Goal: Information Seeking & Learning: Compare options

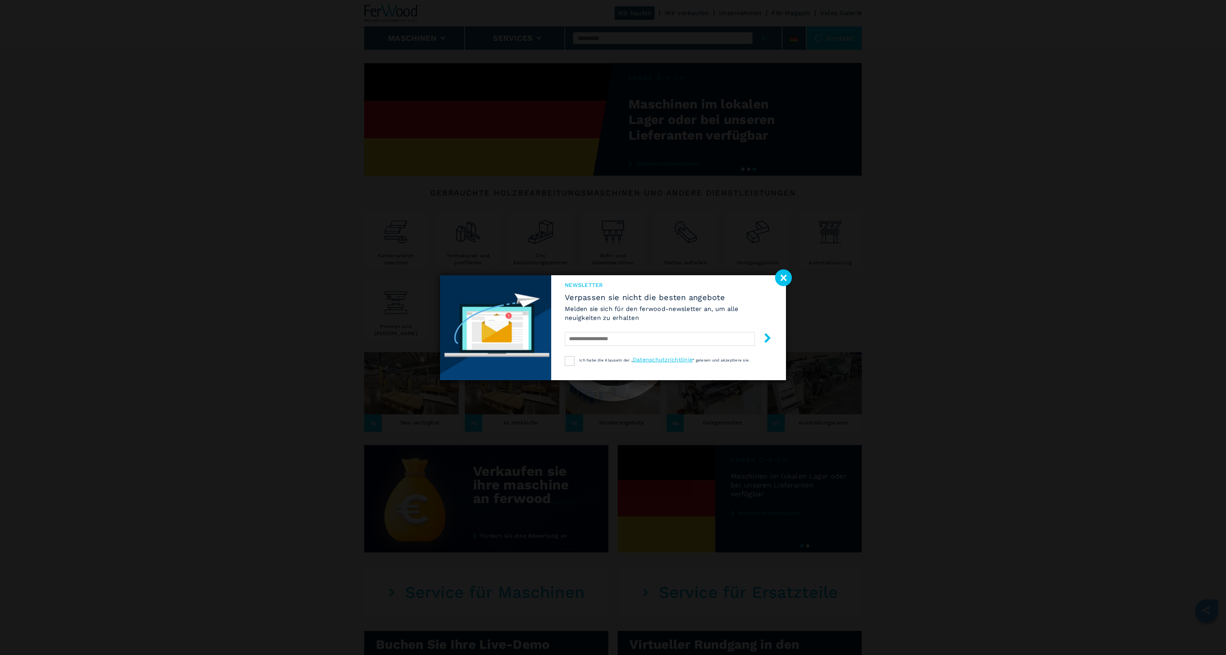
select select "**********"
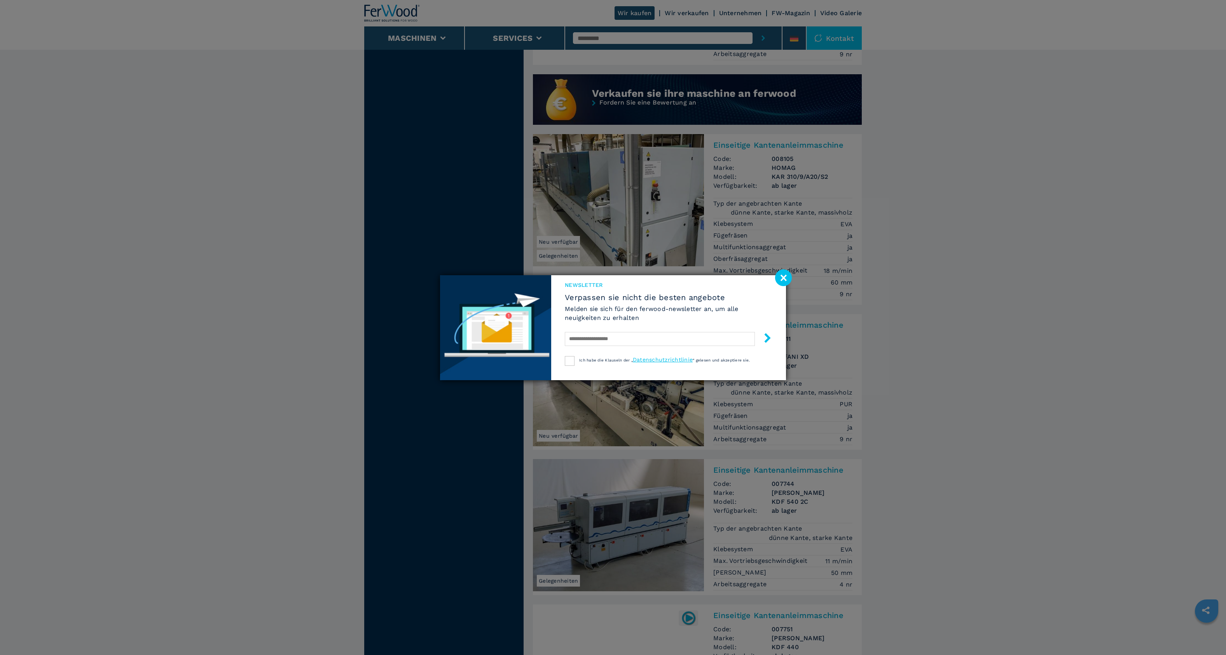
scroll to position [755, 0]
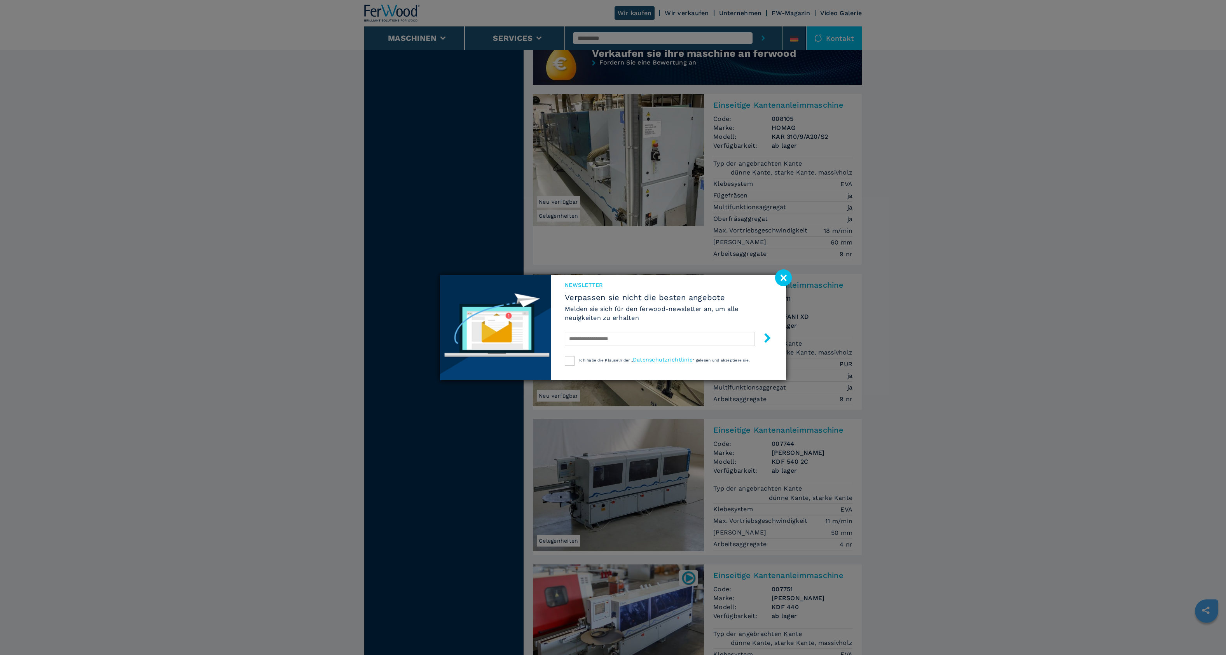
click at [782, 275] on image at bounding box center [783, 277] width 17 height 17
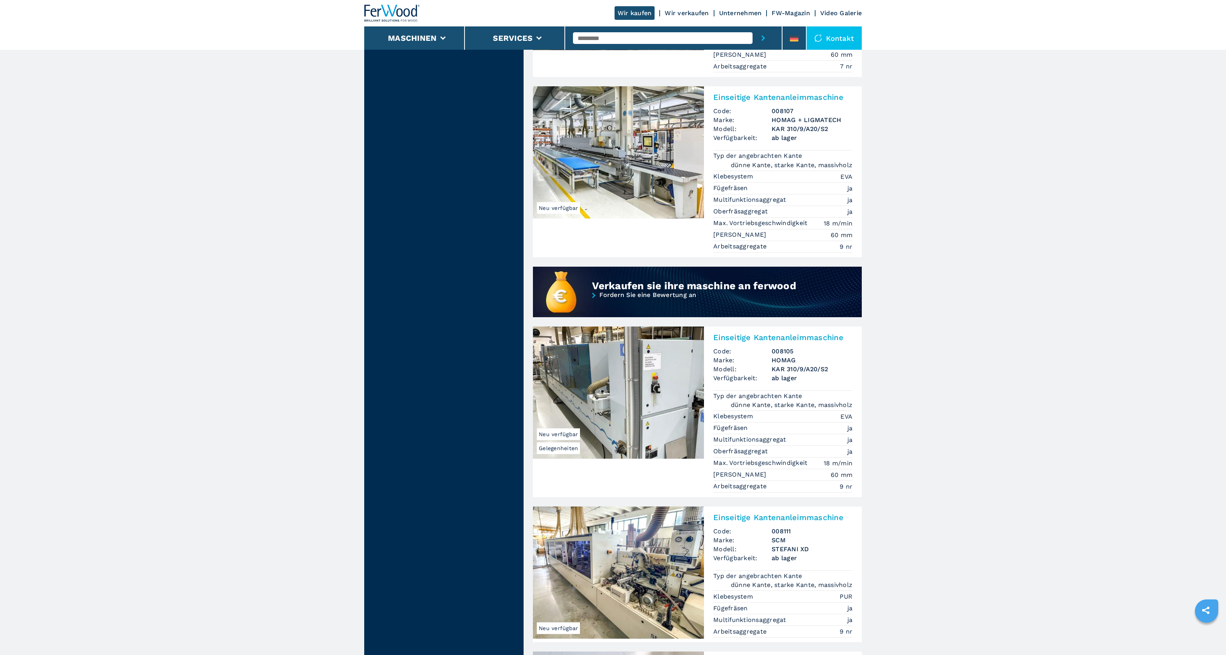
scroll to position [0, 0]
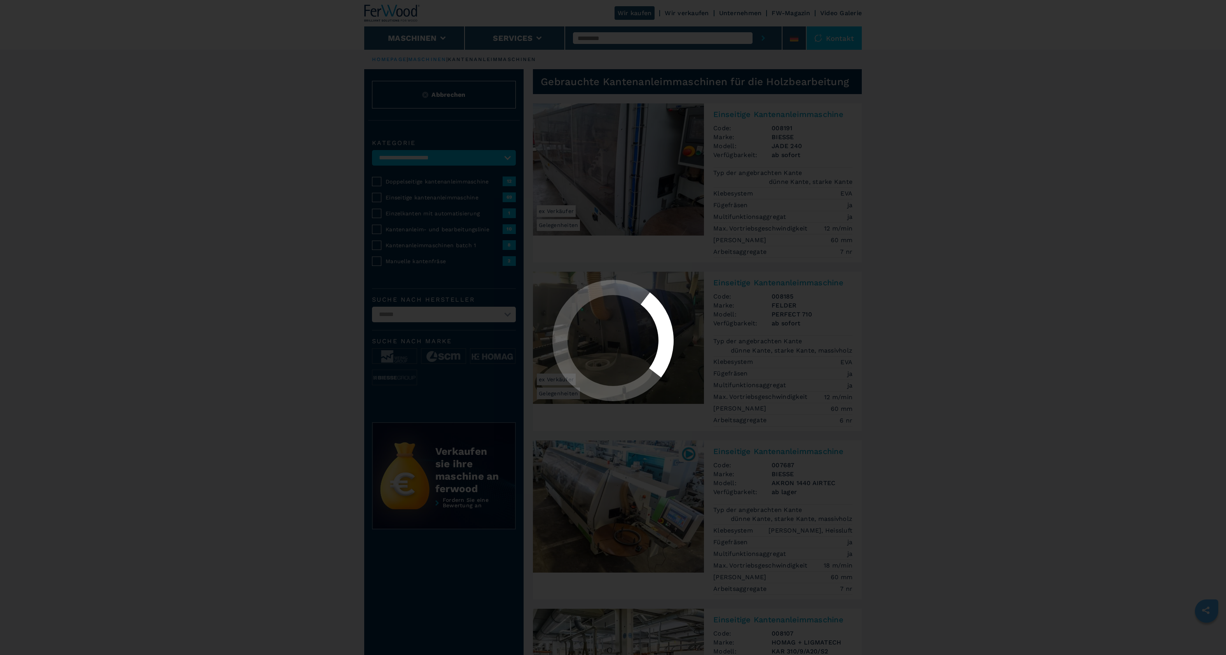
select select "**********"
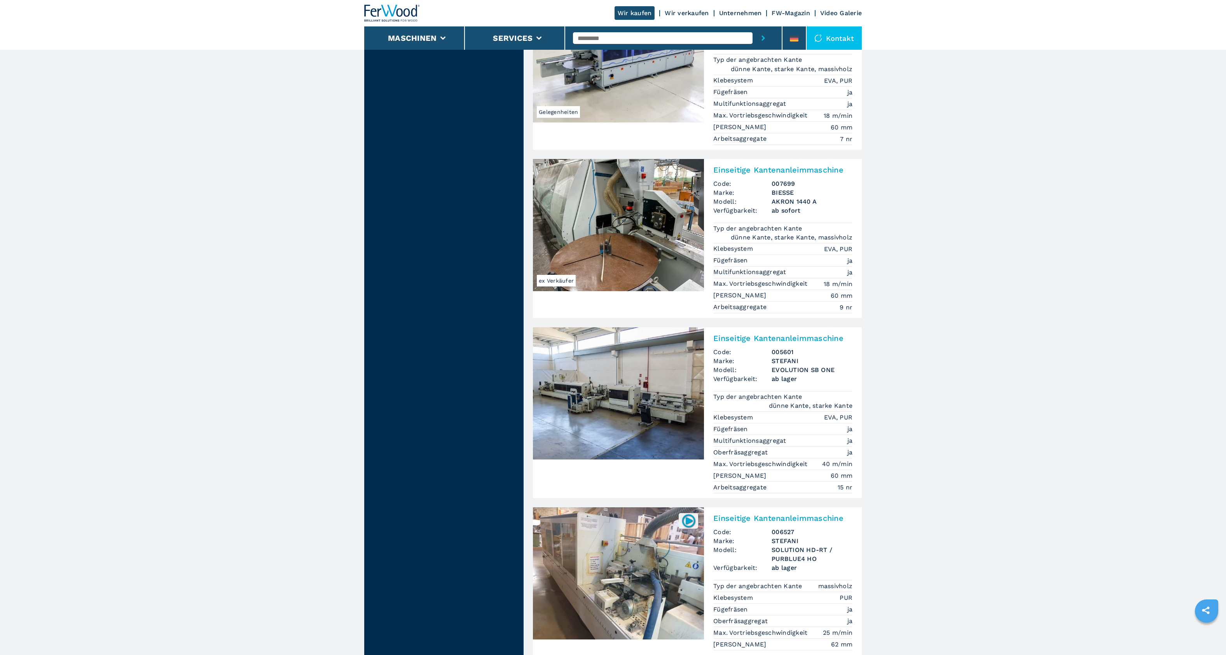
scroll to position [1875, 0]
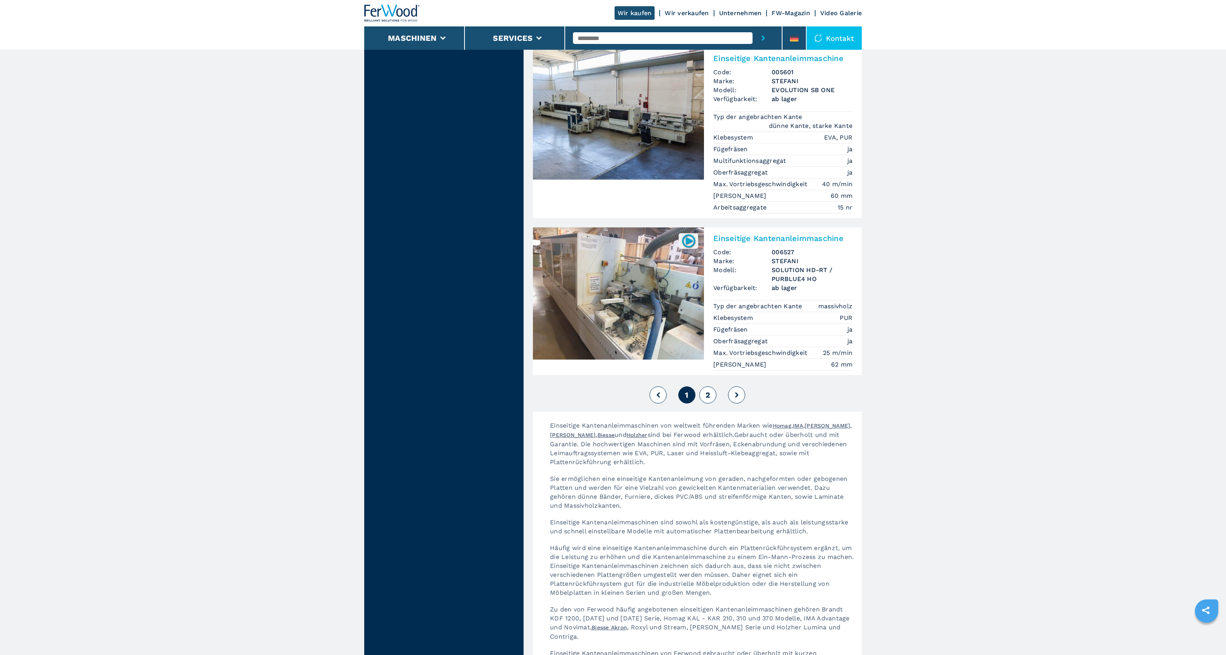
drag, startPoint x: 710, startPoint y: 377, endPoint x: 616, endPoint y: 368, distance: 94.5
click at [710, 390] on span "2" at bounding box center [707, 394] width 5 height 9
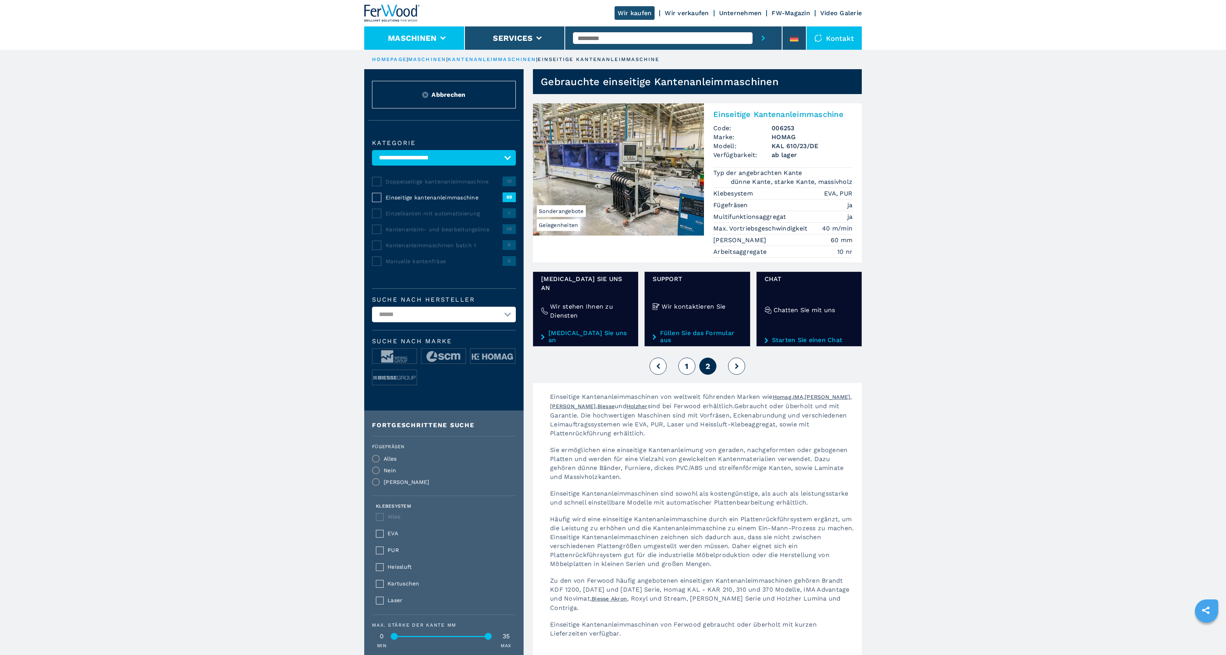
click at [411, 37] on button "Maschinen" at bounding box center [412, 37] width 49 height 9
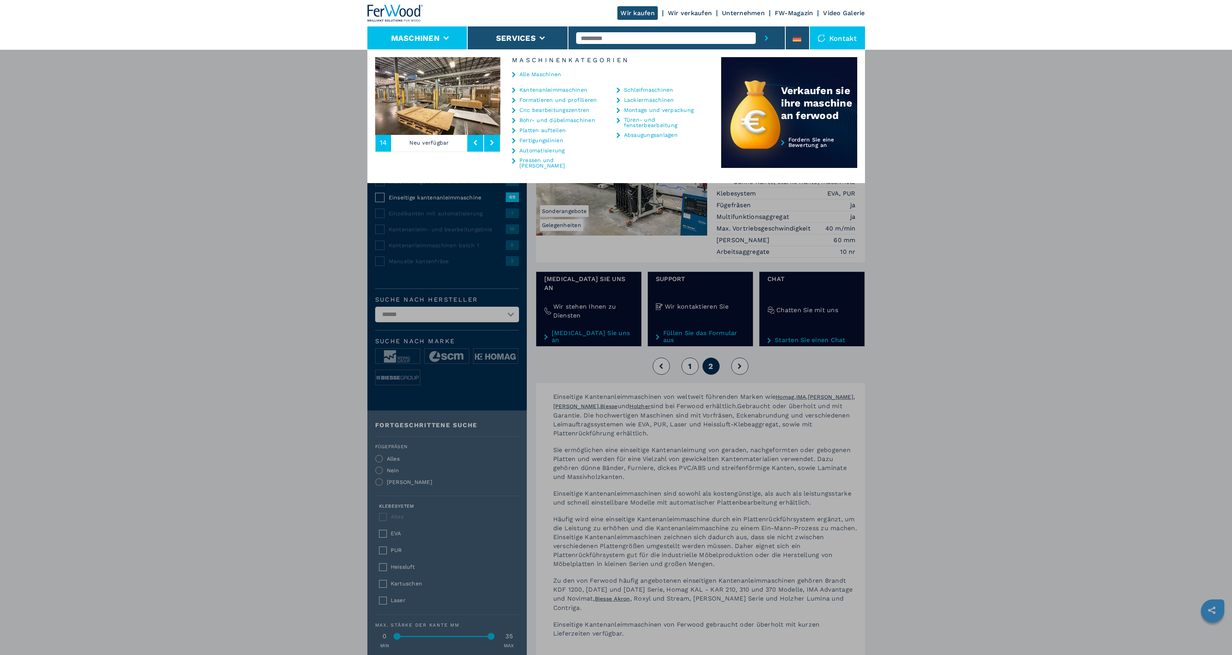
click at [531, 101] on link "Formatieren und profilieren" at bounding box center [558, 99] width 78 height 5
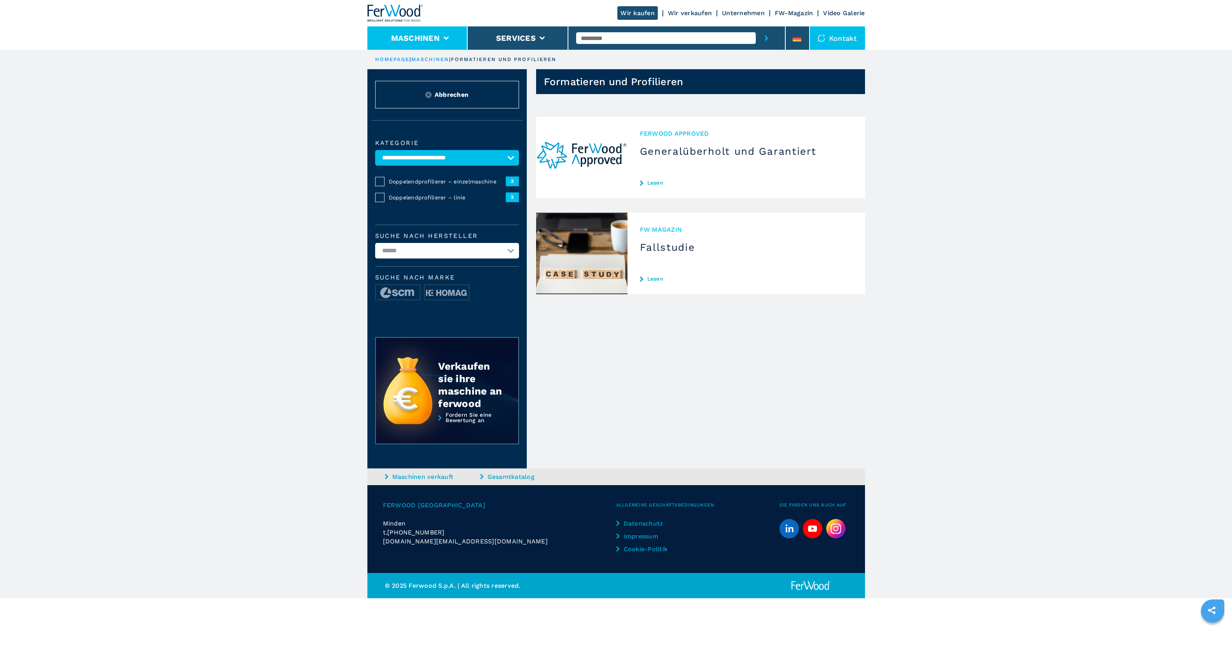
click at [434, 40] on button "Maschinen" at bounding box center [415, 37] width 49 height 9
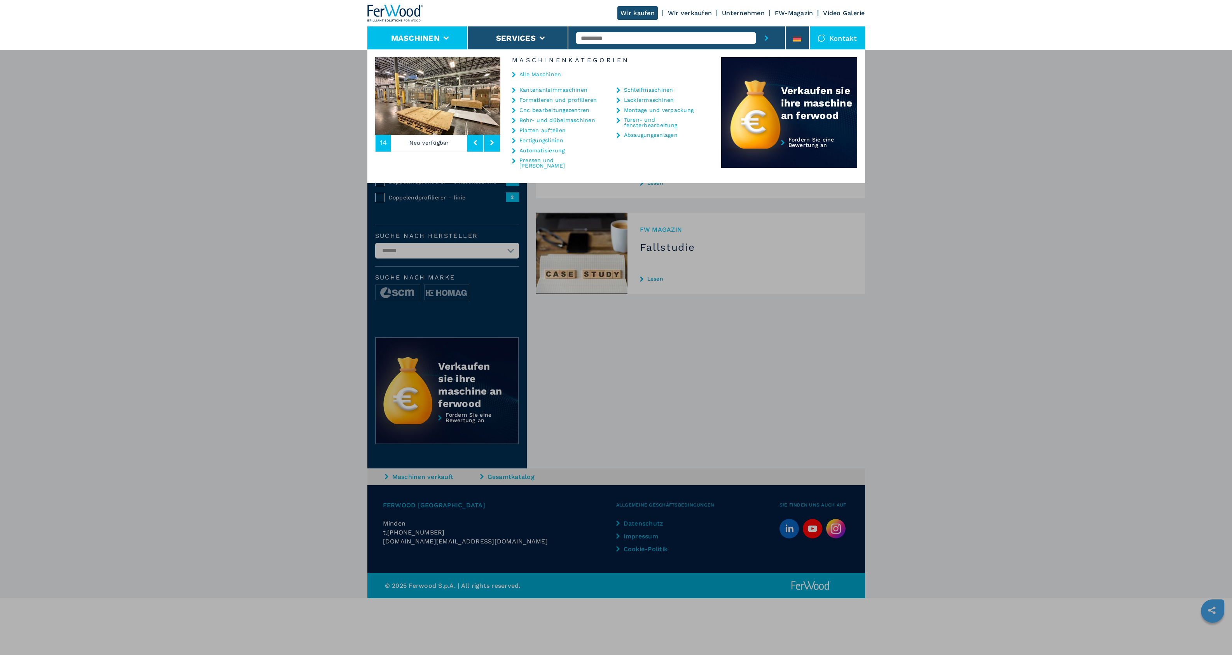
click at [547, 108] on link "Cnc bearbeitungszentren" at bounding box center [554, 109] width 70 height 5
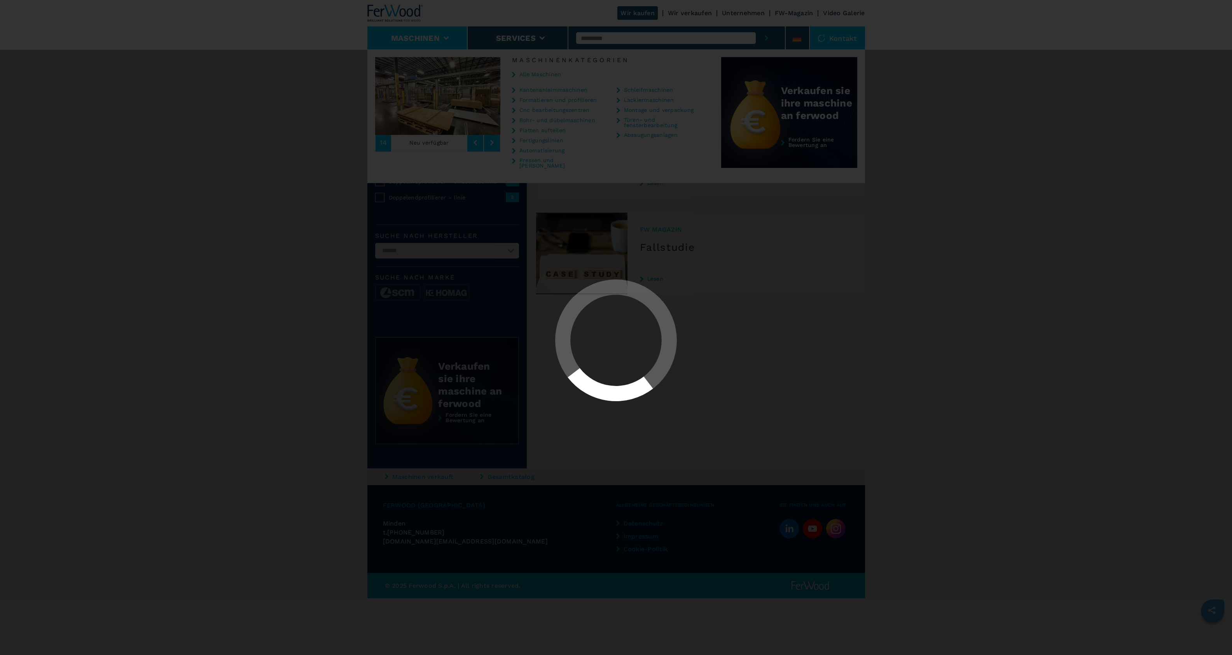
select select "**********"
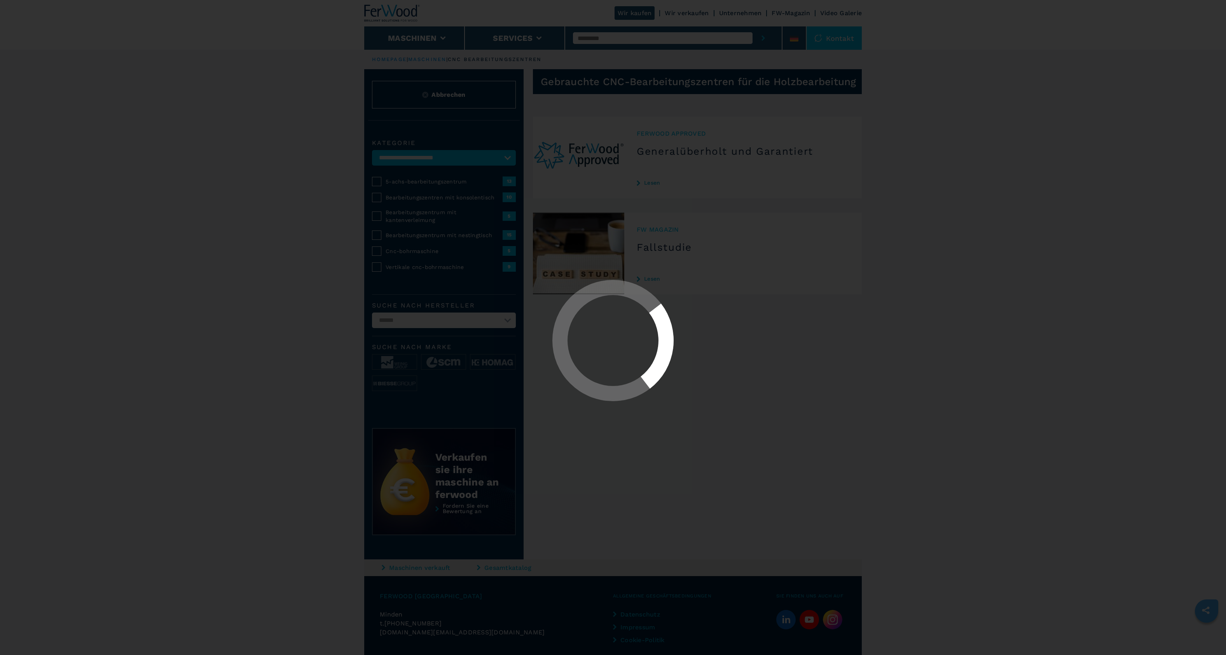
select select "**********"
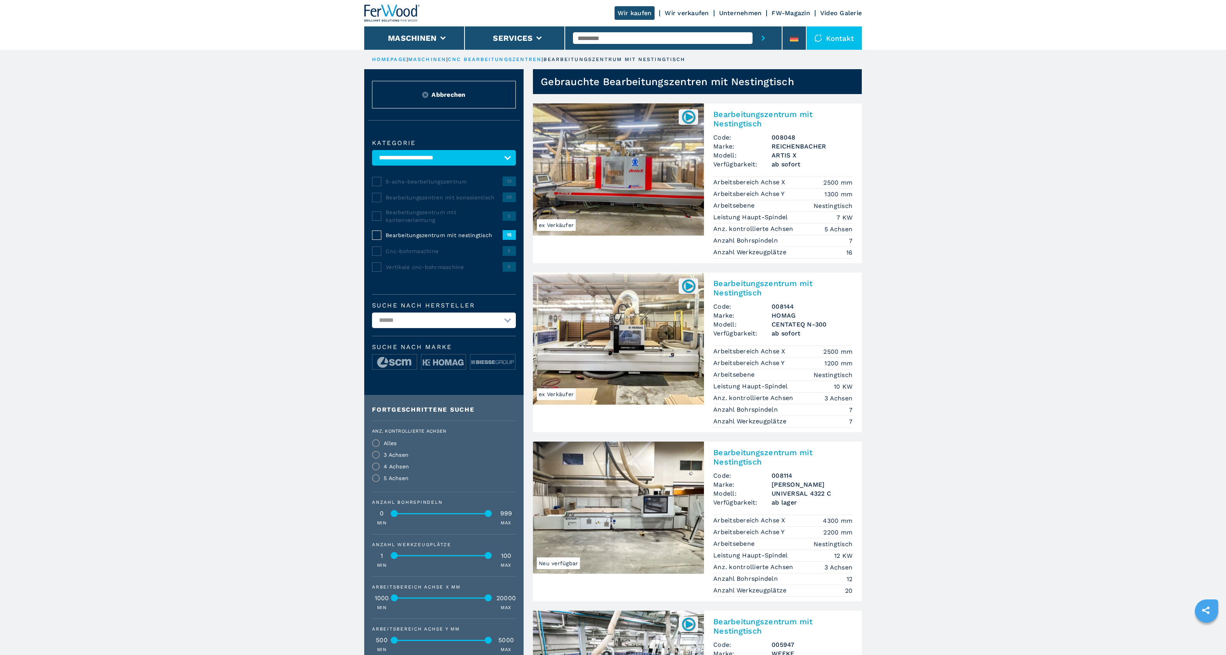
click at [693, 286] on img at bounding box center [688, 285] width 15 height 15
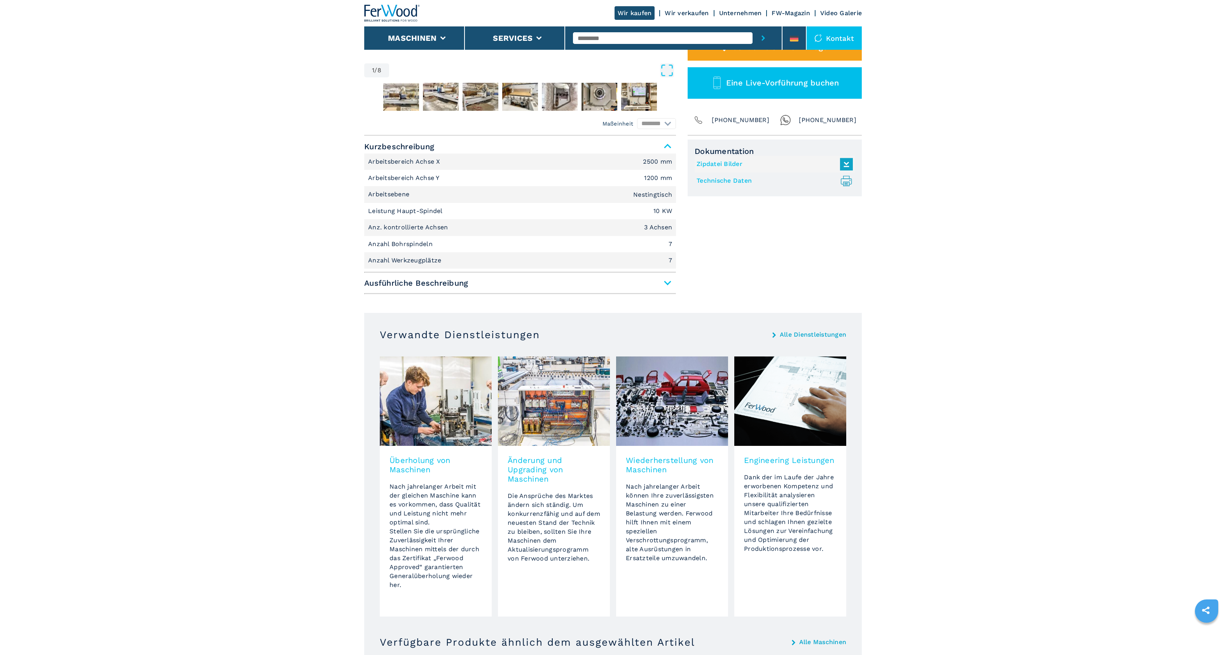
scroll to position [334, 0]
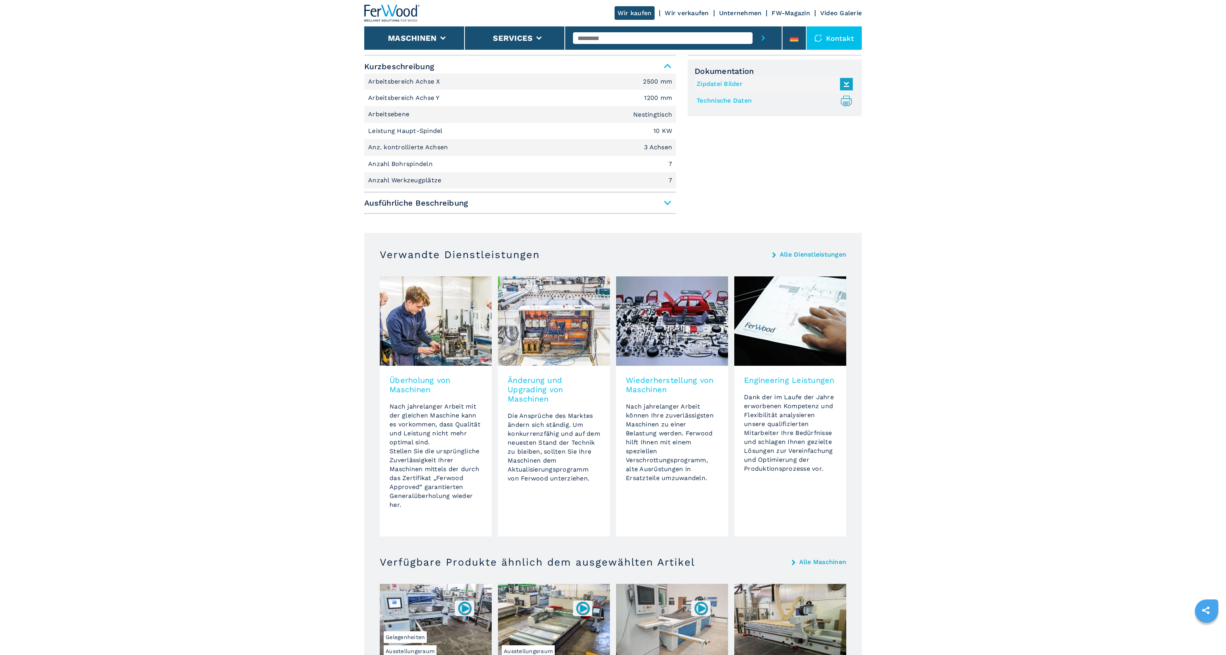
click at [670, 207] on span "Ausführliche Beschreibung" at bounding box center [520, 203] width 312 height 14
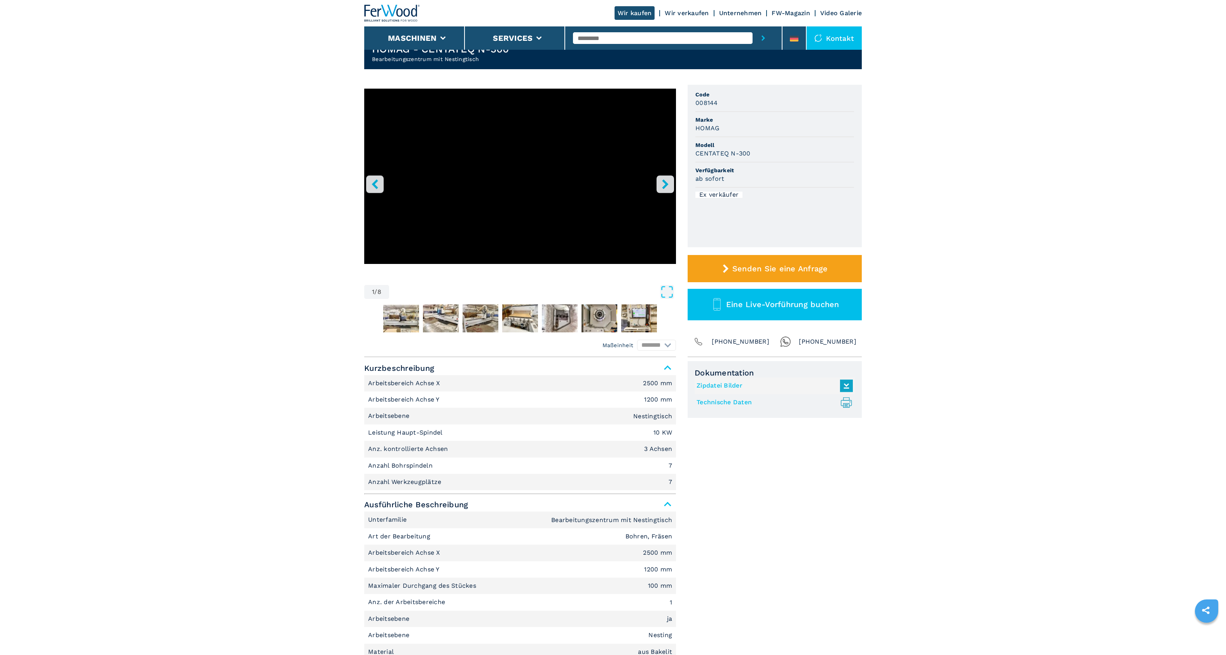
scroll to position [0, 0]
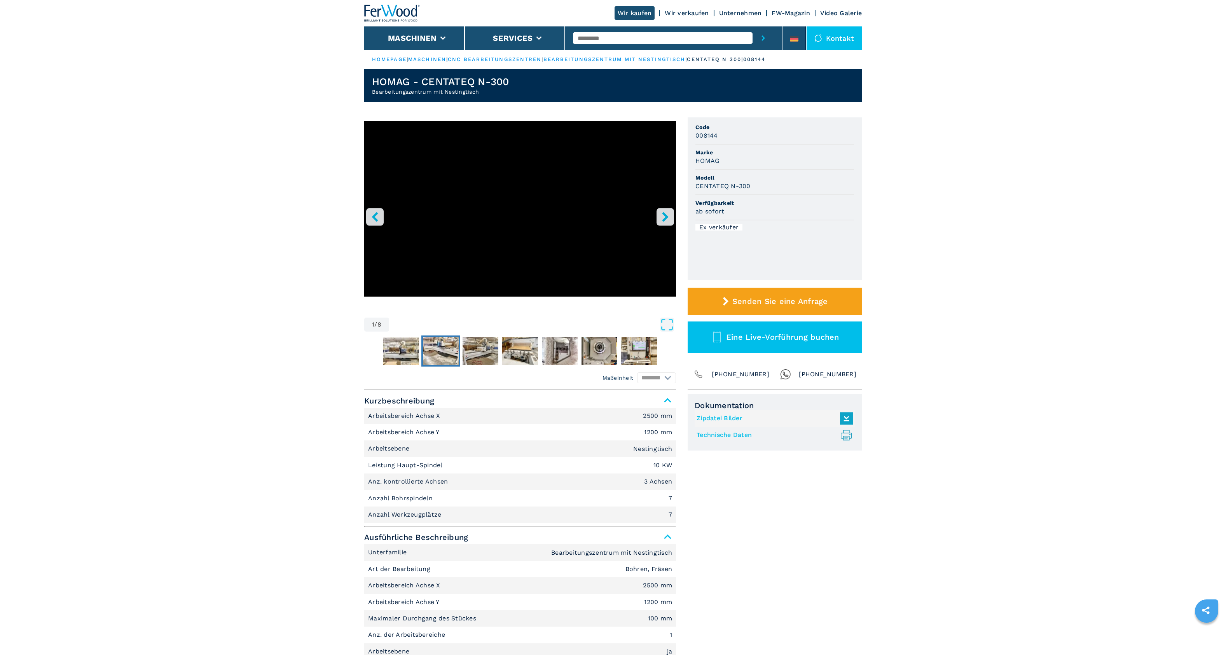
click at [444, 349] on img "Go to Slide 3" at bounding box center [441, 351] width 36 height 28
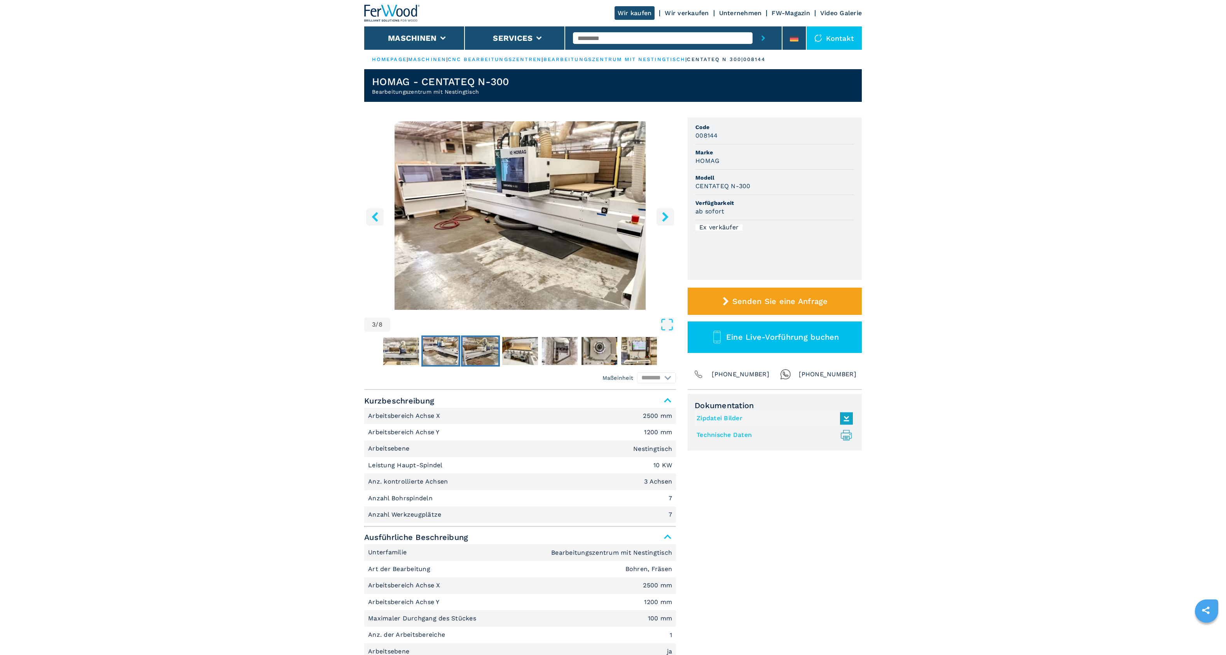
click at [472, 351] on img "Go to Slide 4" at bounding box center [481, 351] width 36 height 28
click at [481, 351] on img "Go to Slide 4" at bounding box center [481, 351] width 36 height 28
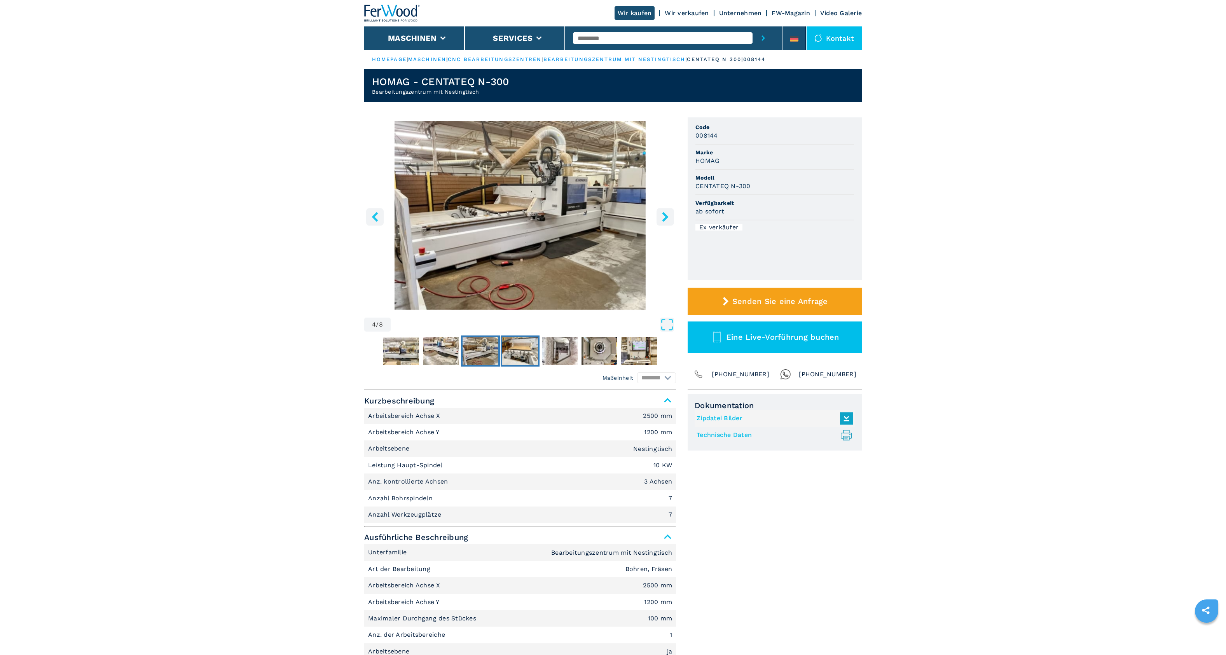
click at [515, 353] on img "Go to Slide 5" at bounding box center [520, 351] width 36 height 28
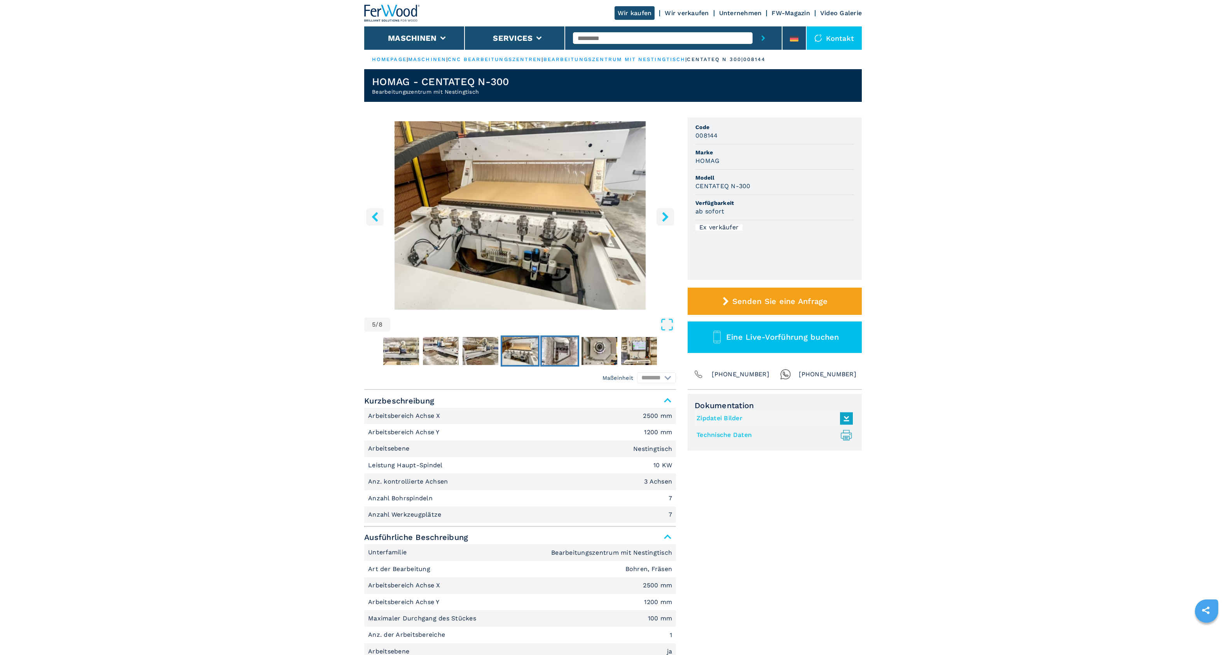
click at [552, 359] on img "Go to Slide 6" at bounding box center [560, 351] width 36 height 28
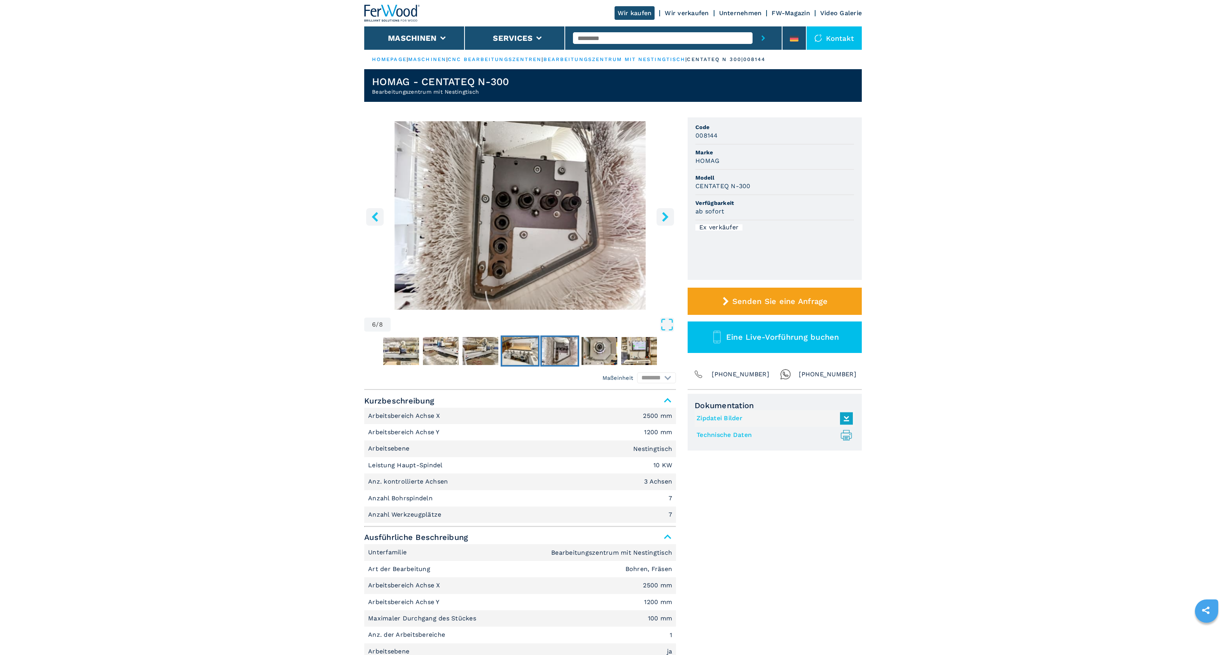
click at [521, 359] on img "Go to Slide 5" at bounding box center [520, 351] width 36 height 28
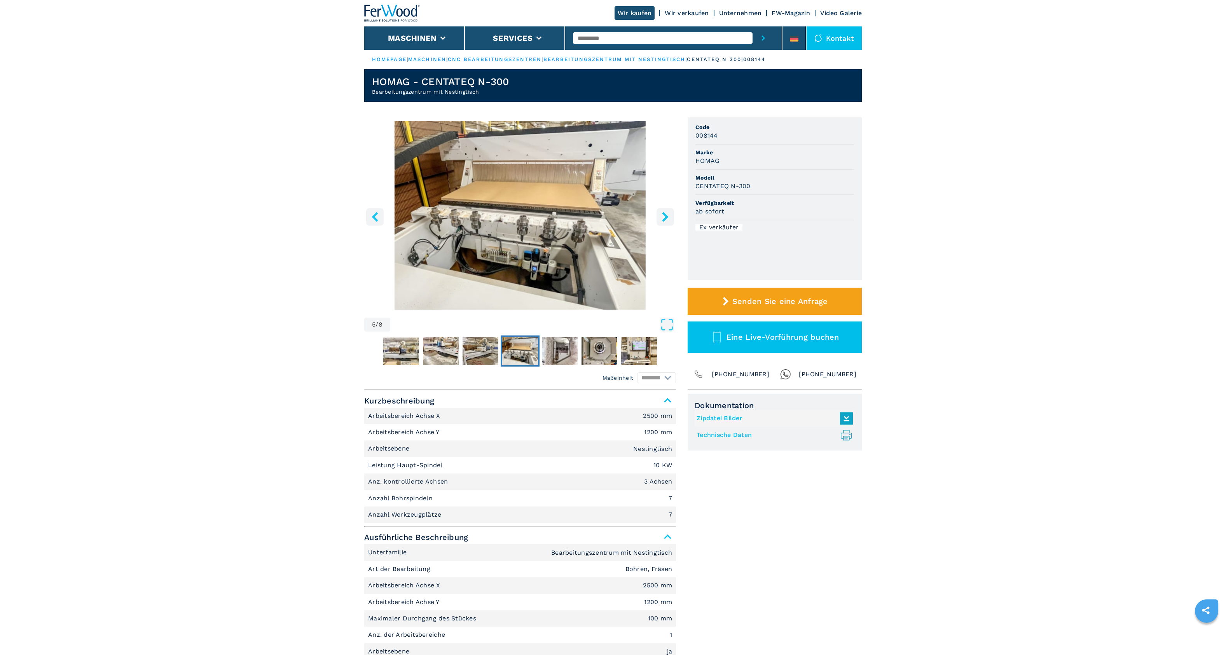
click at [501, 357] on button "Go to Slide 5" at bounding box center [520, 350] width 39 height 31
click at [469, 357] on img "Go to Slide 4" at bounding box center [481, 351] width 36 height 28
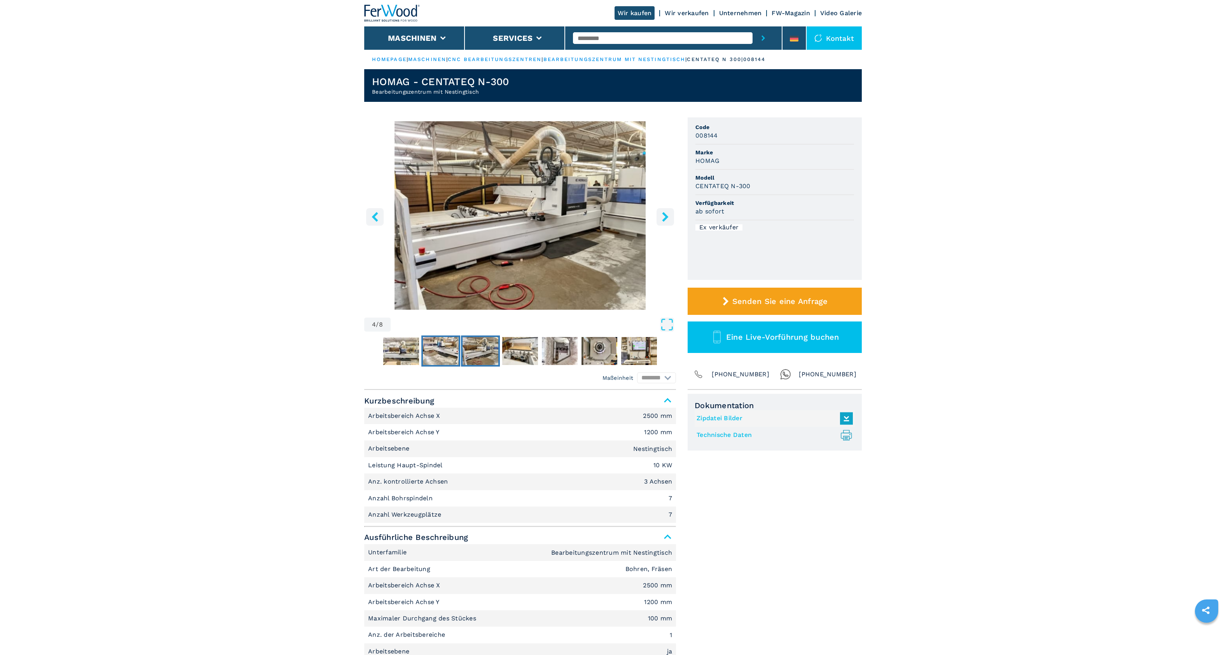
click at [438, 354] on img "Go to Slide 3" at bounding box center [441, 351] width 36 height 28
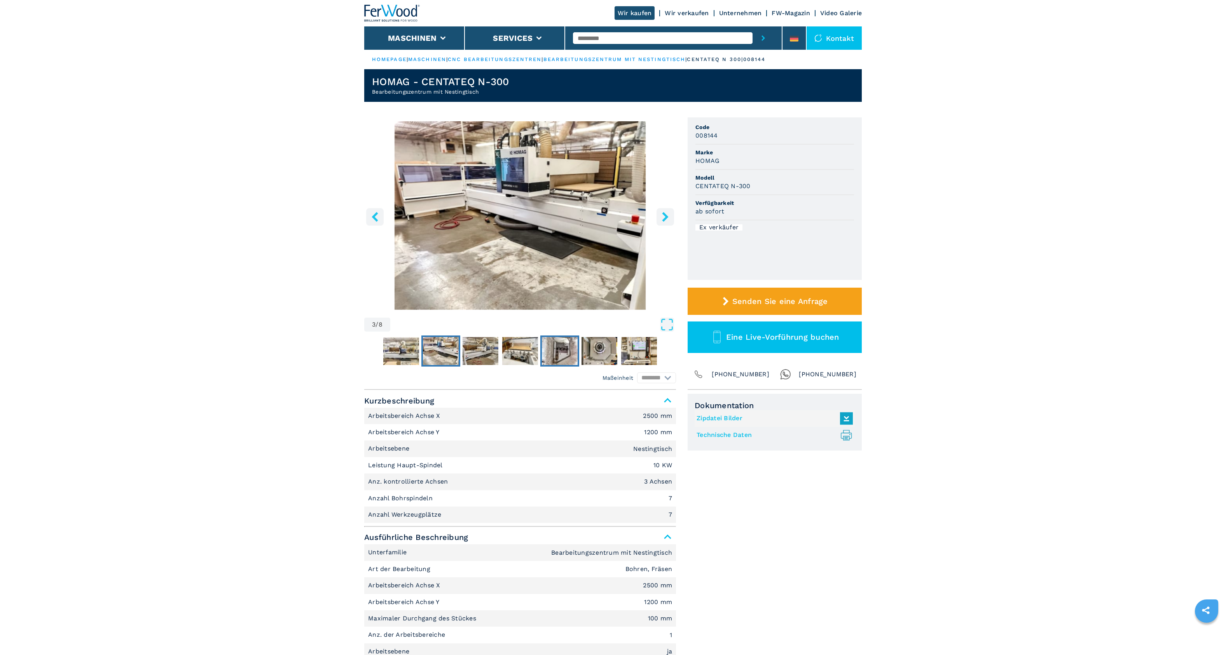
click at [565, 355] on img "Go to Slide 6" at bounding box center [560, 351] width 36 height 28
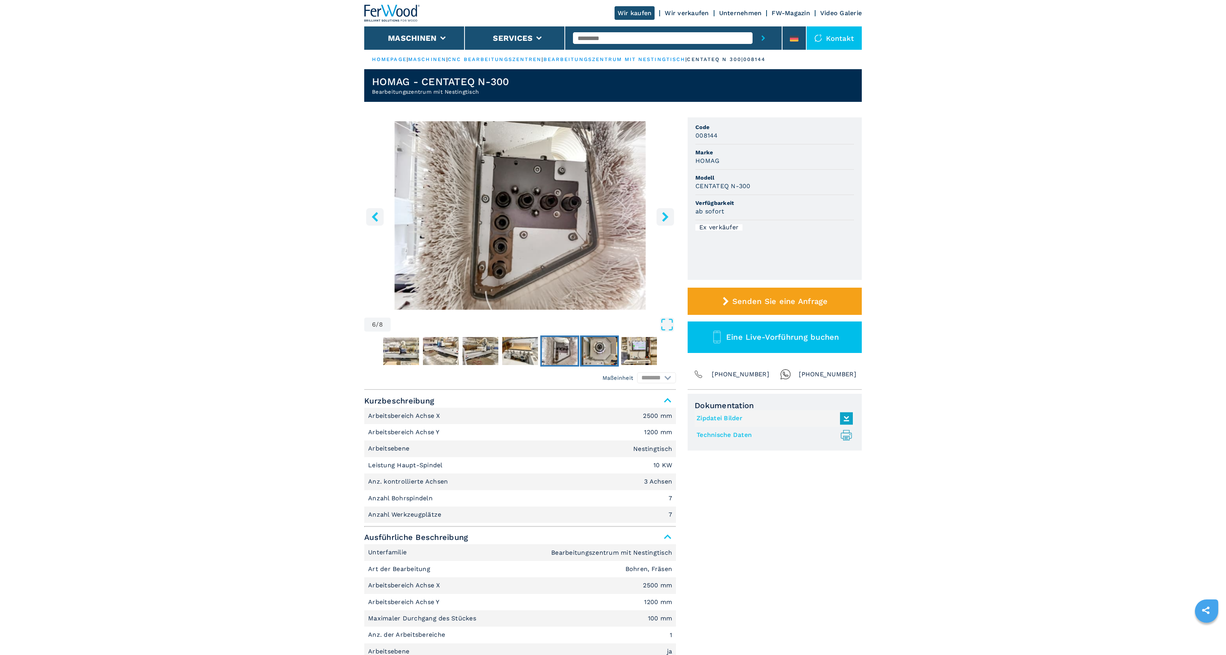
click at [595, 357] on img "Go to Slide 7" at bounding box center [599, 351] width 36 height 28
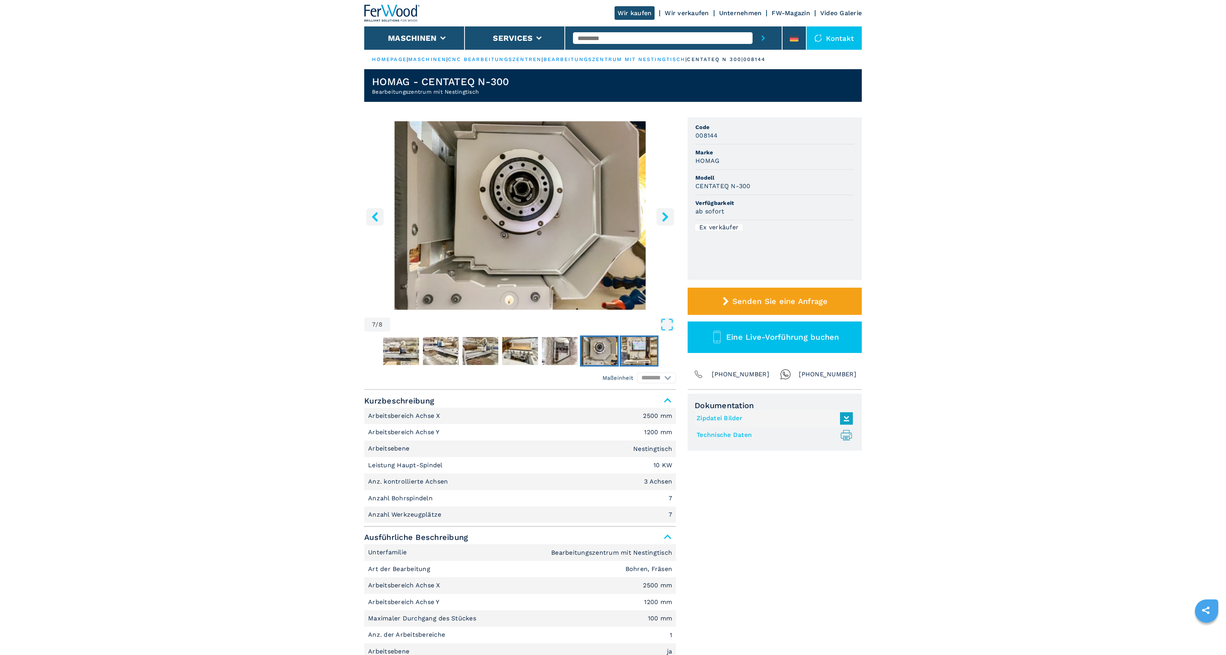
click at [635, 354] on img "Go to Slide 8" at bounding box center [639, 351] width 36 height 28
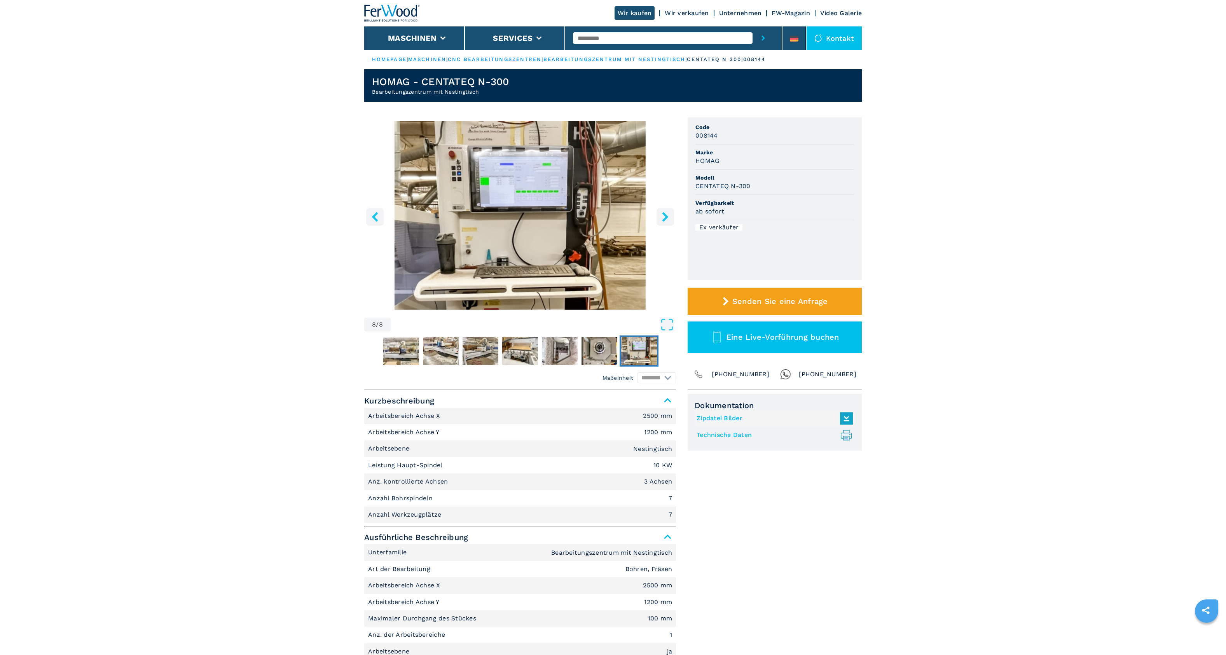
click at [484, 178] on img "Go to Slide 8" at bounding box center [520, 215] width 312 height 189
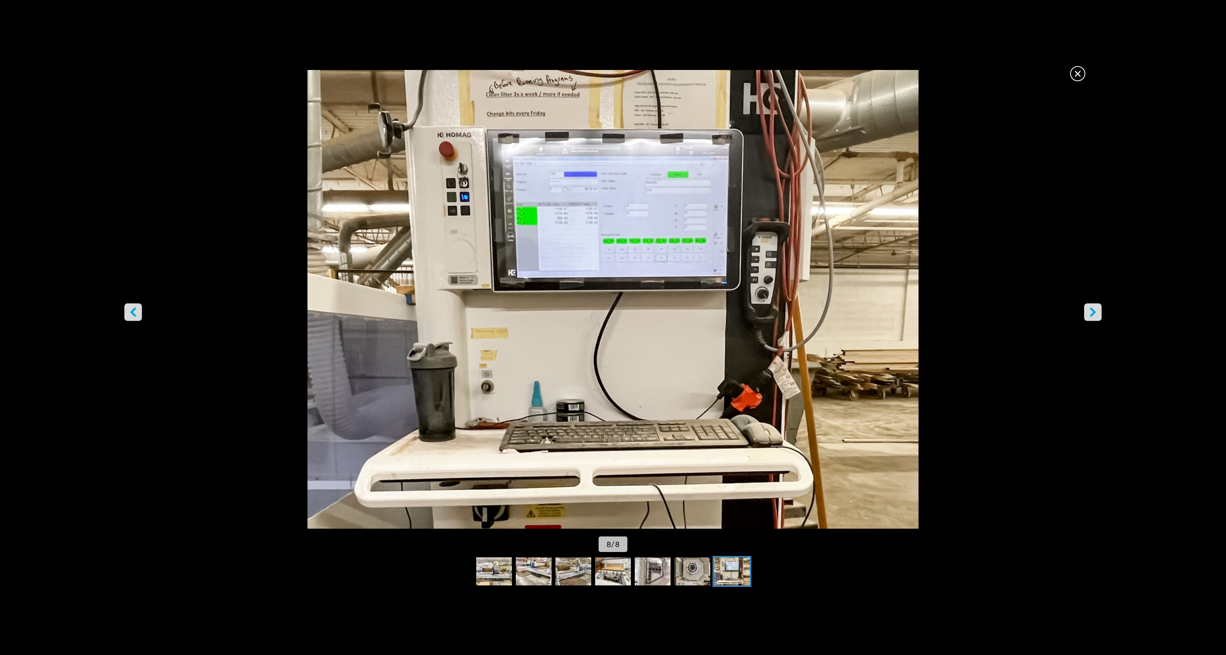
click at [1082, 73] on span "×" at bounding box center [1078, 72] width 14 height 14
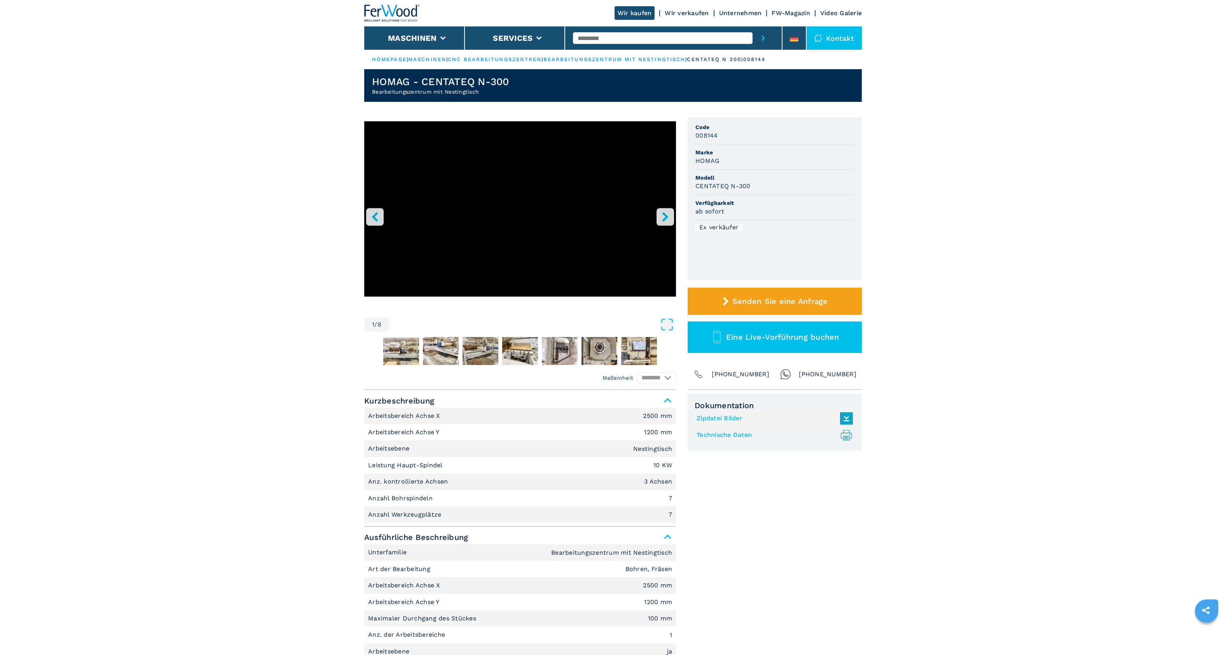
select select "**********"
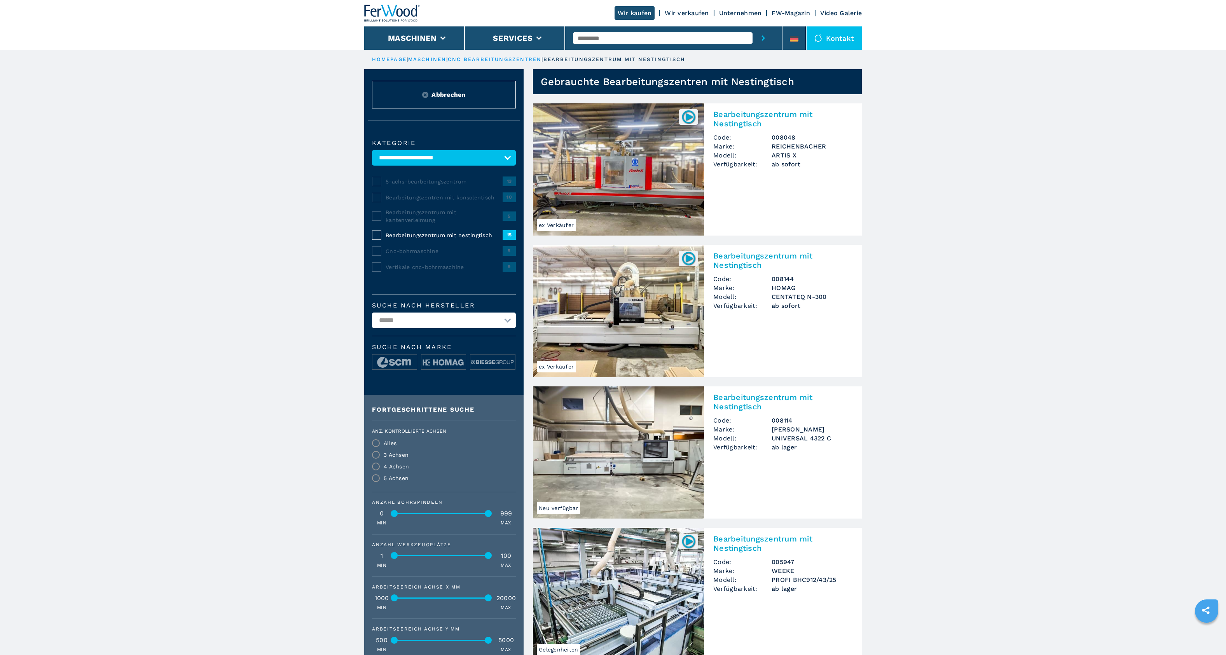
select select "**********"
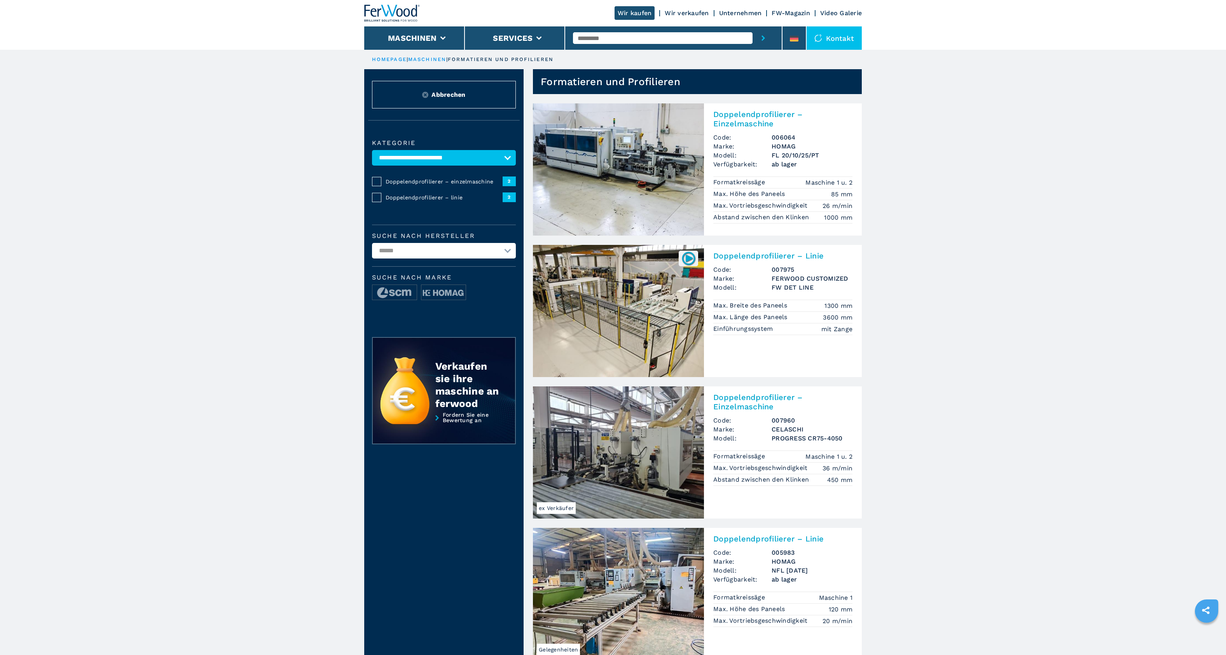
select select "**********"
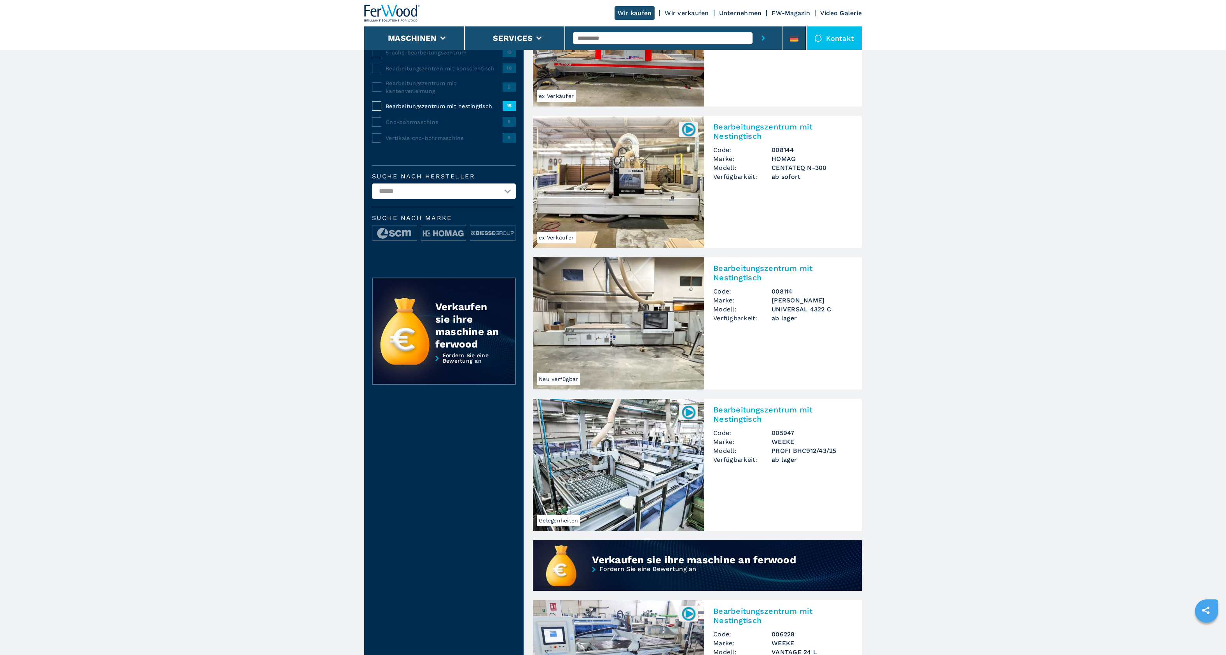
scroll to position [134, 0]
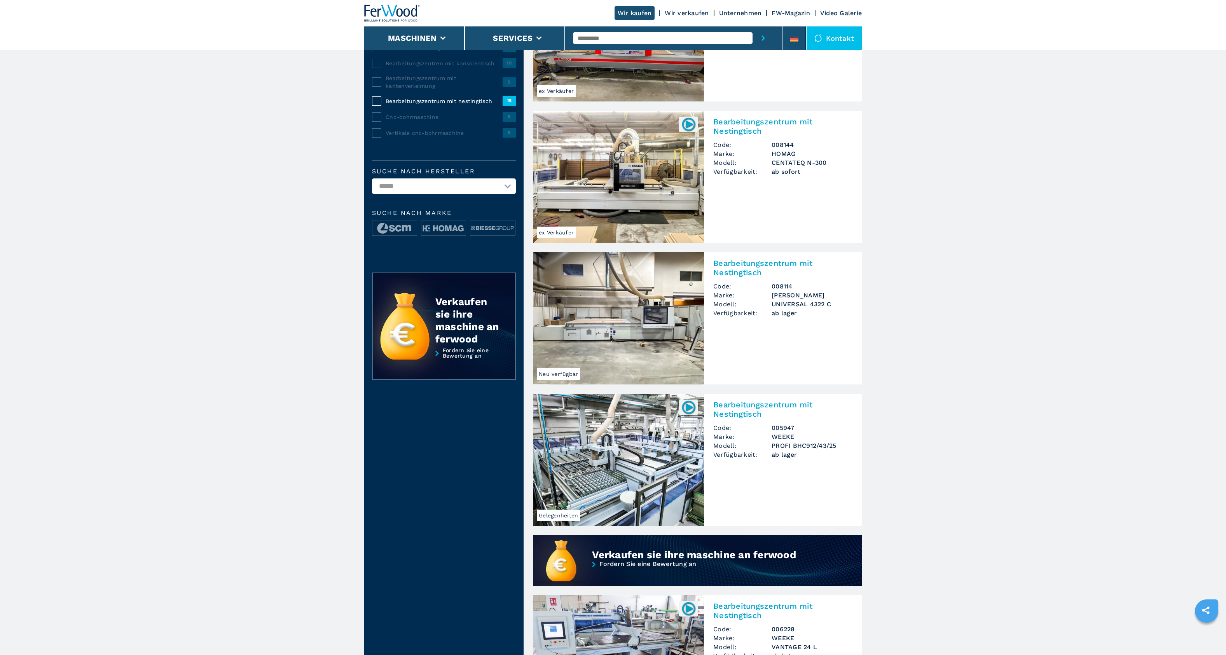
click at [645, 354] on img at bounding box center [618, 318] width 171 height 132
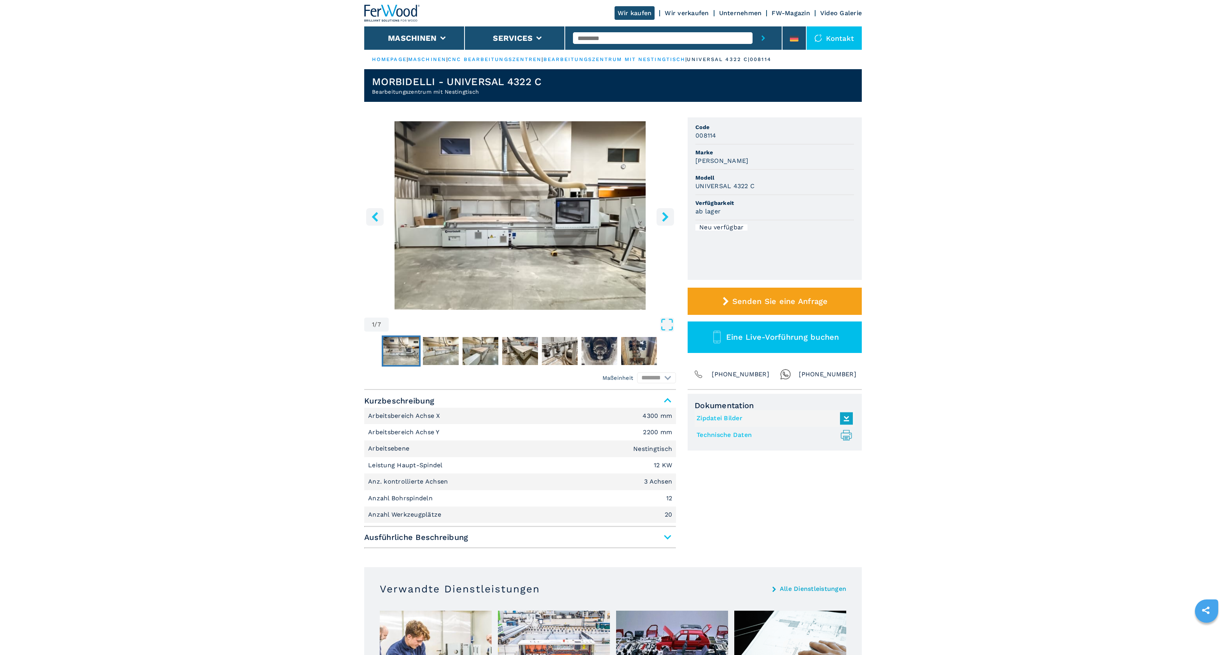
click at [665, 213] on icon "right-button" at bounding box center [665, 217] width 10 height 10
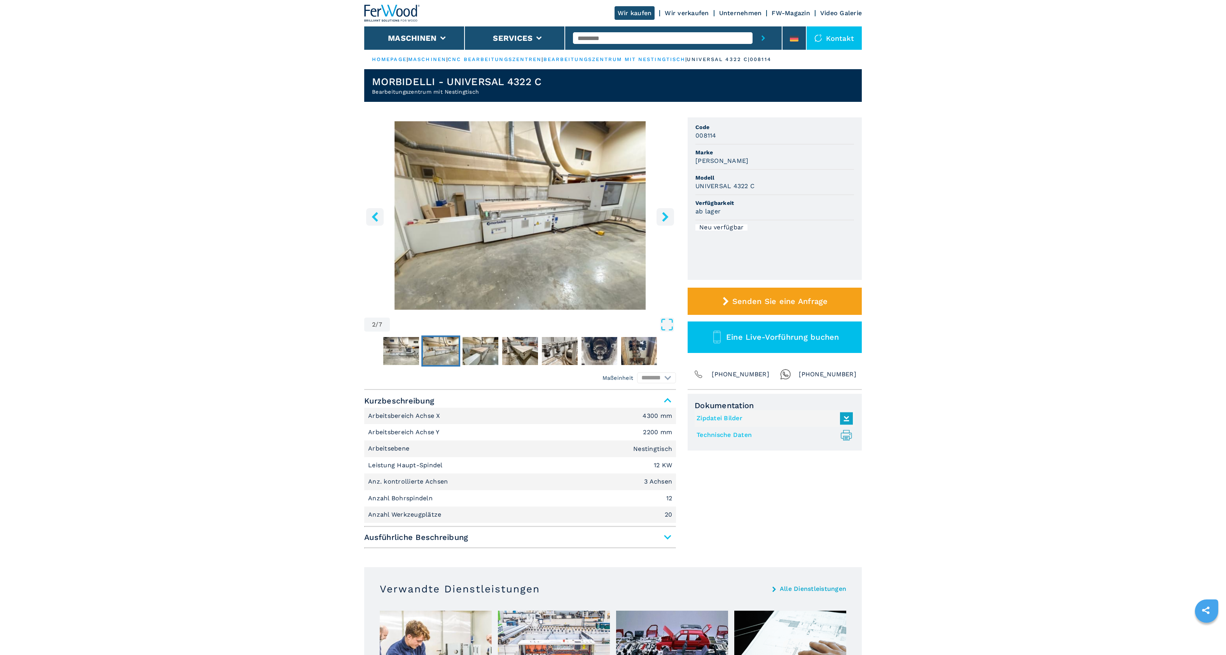
click at [667, 217] on icon "right-button" at bounding box center [665, 217] width 6 height 10
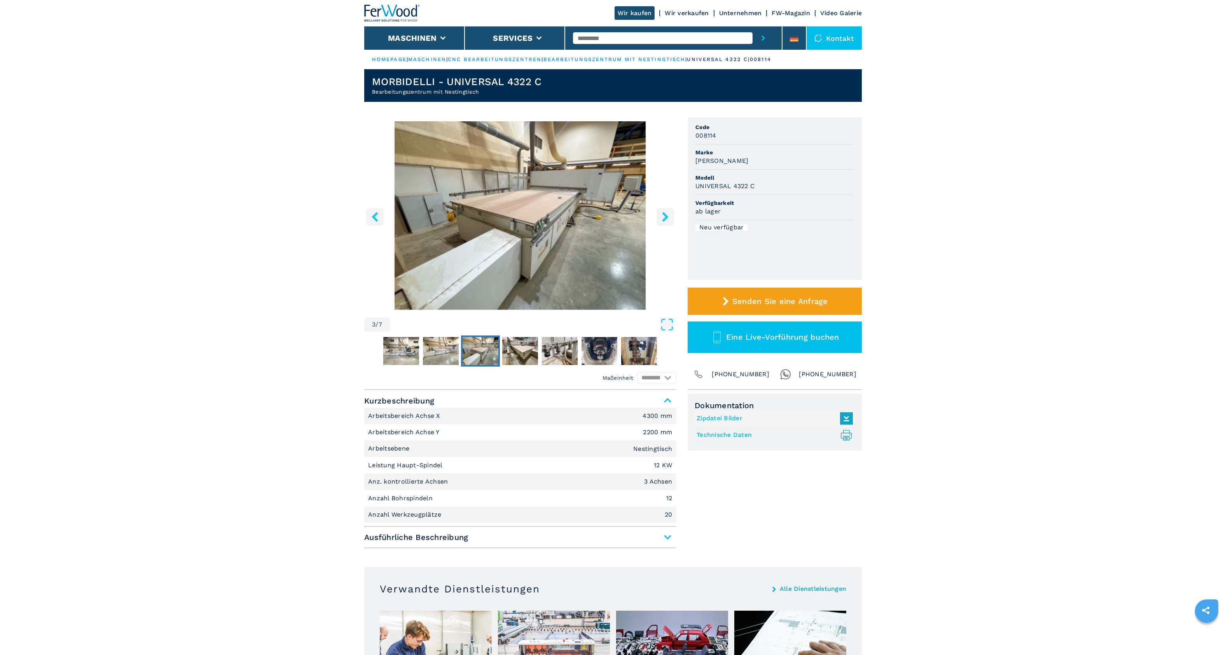
click at [666, 218] on icon "right-button" at bounding box center [665, 217] width 6 height 10
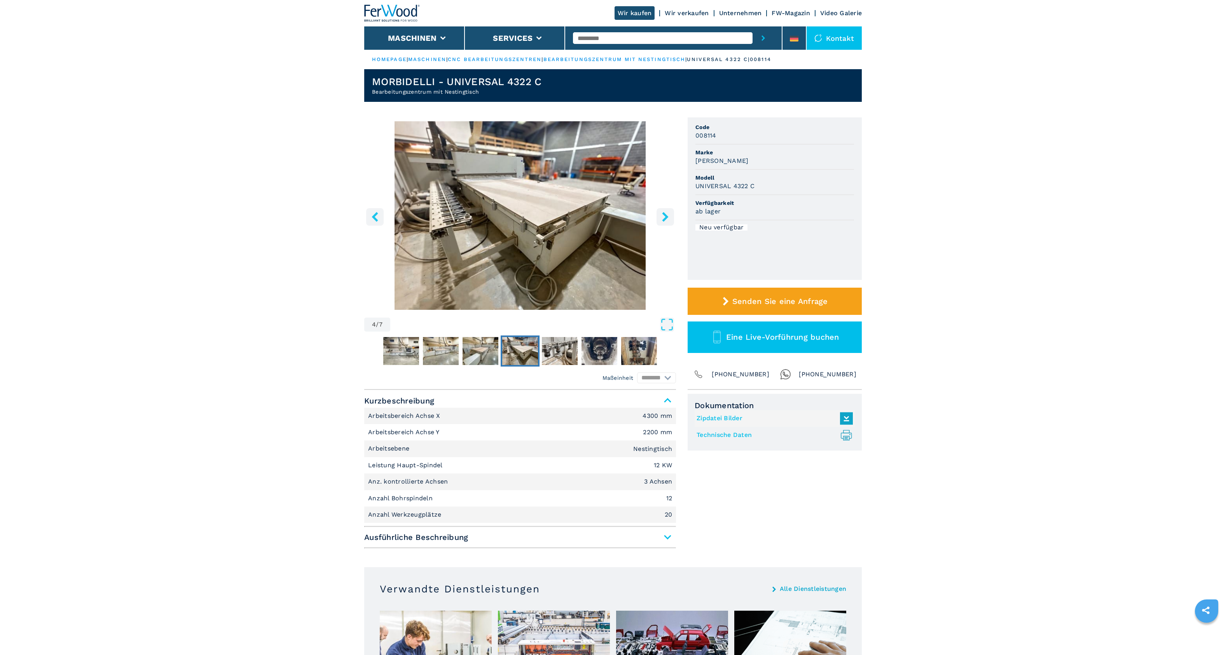
click at [666, 218] on icon "right-button" at bounding box center [665, 217] width 6 height 10
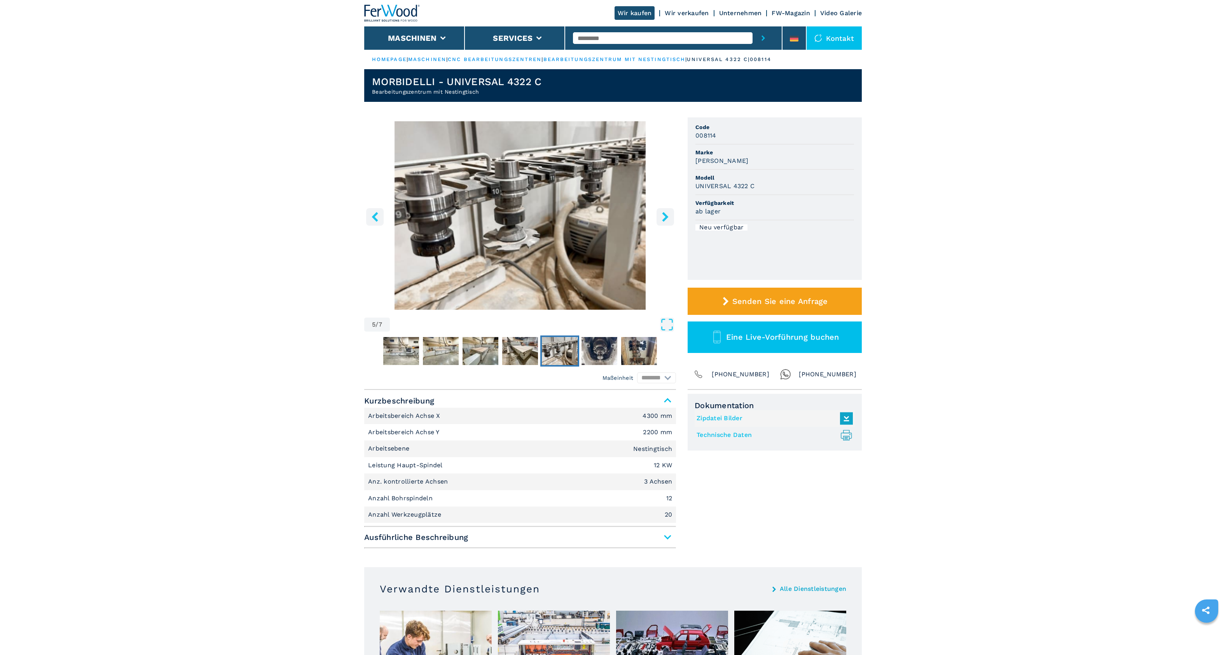
click at [666, 218] on icon "right-button" at bounding box center [665, 217] width 6 height 10
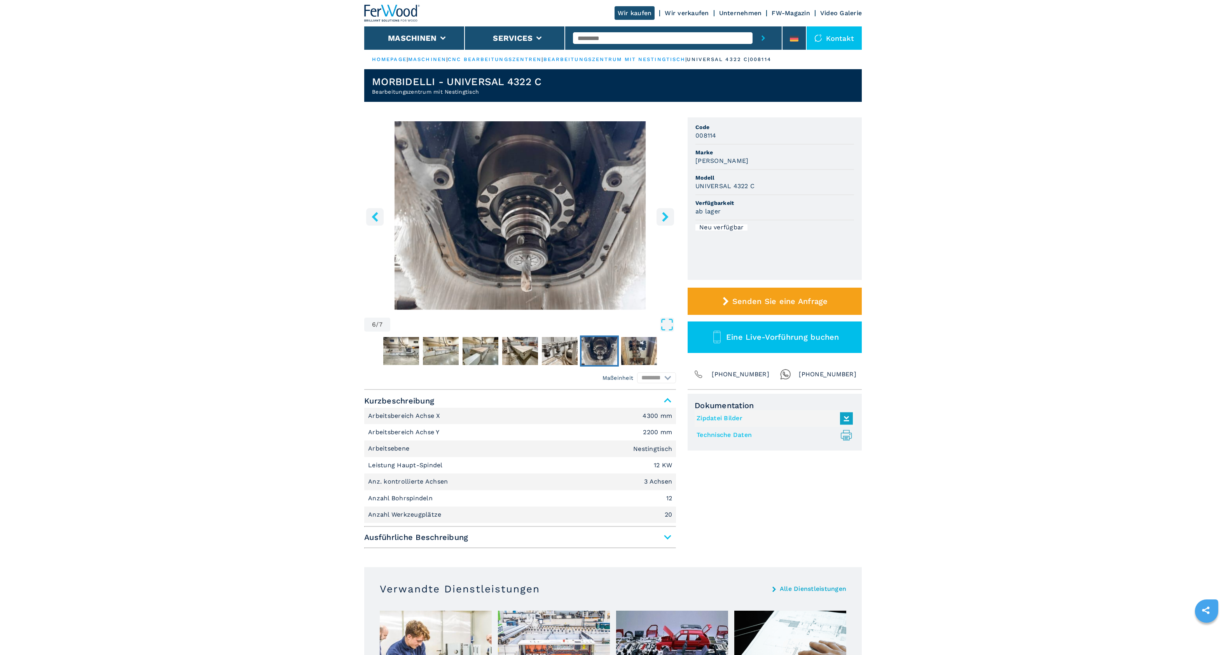
click at [666, 218] on icon "right-button" at bounding box center [665, 217] width 6 height 10
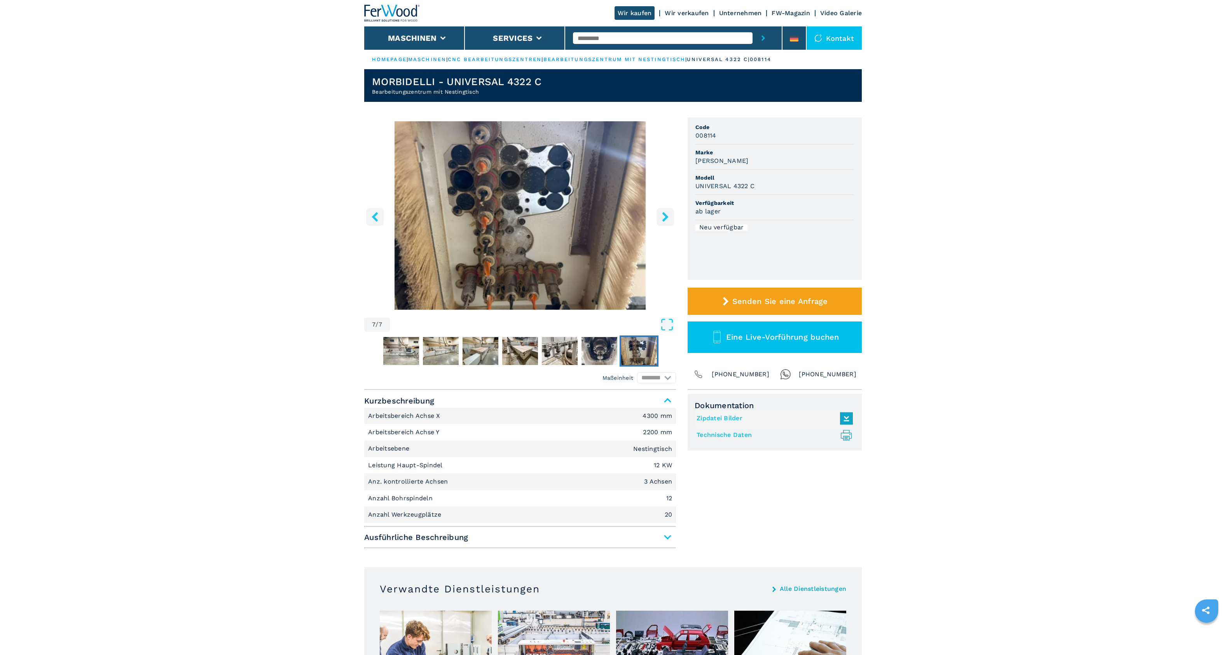
click at [666, 218] on icon "right-button" at bounding box center [665, 217] width 6 height 10
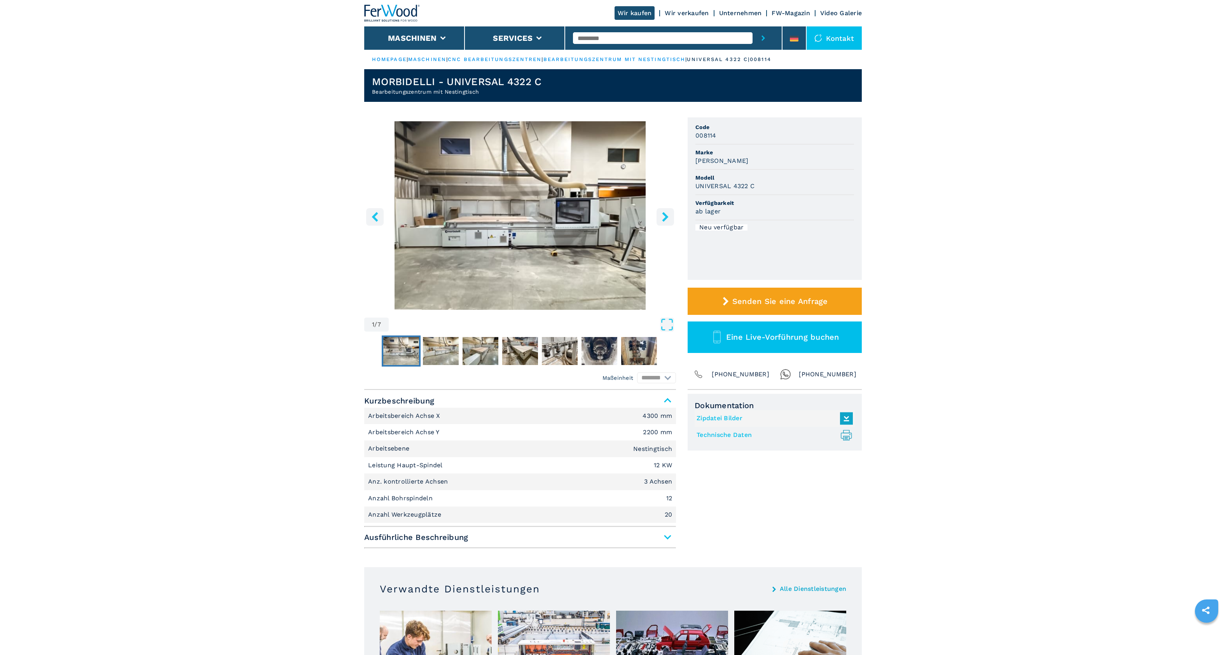
click at [666, 218] on icon "right-button" at bounding box center [665, 217] width 6 height 10
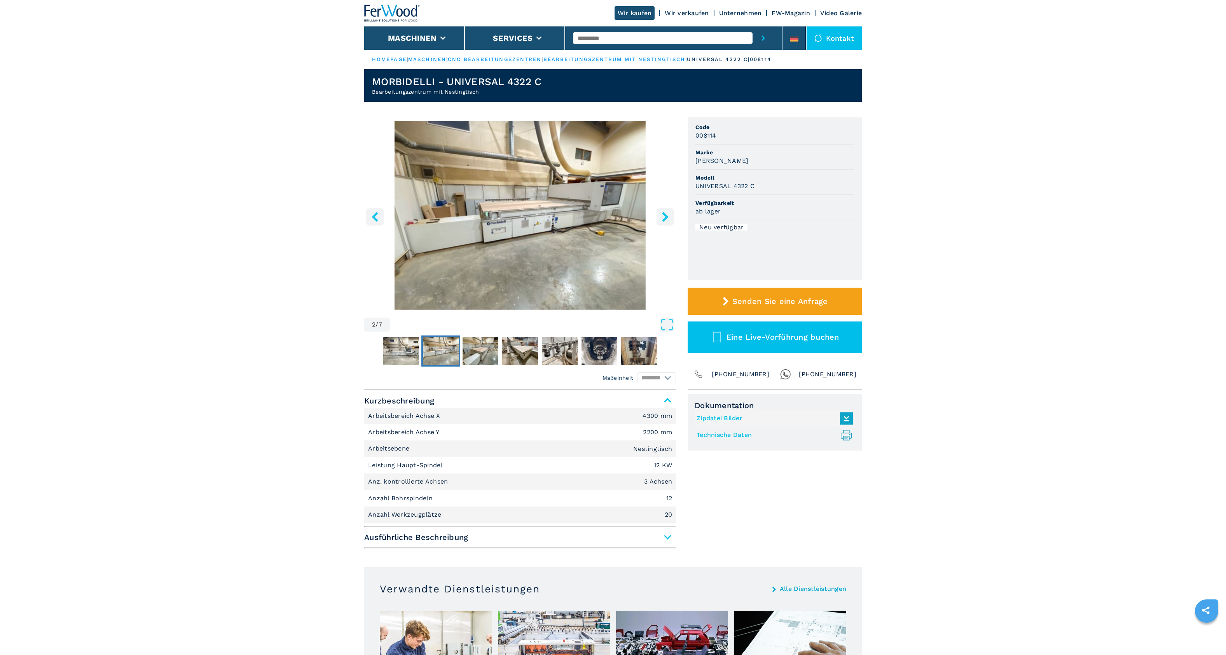
click at [666, 218] on icon "right-button" at bounding box center [665, 217] width 6 height 10
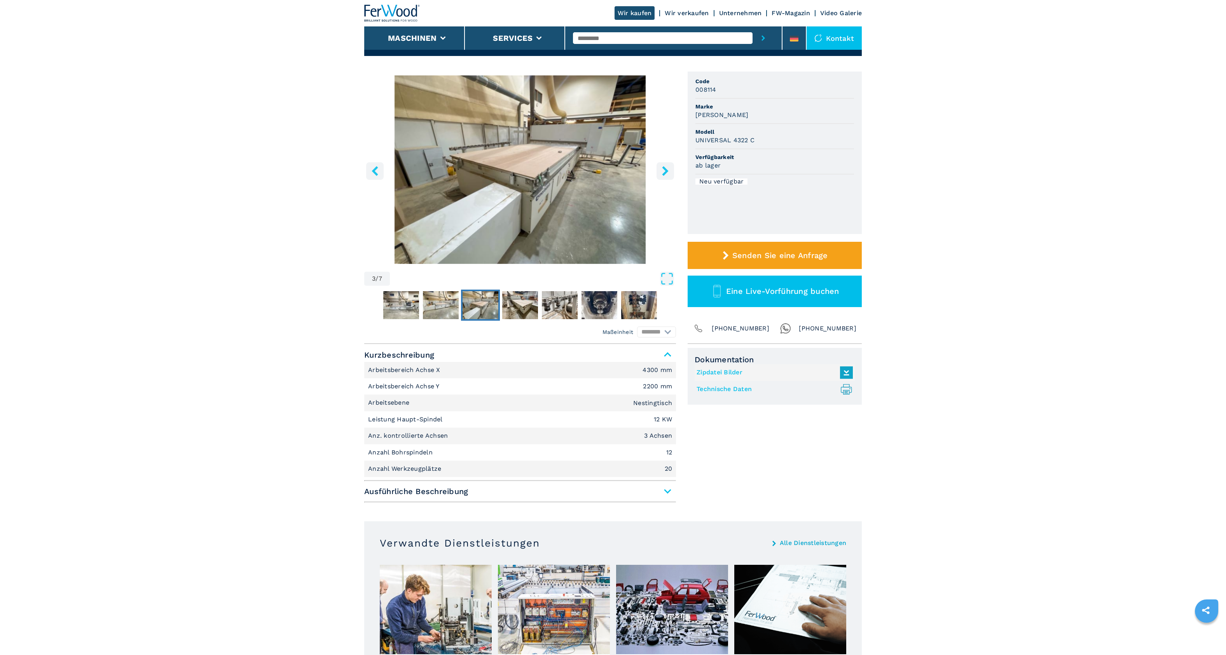
scroll to position [51, 0]
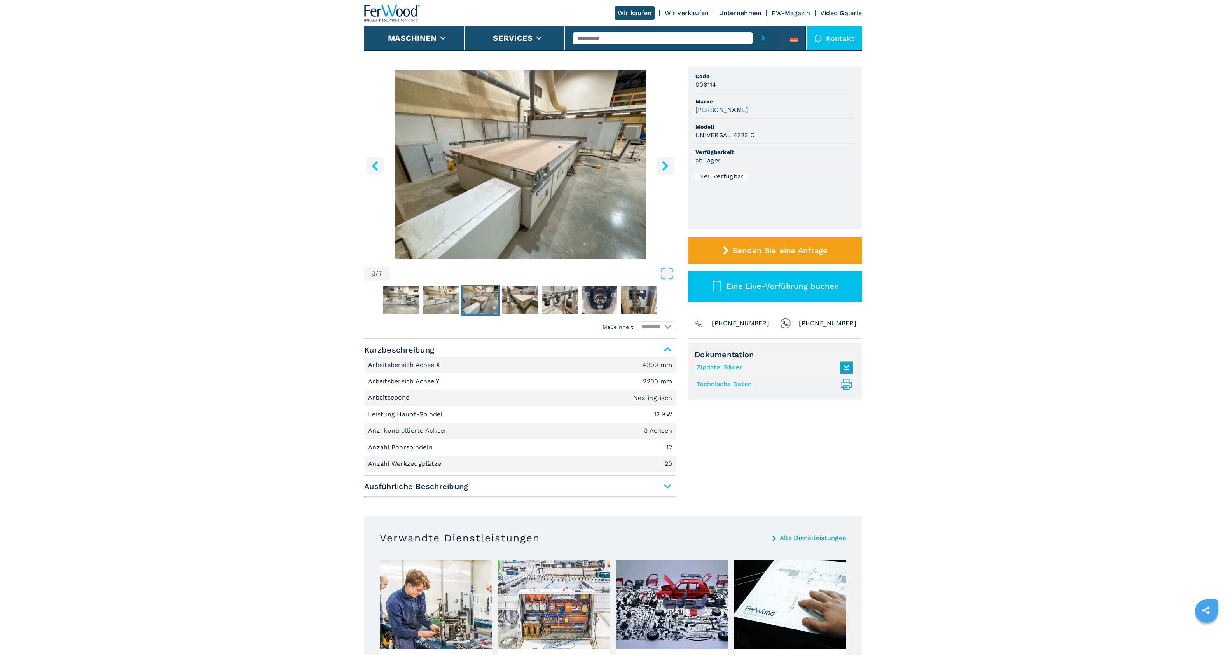
click at [547, 488] on span "Ausführliche Beschreibung" at bounding box center [520, 486] width 312 height 14
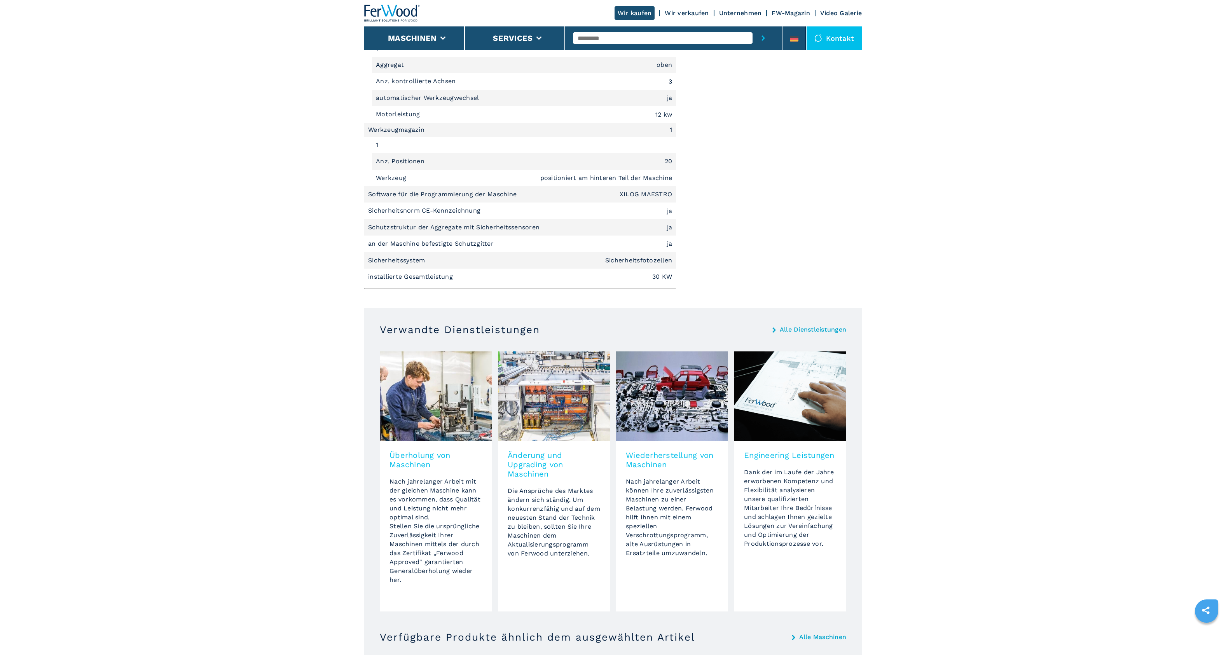
scroll to position [751, 0]
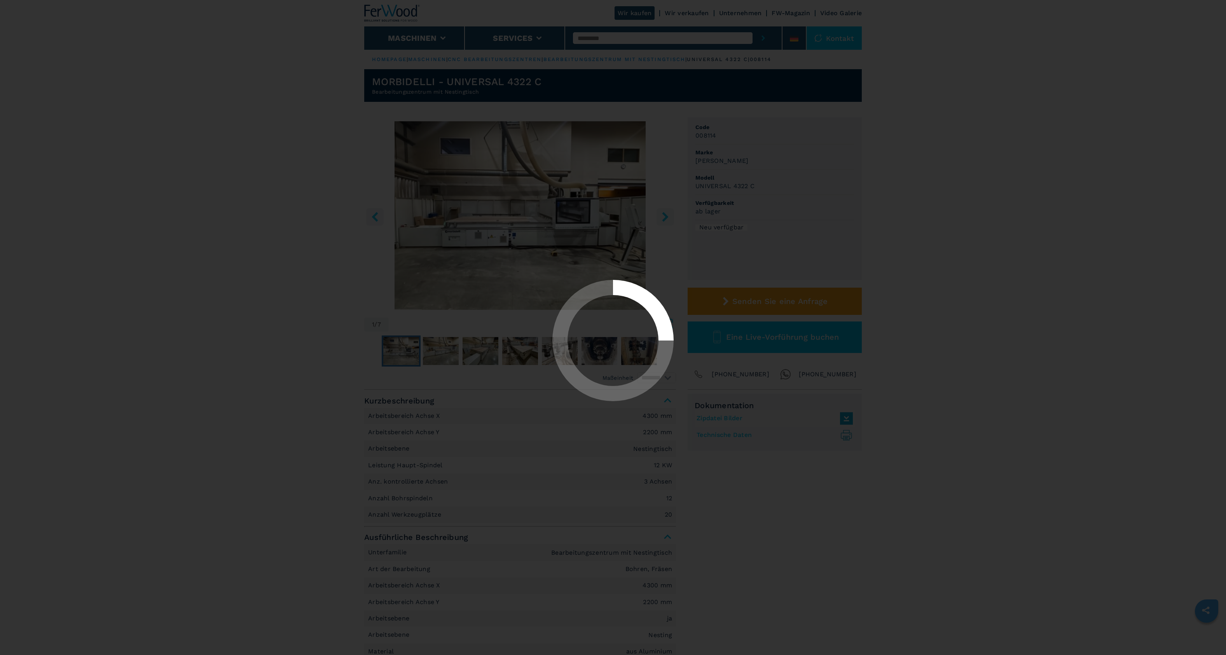
select select "**********"
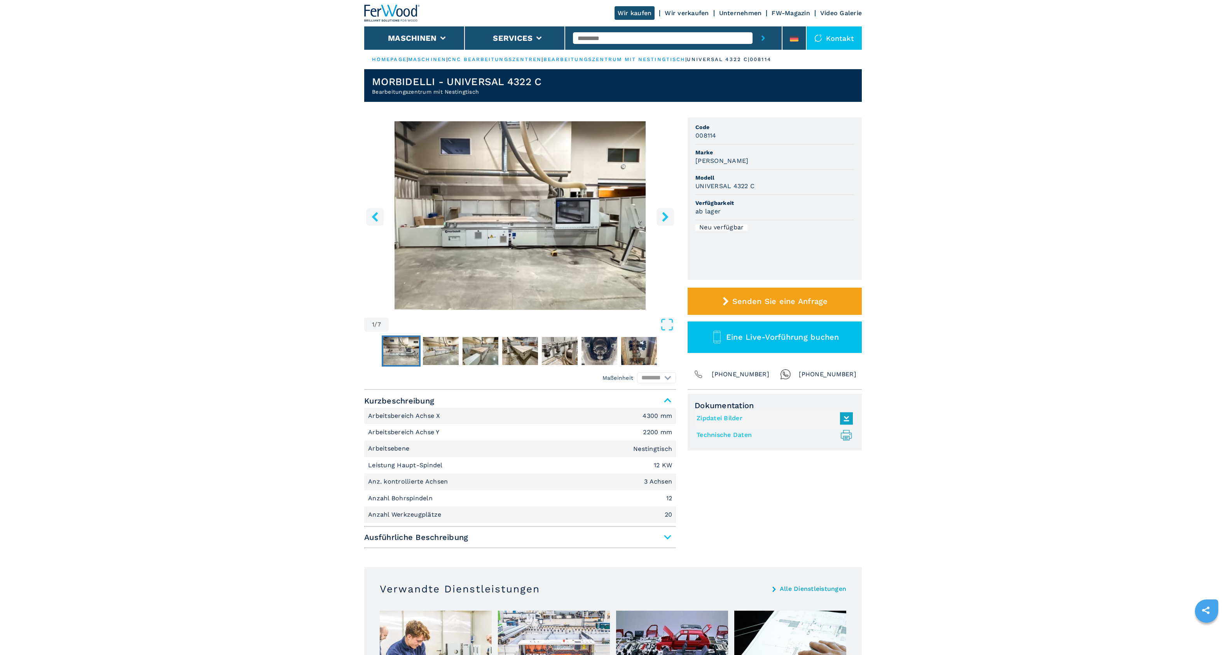
select select "**********"
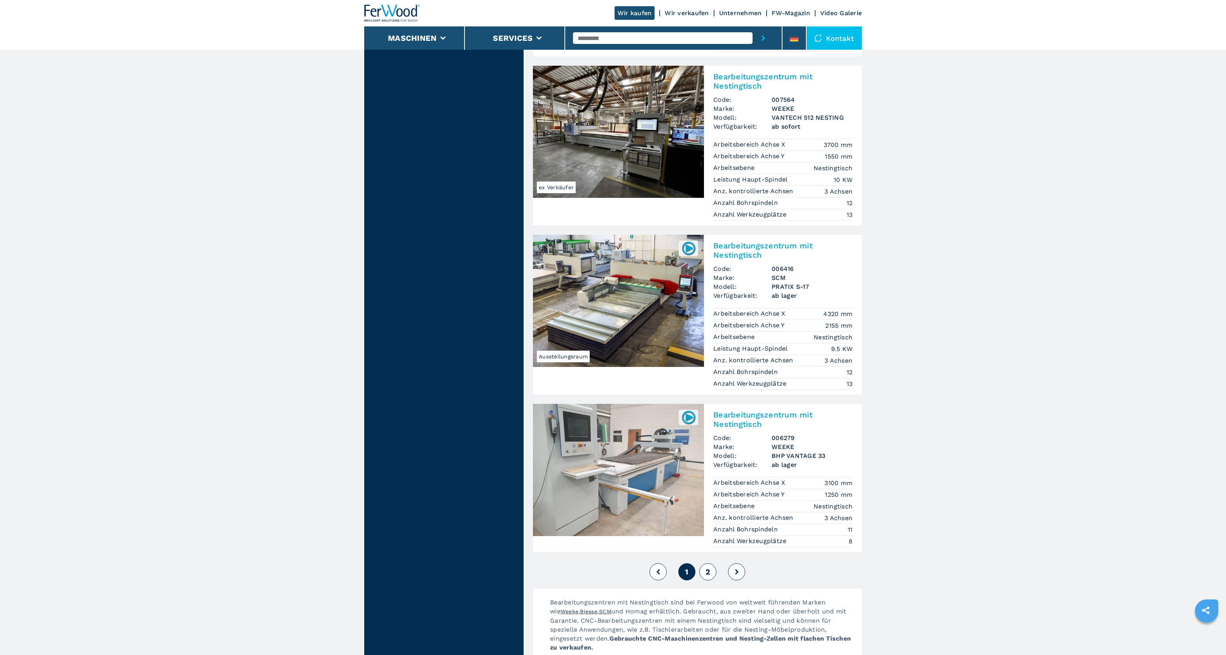
scroll to position [1804, 0]
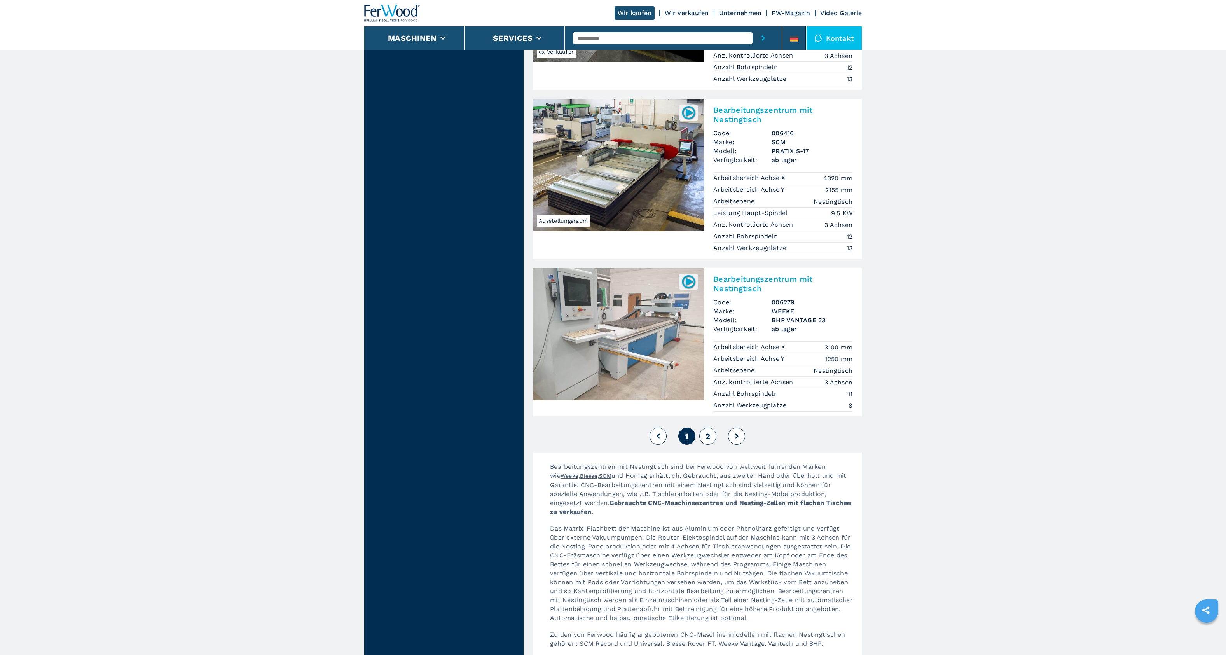
click at [710, 431] on span "2" at bounding box center [707, 435] width 5 height 9
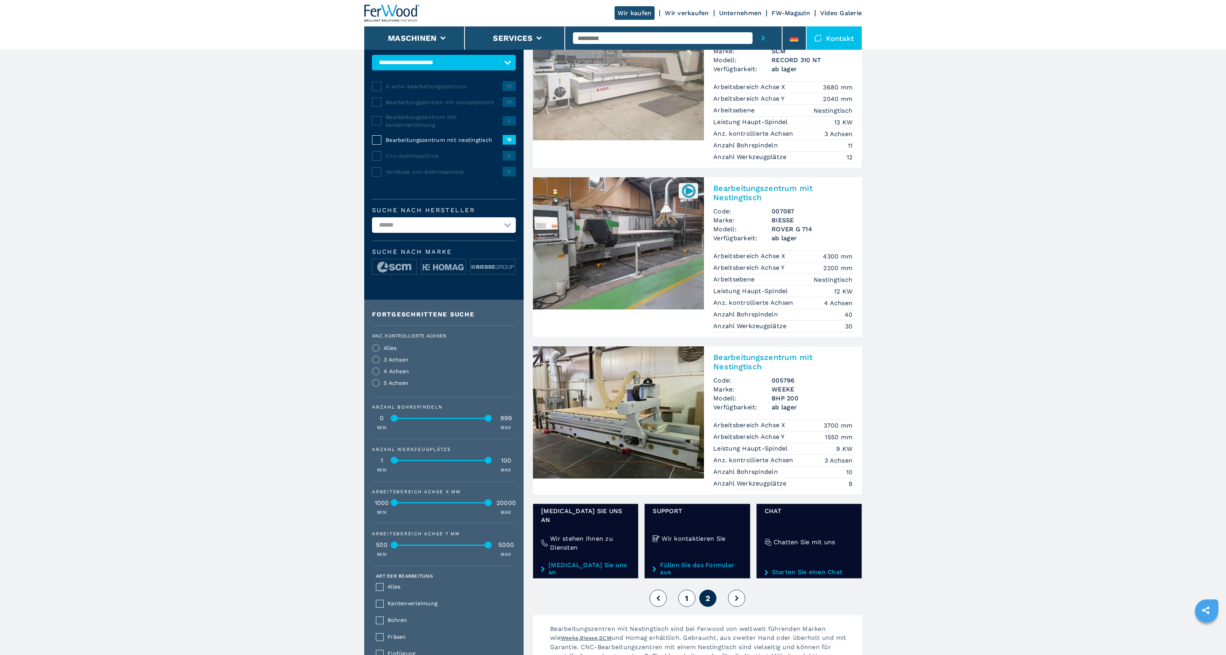
scroll to position [135, 0]
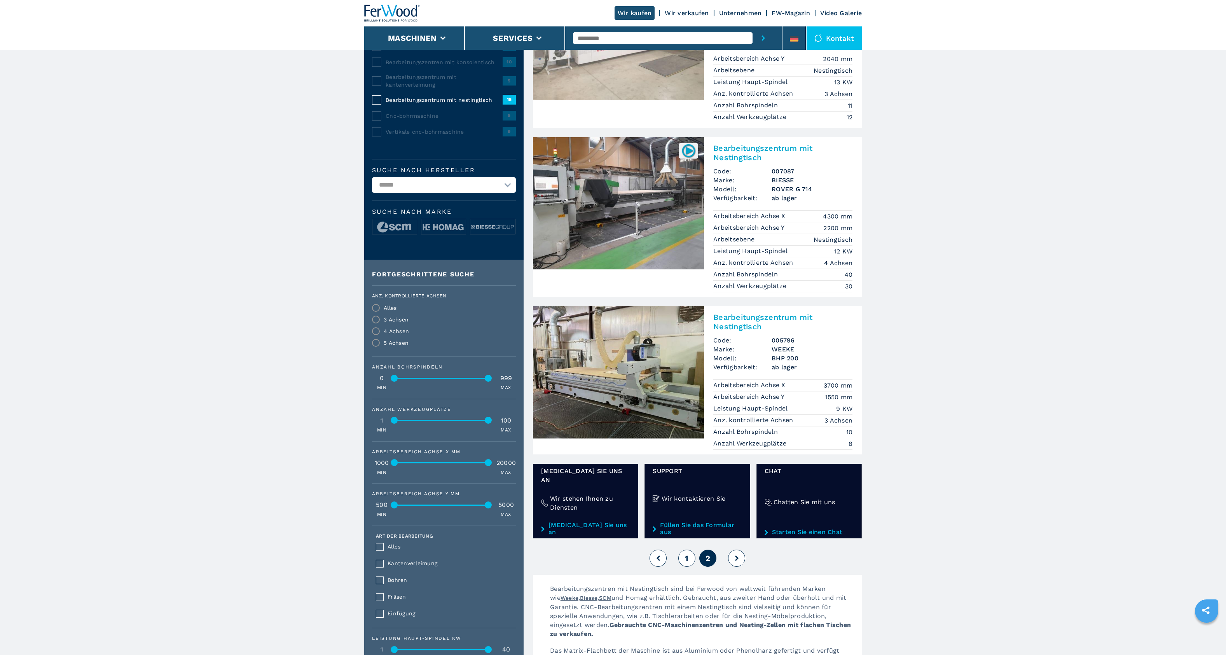
click at [638, 339] on img at bounding box center [618, 372] width 171 height 132
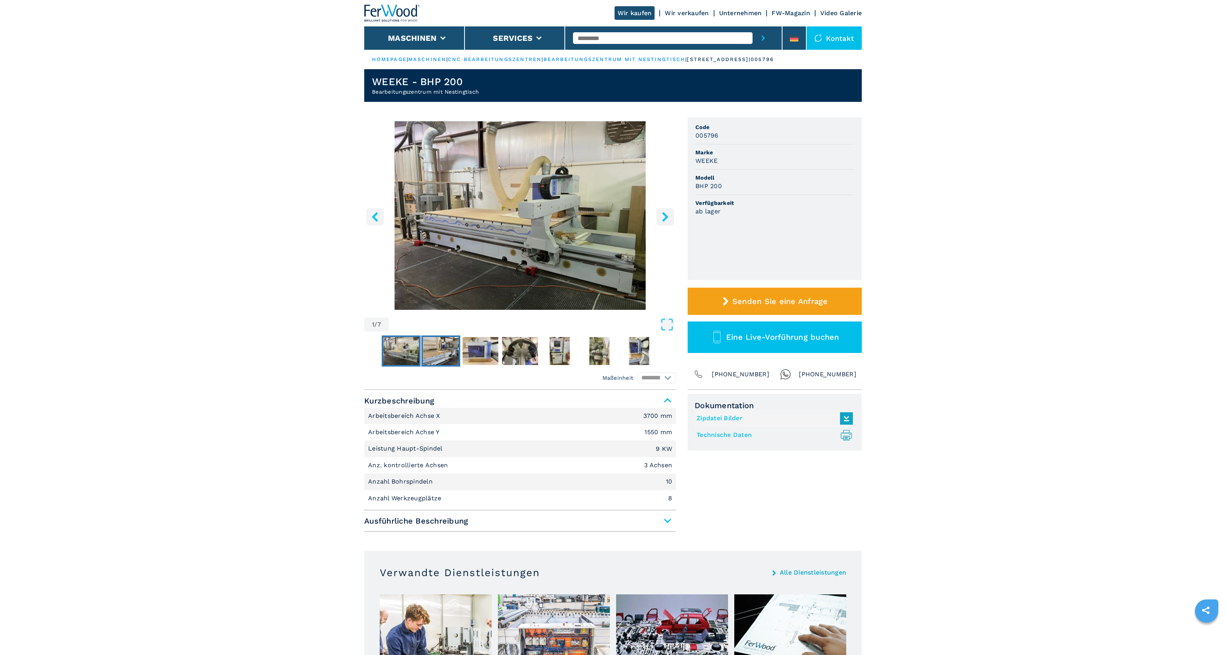
click at [435, 364] on img "Go to Slide 2" at bounding box center [441, 351] width 36 height 28
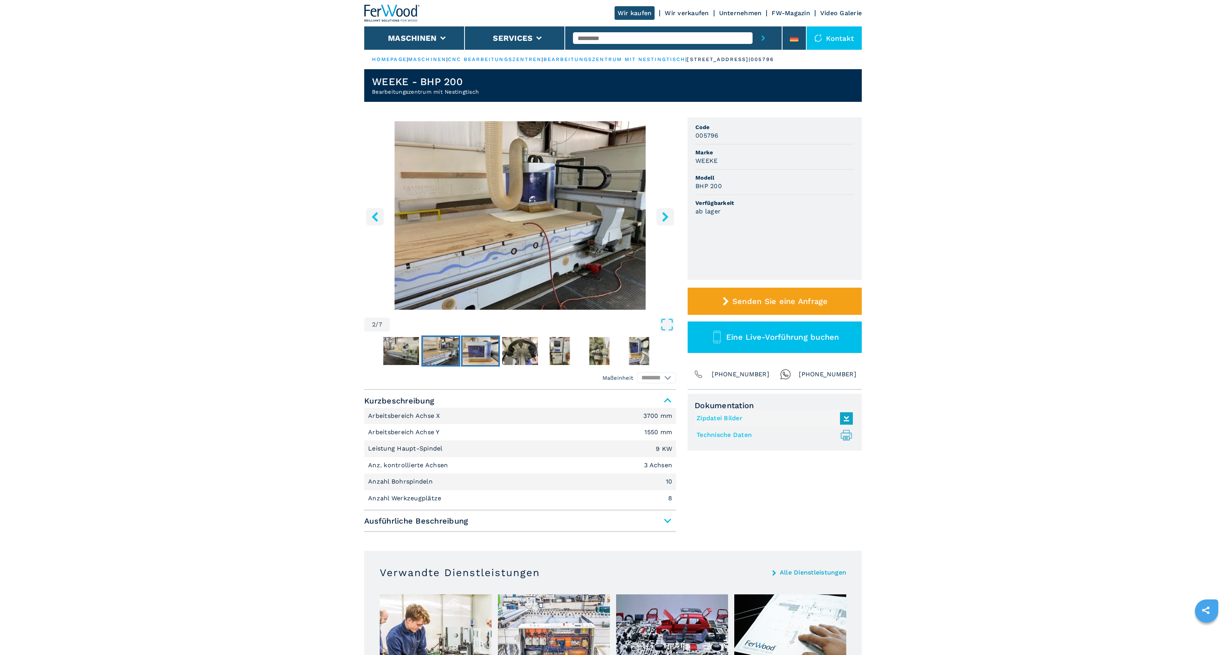
click at [472, 357] on img "Go to Slide 3" at bounding box center [481, 351] width 36 height 28
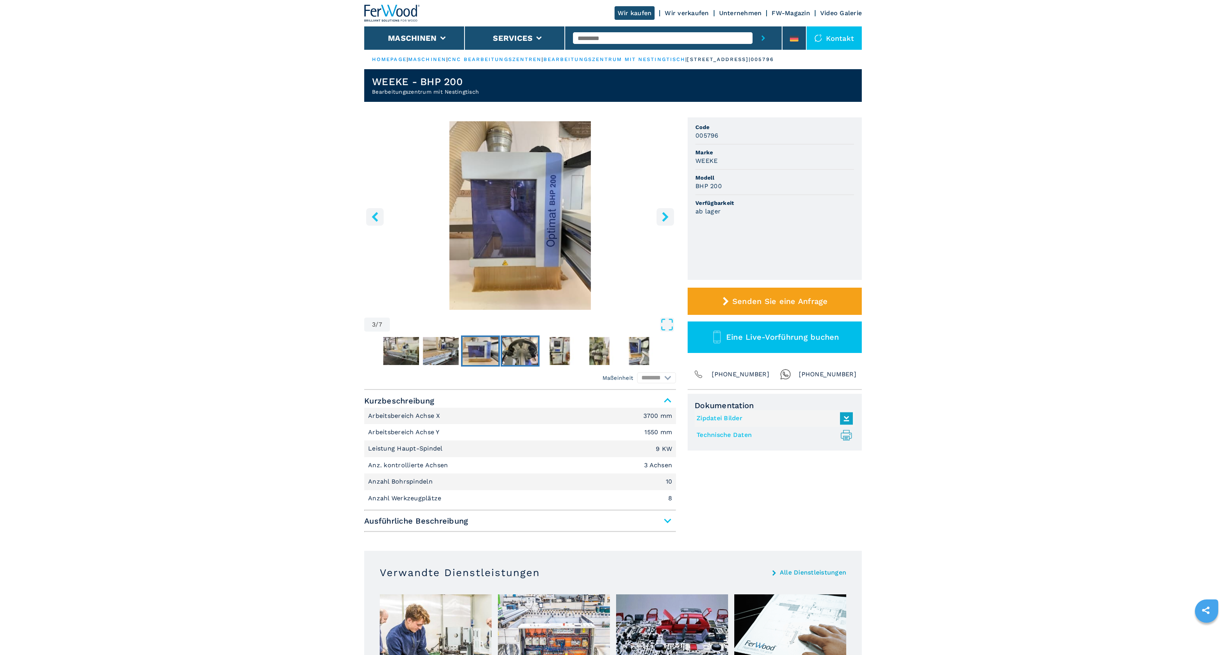
click at [516, 357] on img "Go to Slide 4" at bounding box center [520, 351] width 36 height 28
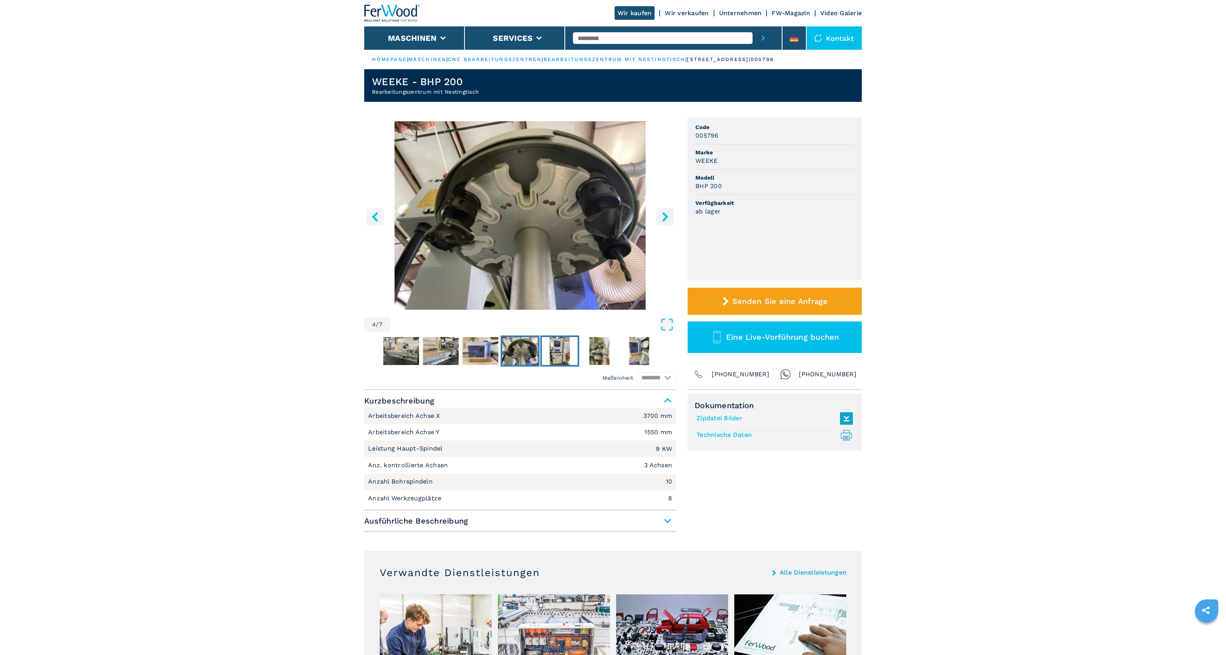
click at [555, 356] on img "Go to Slide 5" at bounding box center [560, 351] width 36 height 28
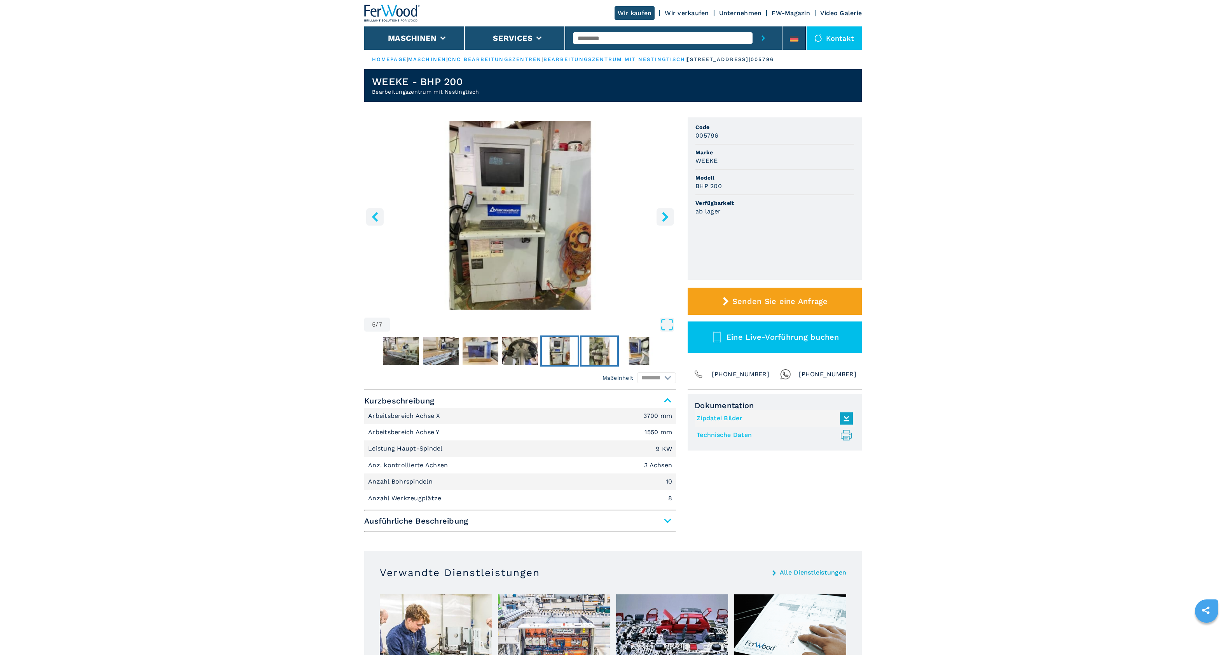
click at [588, 356] on img "Go to Slide 6" at bounding box center [599, 351] width 36 height 28
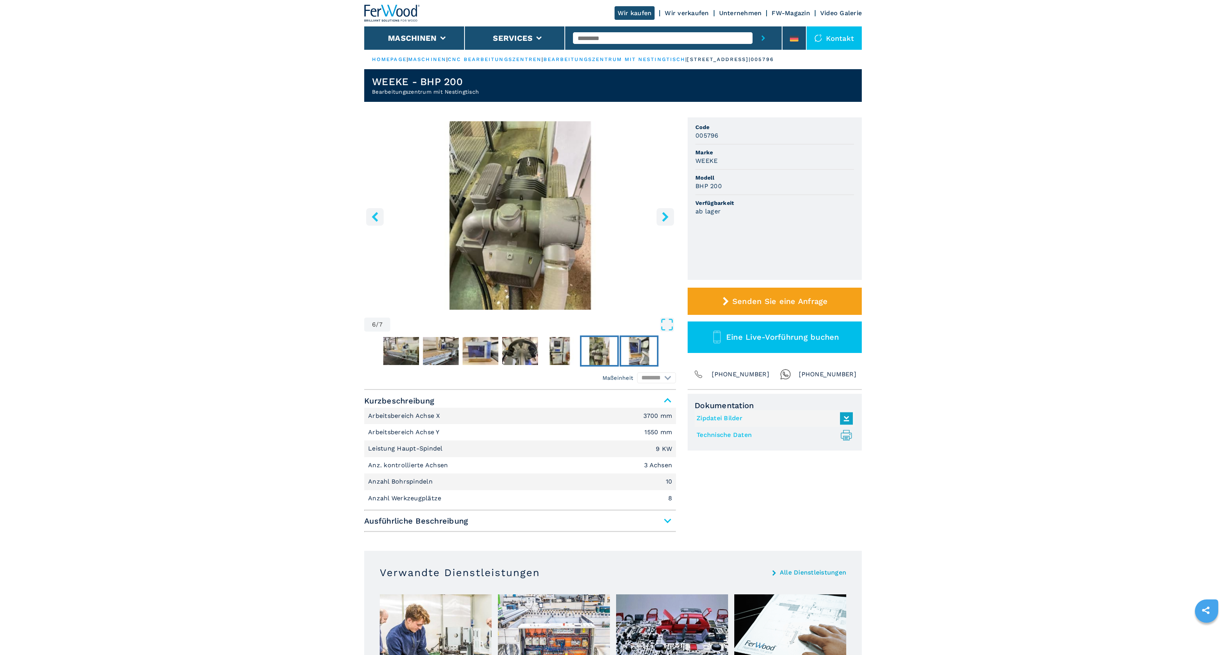
click at [640, 358] on img "Go to Slide 7" at bounding box center [639, 351] width 36 height 28
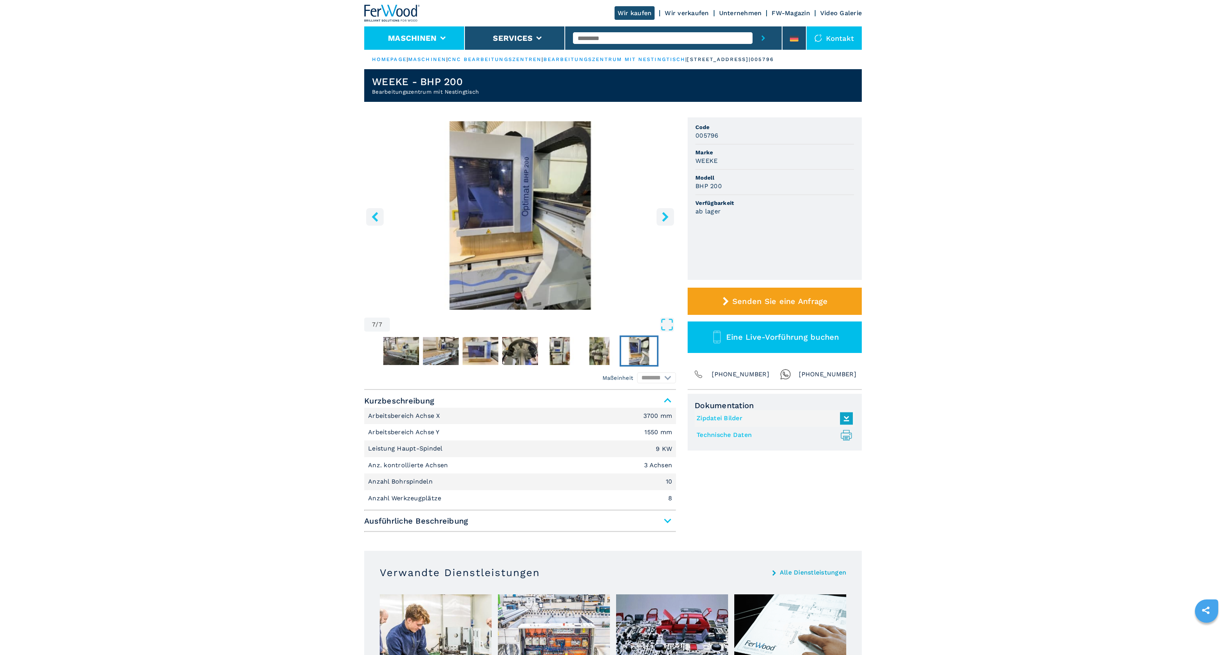
click at [422, 38] on button "Maschinen" at bounding box center [412, 37] width 49 height 9
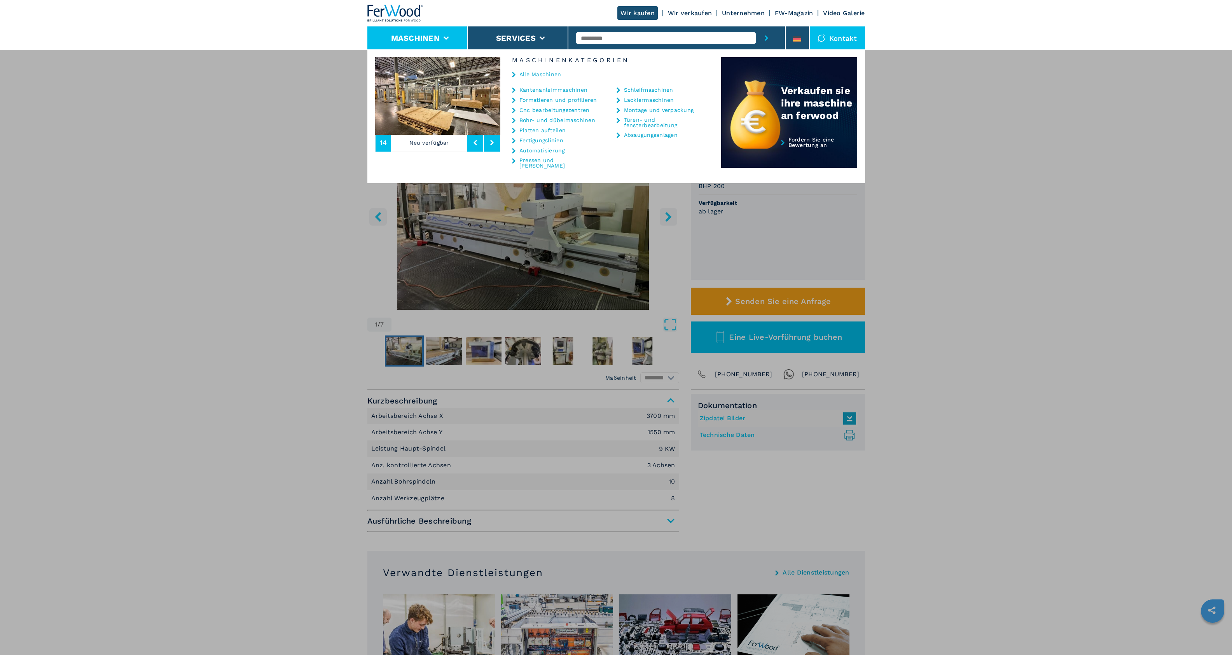
click at [540, 129] on link "Platten aufteilen" at bounding box center [542, 129] width 46 height 5
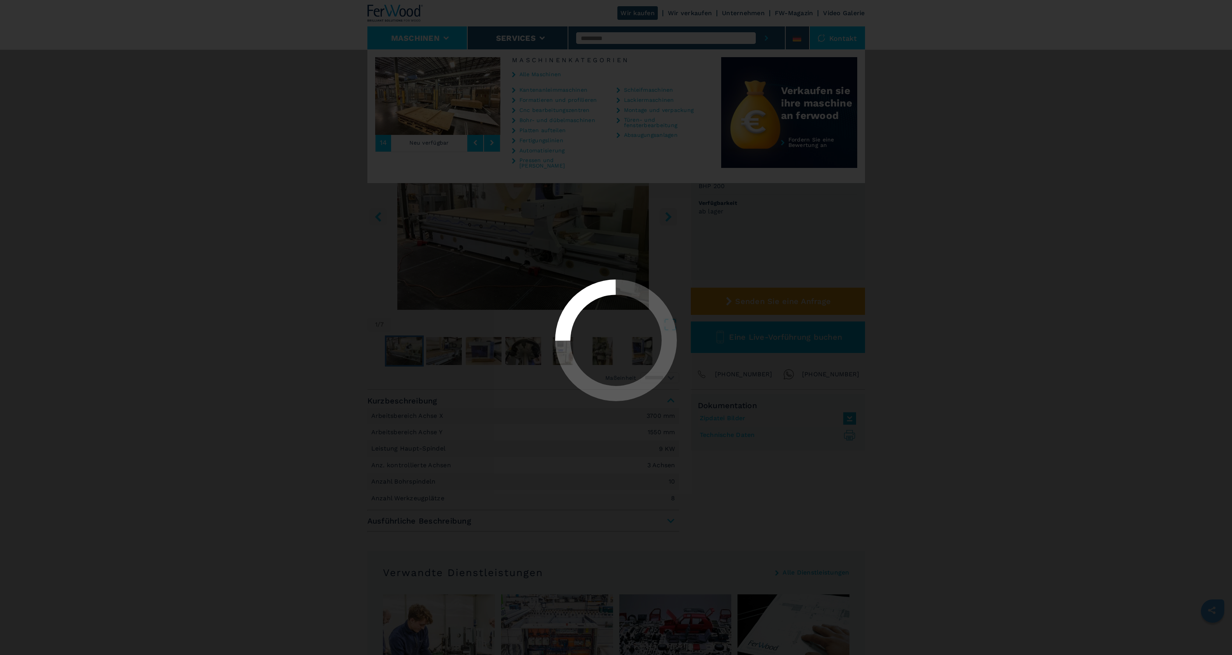
select select "**********"
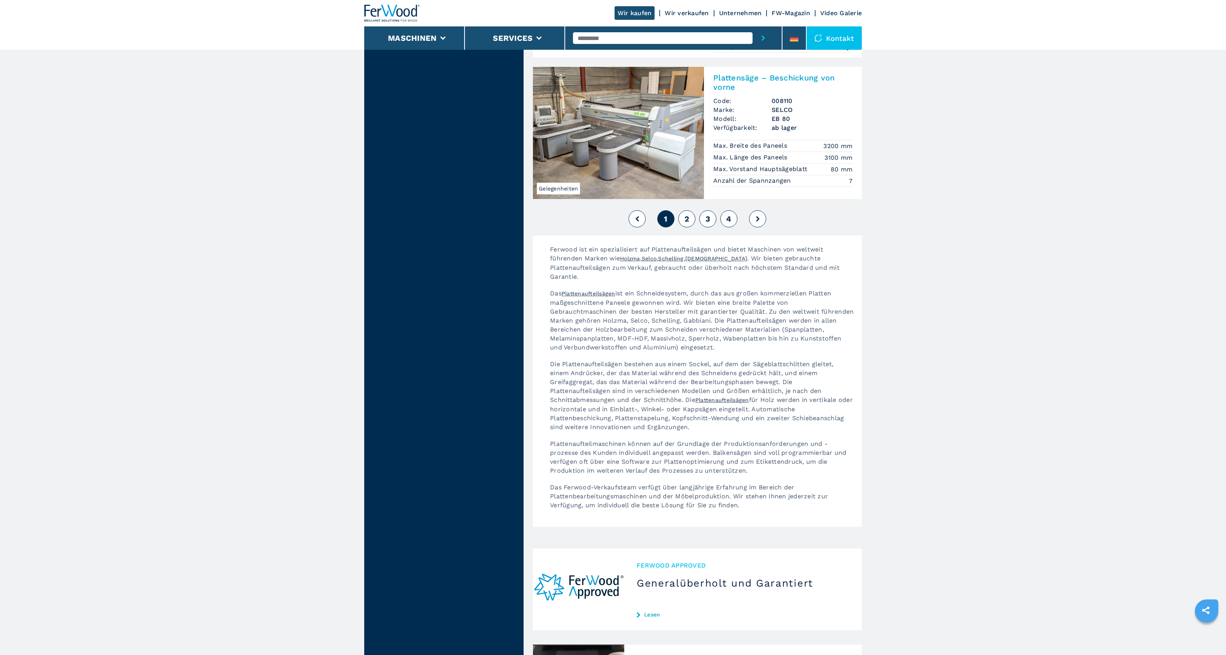
scroll to position [1694, 0]
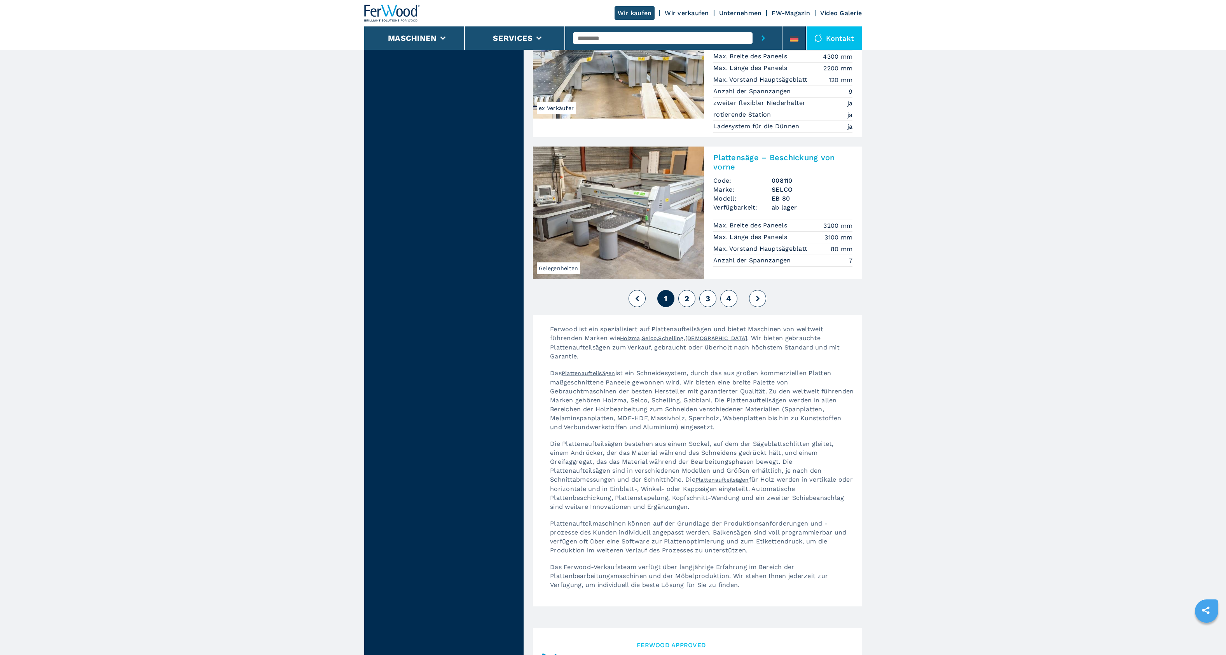
click at [683, 290] on button "2" at bounding box center [686, 298] width 17 height 17
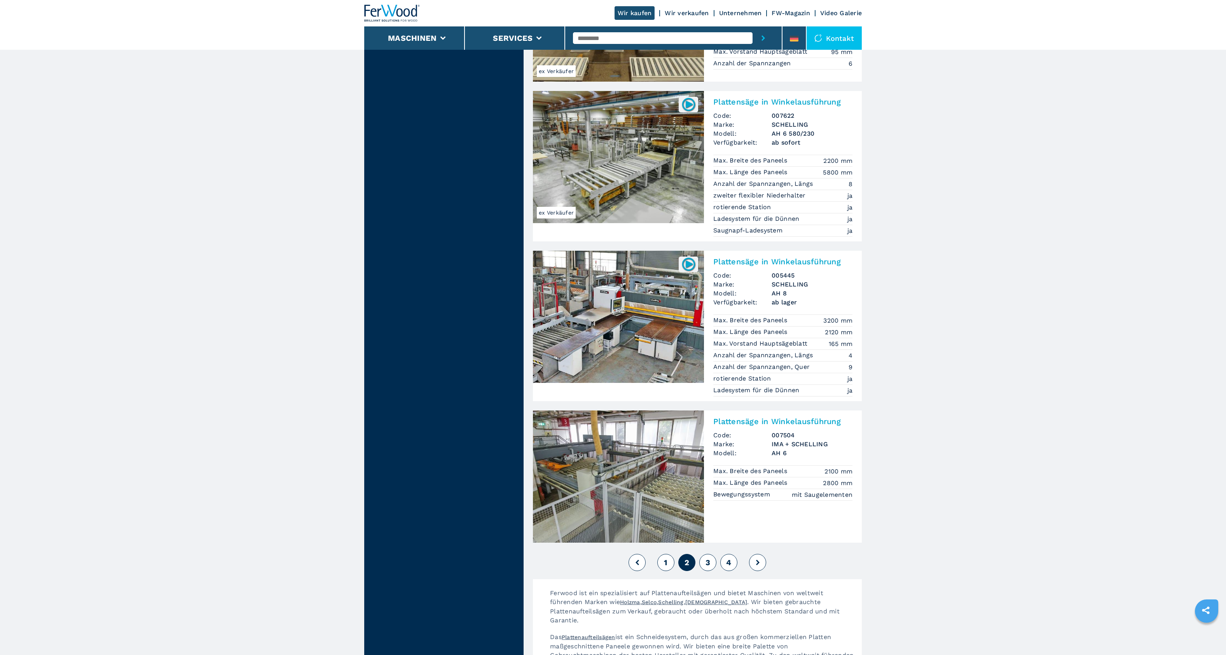
scroll to position [1435, 0]
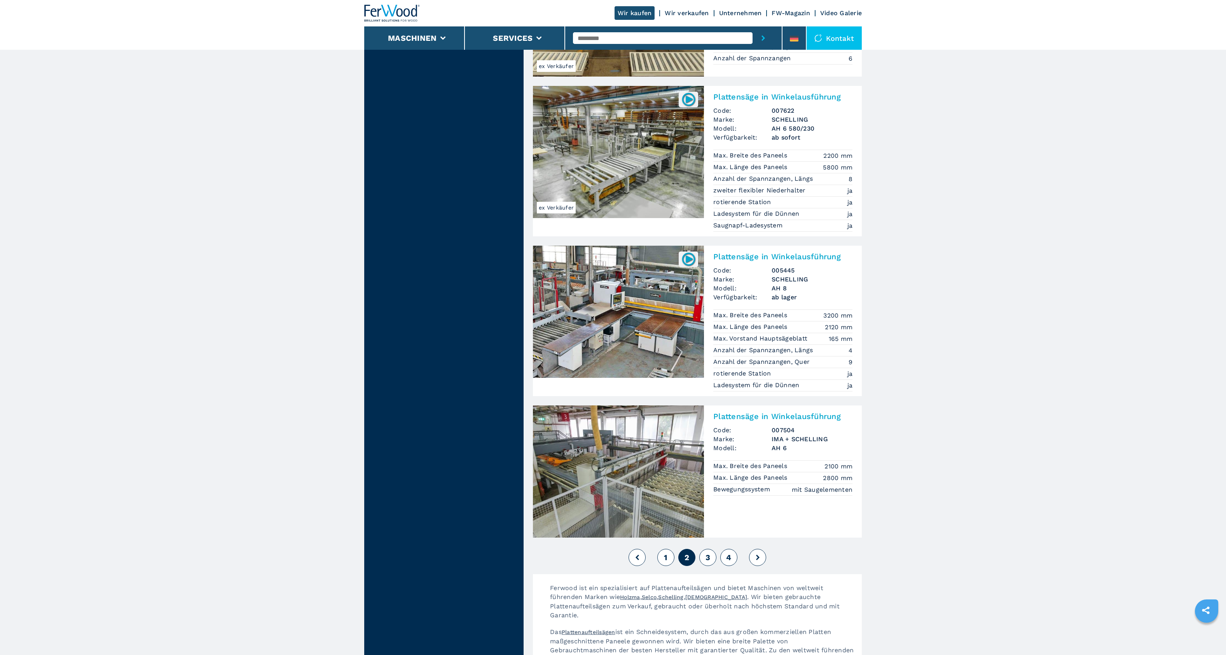
click at [706, 553] on span "3" at bounding box center [707, 557] width 5 height 9
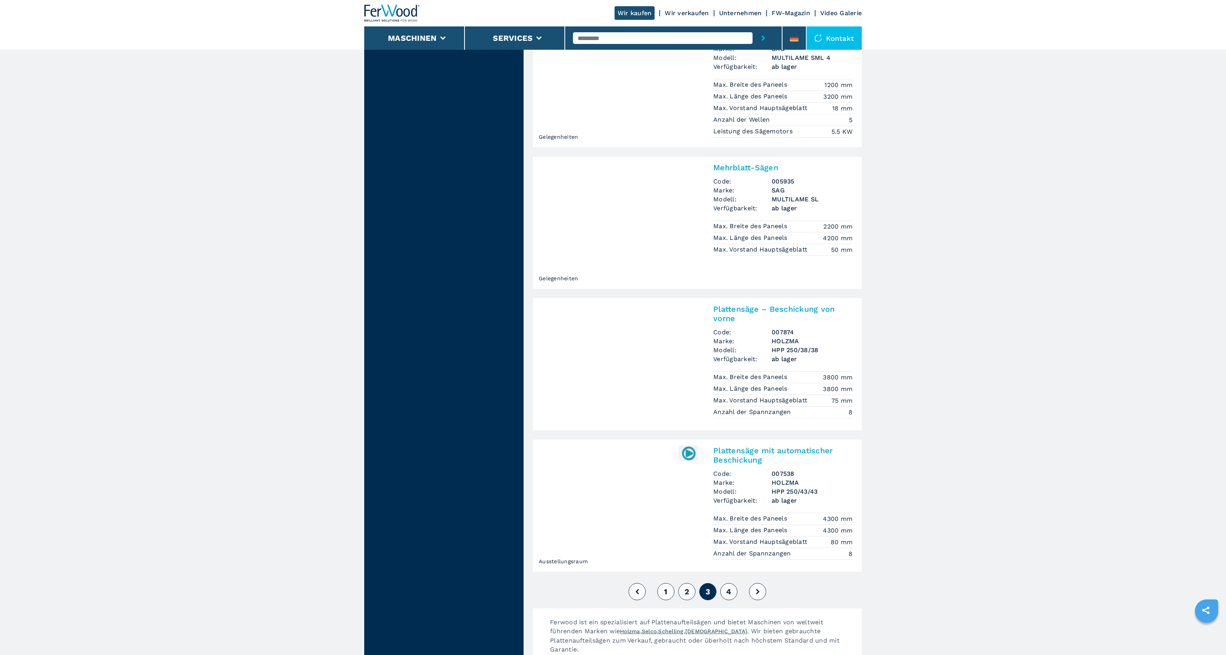
scroll to position [1445, 0]
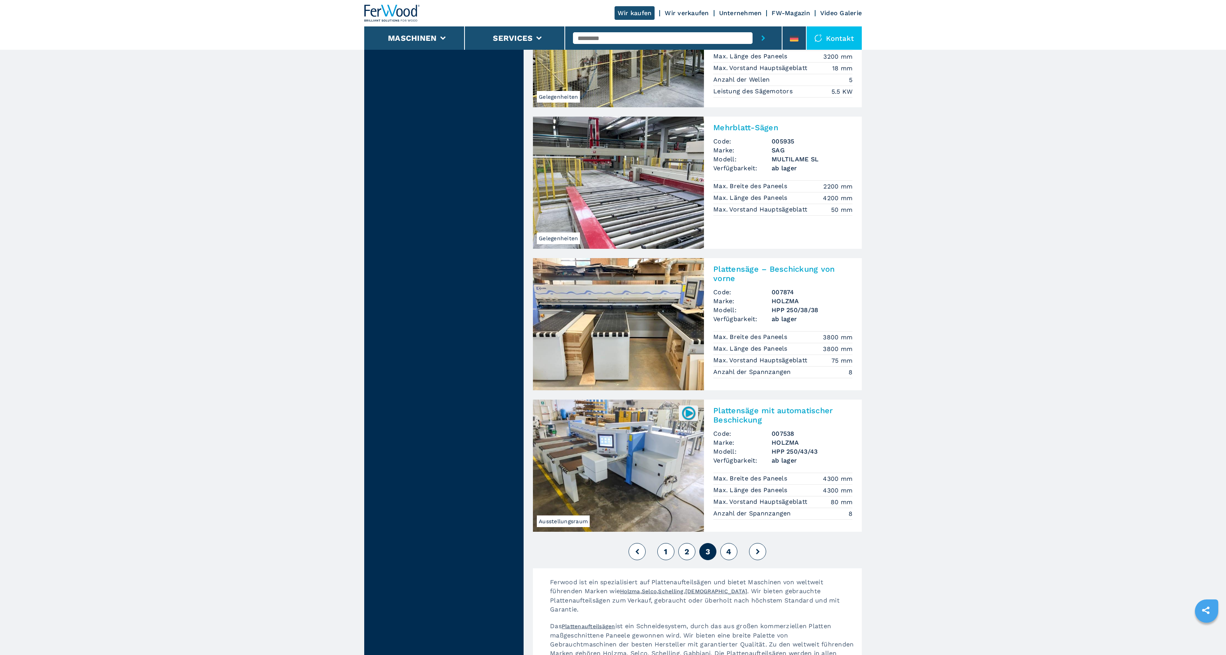
click at [732, 543] on button "4" at bounding box center [728, 551] width 17 height 17
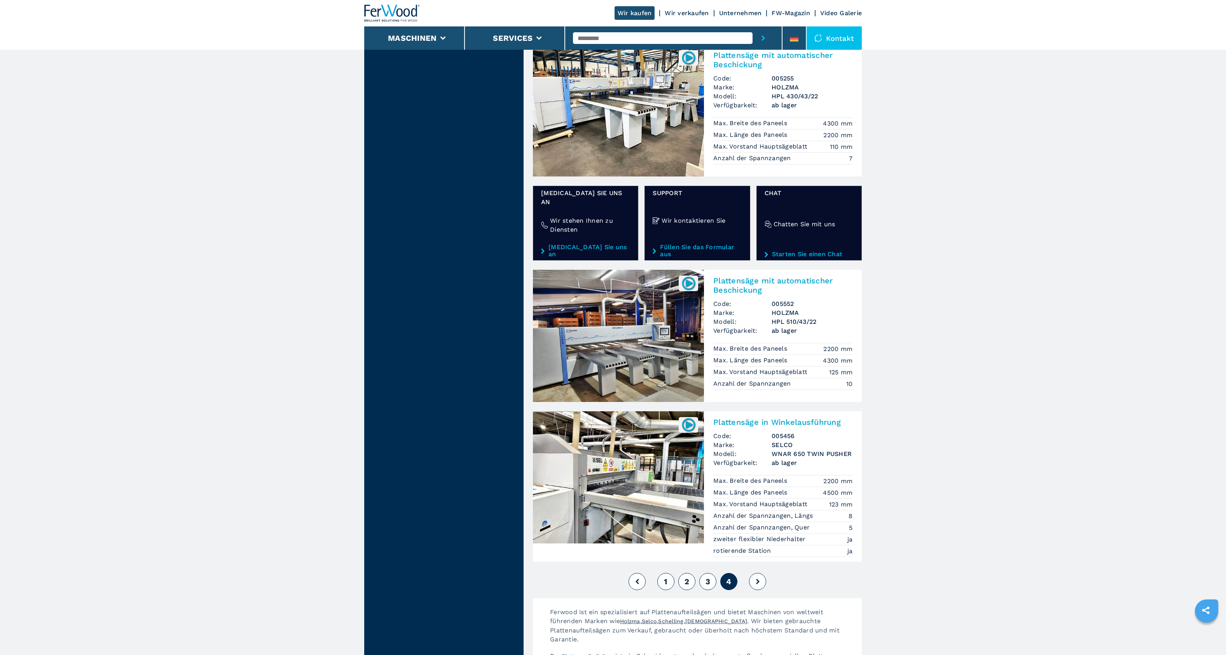
scroll to position [1185, 0]
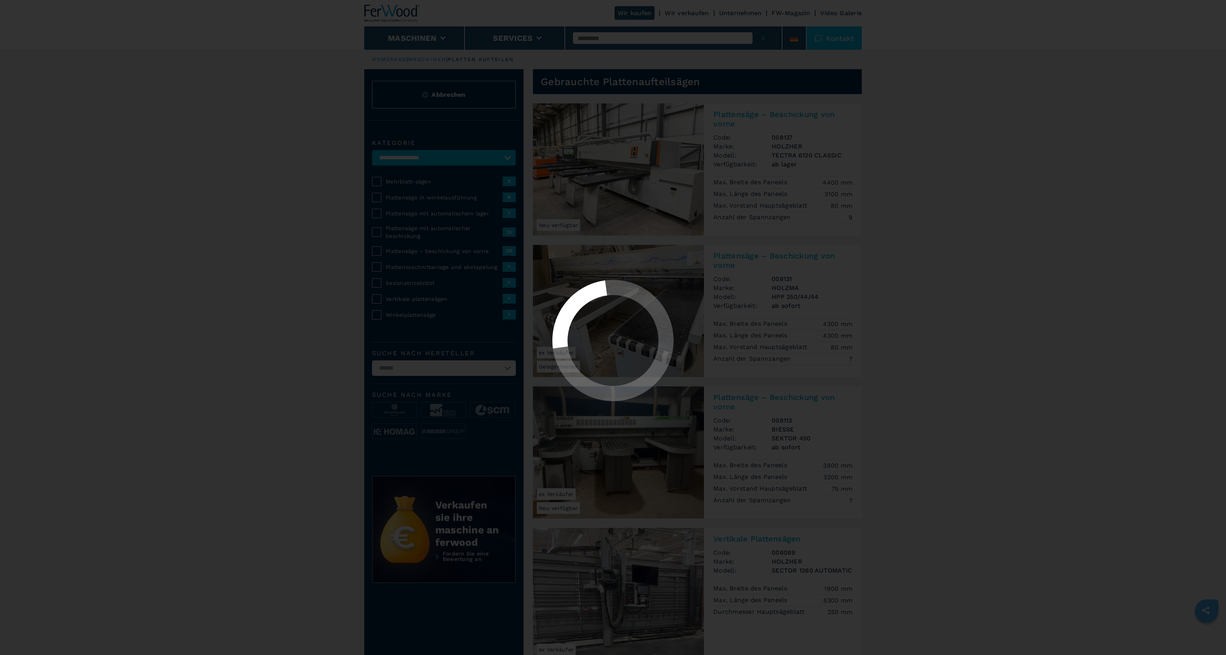
select select "**********"
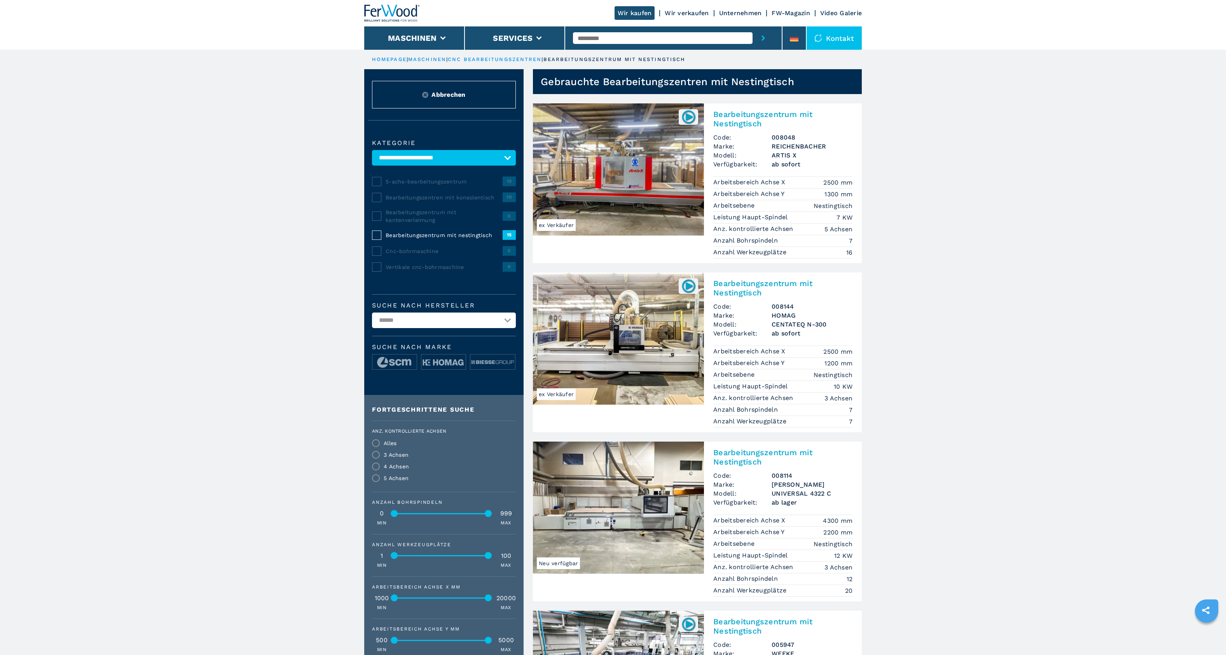
select select "**********"
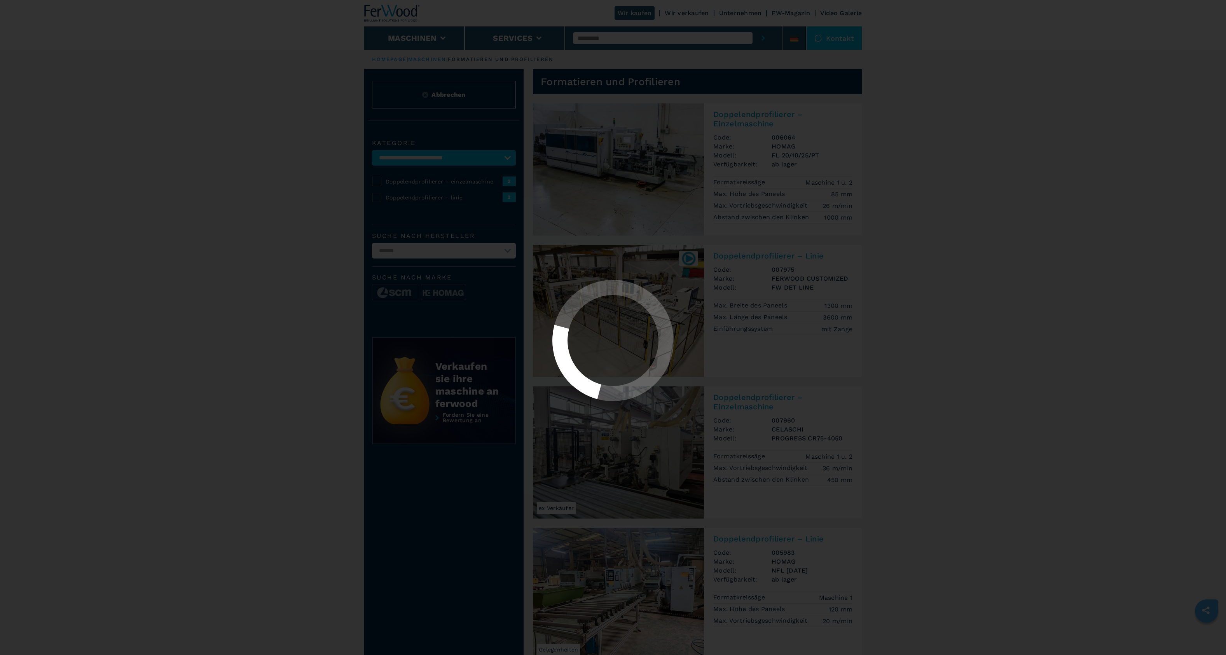
select select "**********"
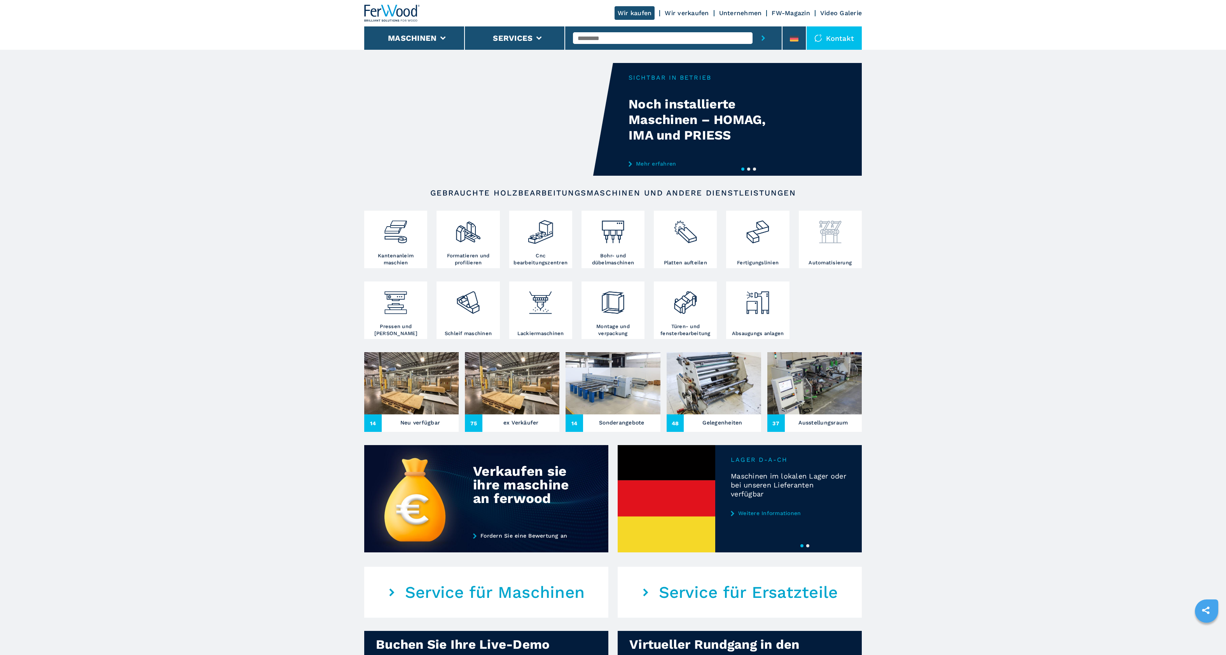
click at [835, 249] on div at bounding box center [830, 236] width 59 height 47
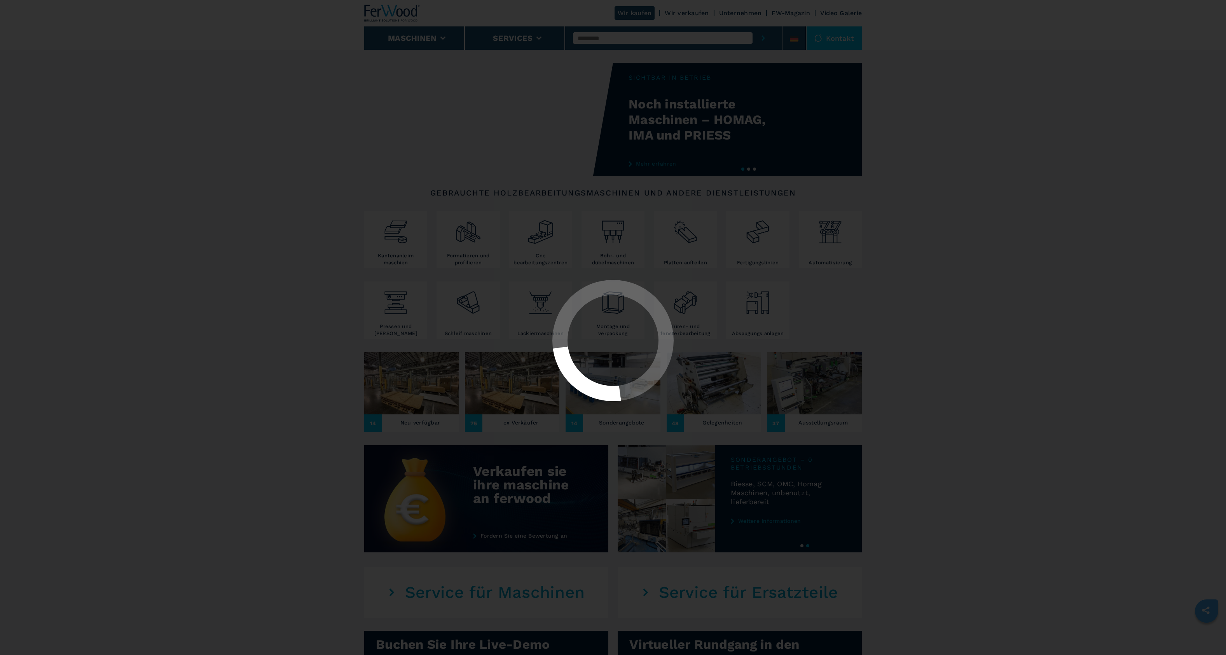
select select "**********"
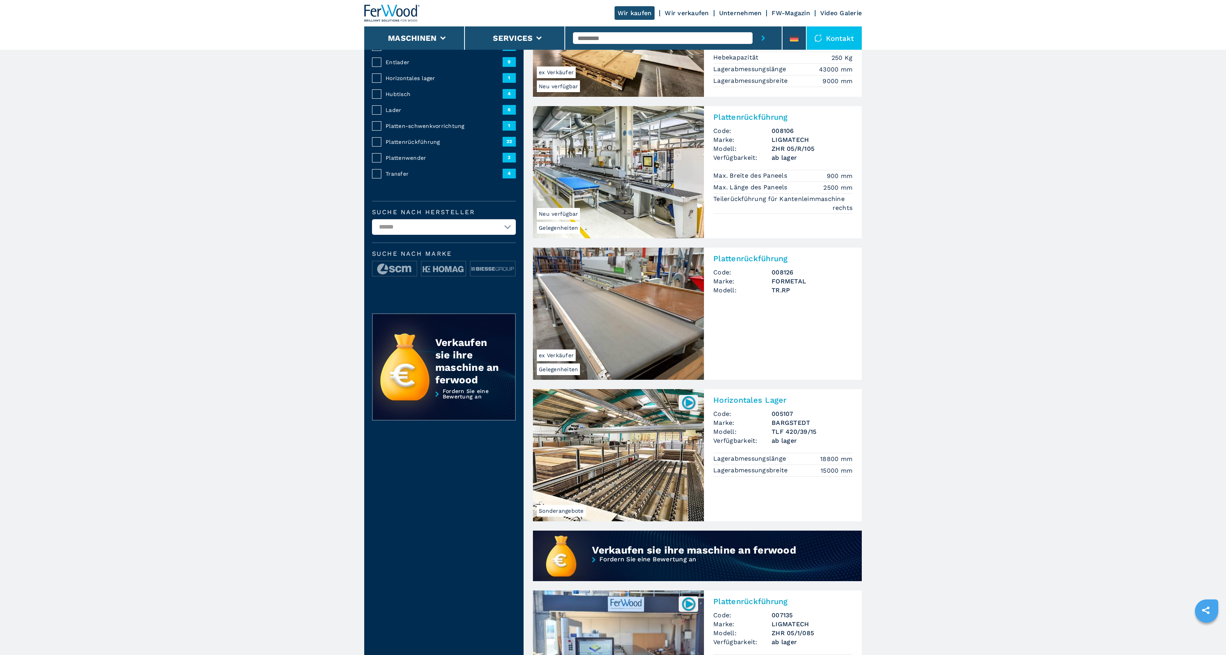
scroll to position [111, 0]
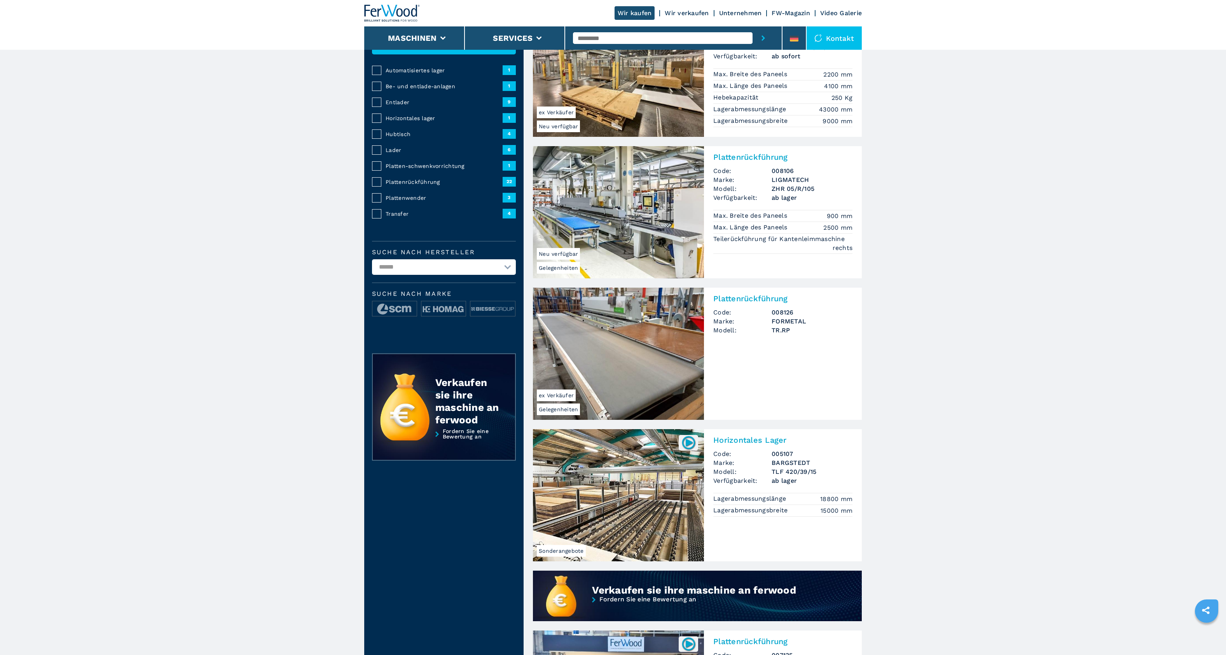
click at [601, 214] on img at bounding box center [618, 212] width 171 height 132
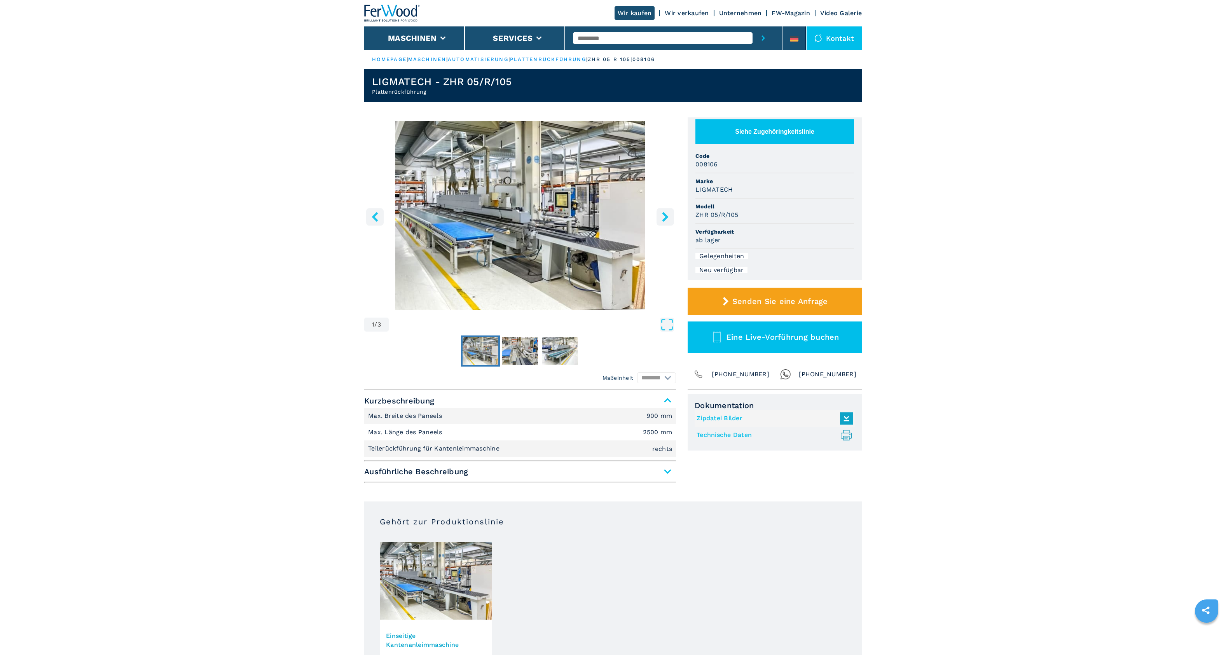
click at [662, 217] on icon "right-button" at bounding box center [665, 217] width 10 height 10
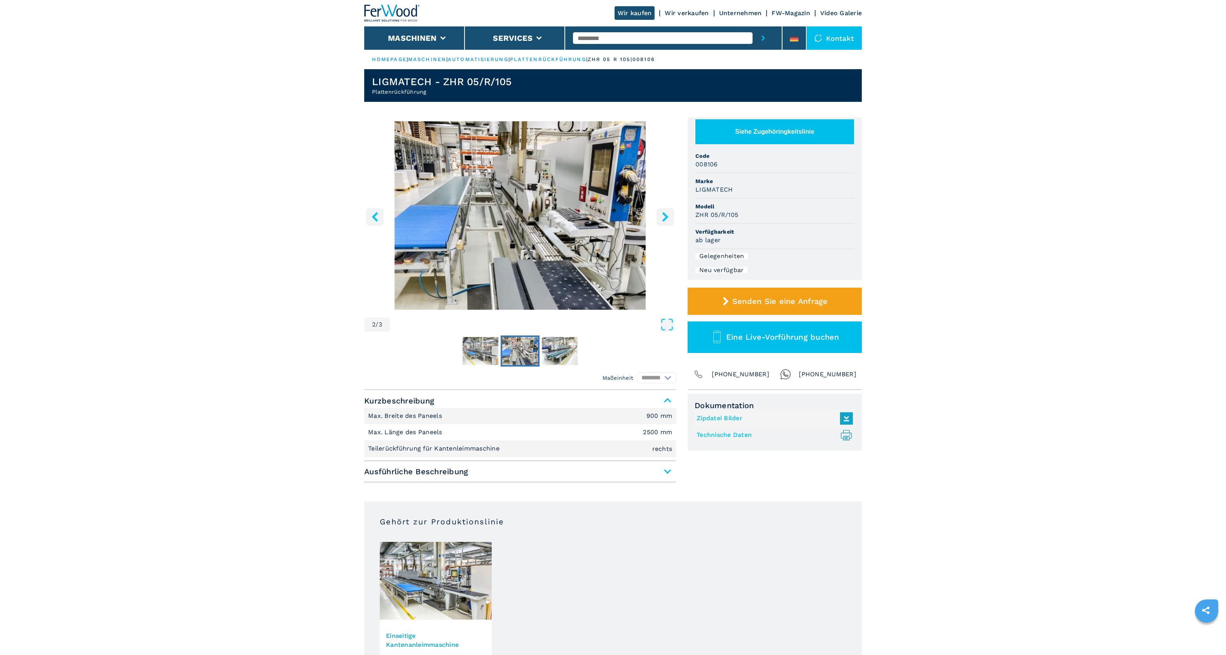
click at [664, 217] on icon "right-button" at bounding box center [665, 217] width 10 height 10
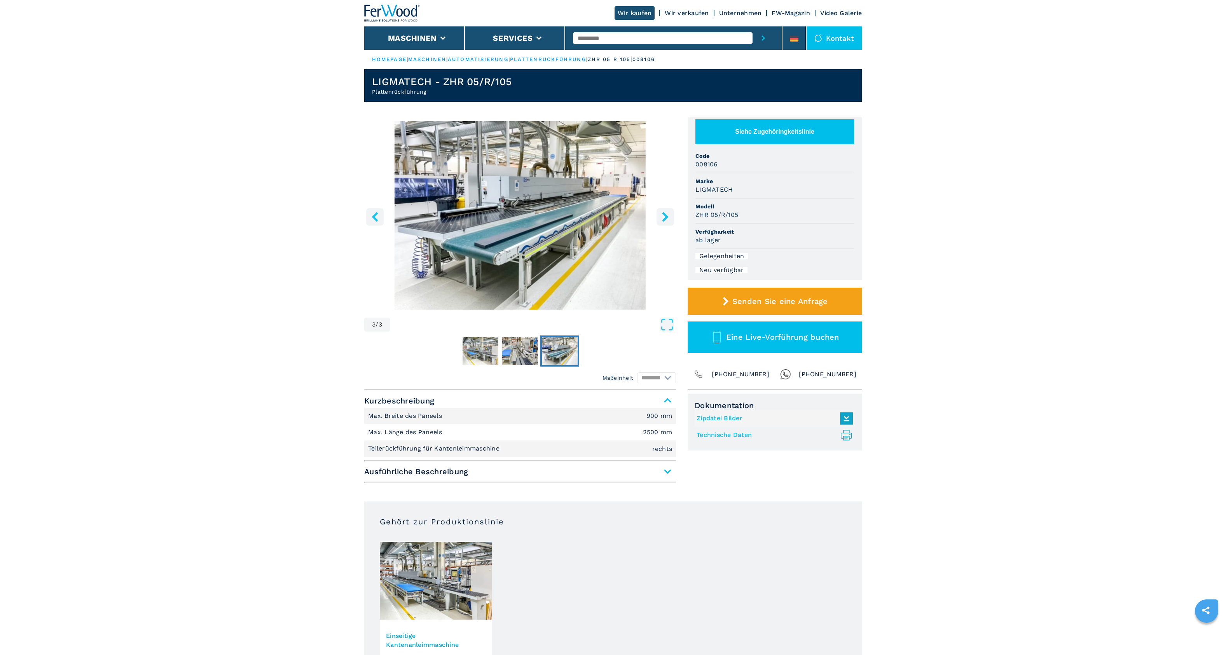
click at [380, 216] on button "left-button" at bounding box center [374, 216] width 17 height 17
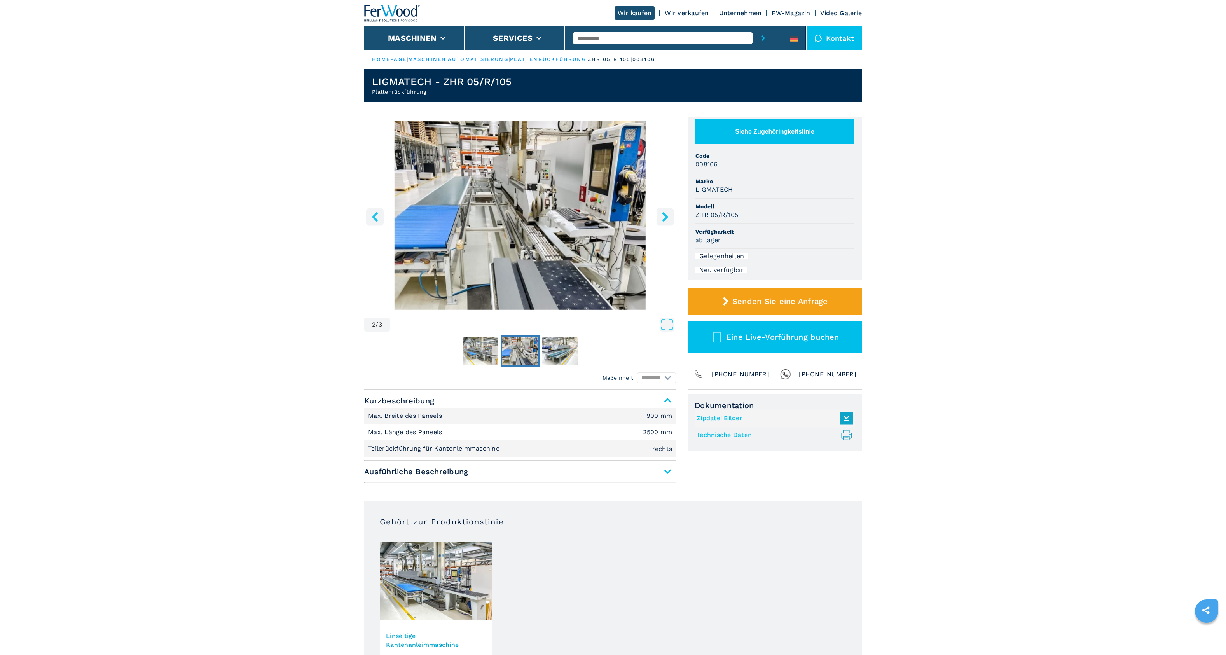
click at [543, 476] on span "Ausführliche Beschreibung" at bounding box center [520, 471] width 312 height 14
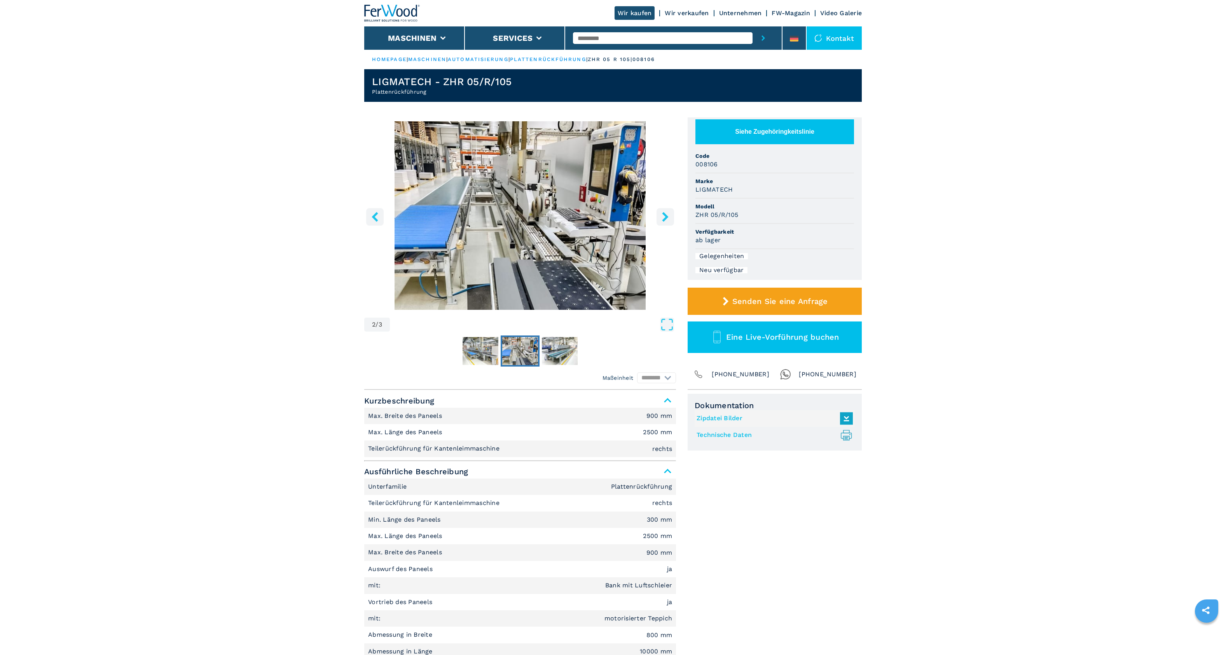
click at [543, 476] on span "Ausführliche Beschreibung" at bounding box center [520, 471] width 312 height 14
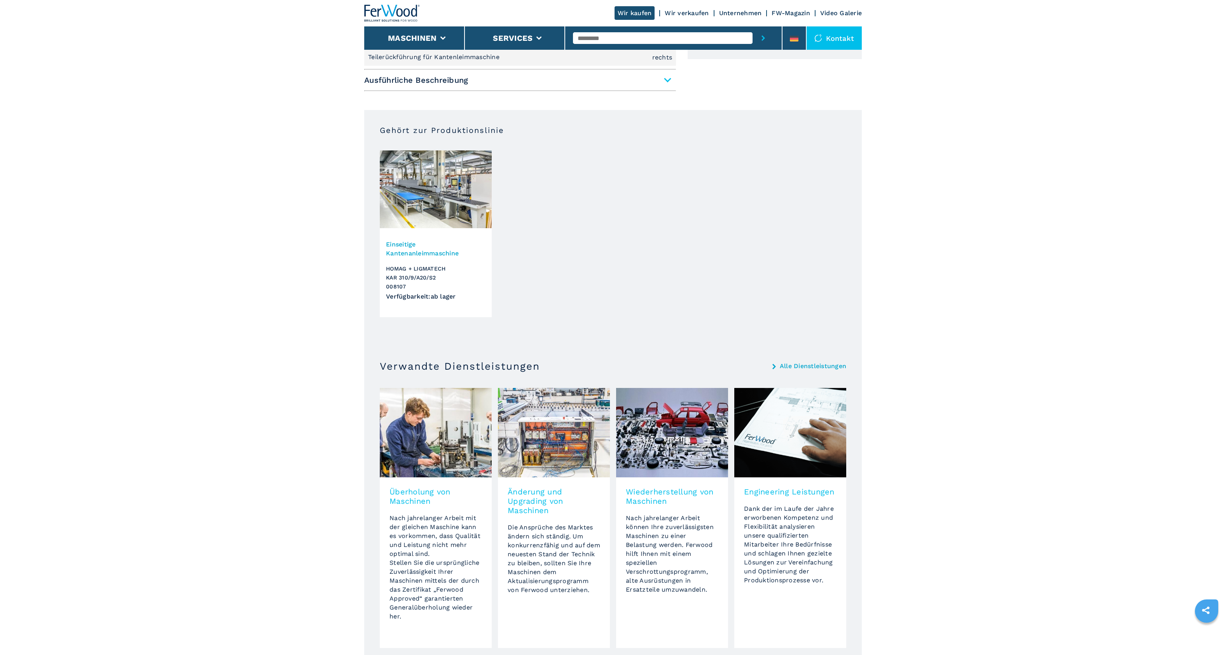
scroll to position [431, 0]
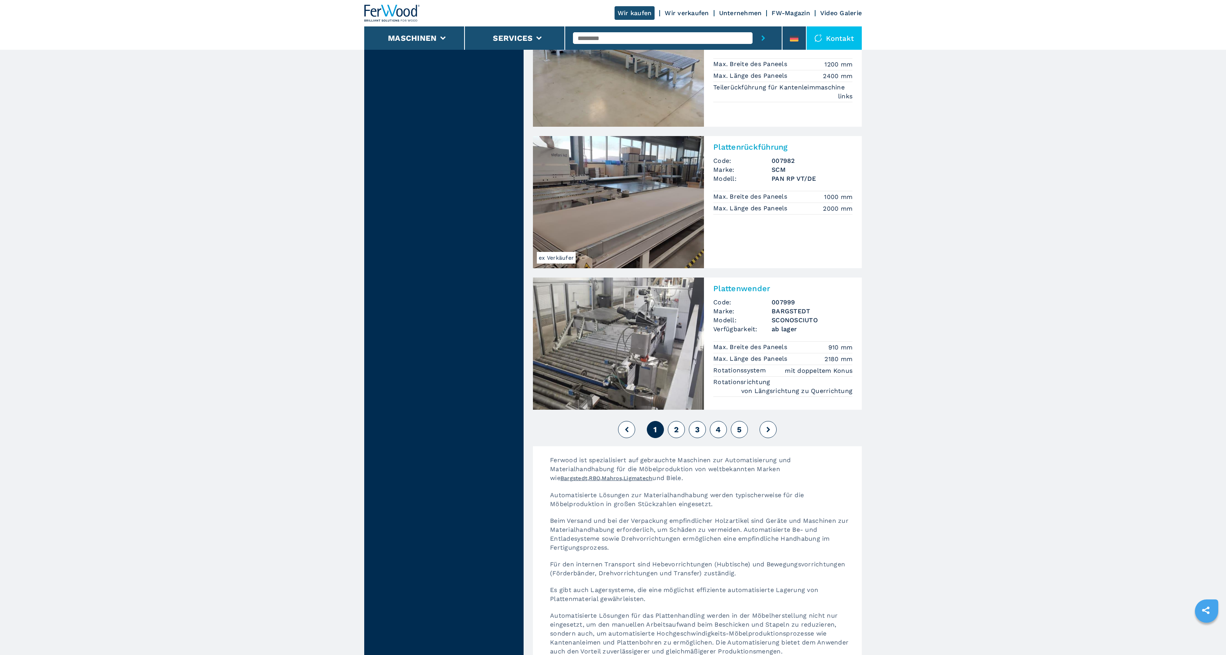
scroll to position [1658, 0]
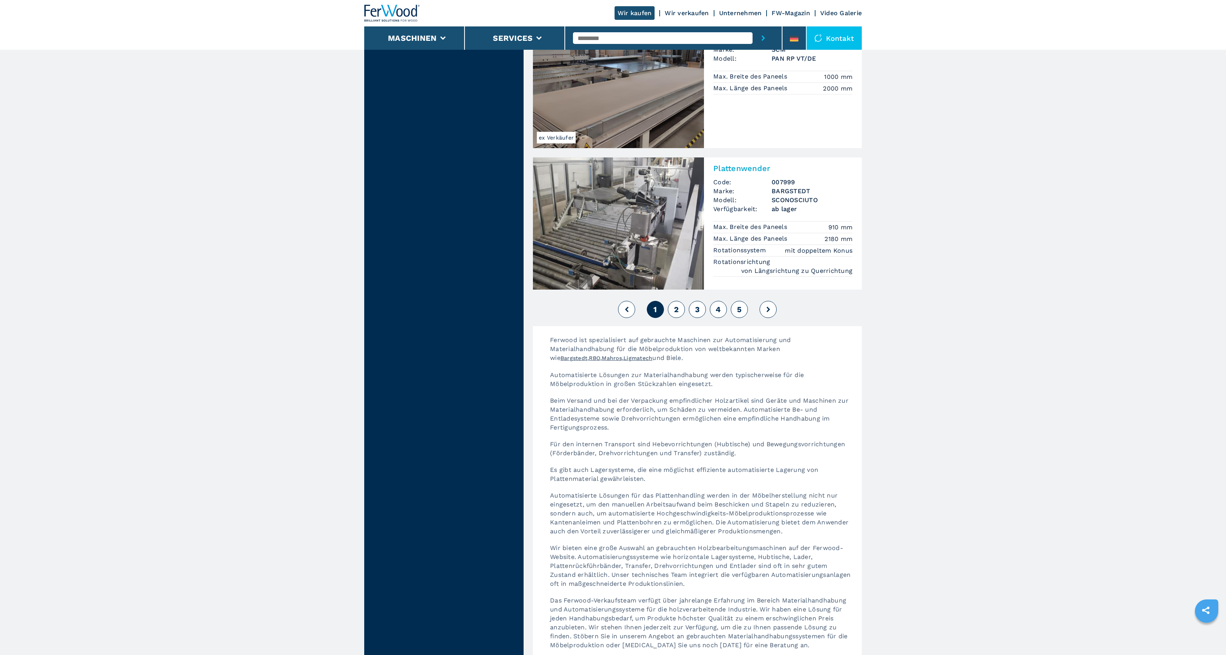
click at [676, 305] on span "2" at bounding box center [676, 309] width 5 height 9
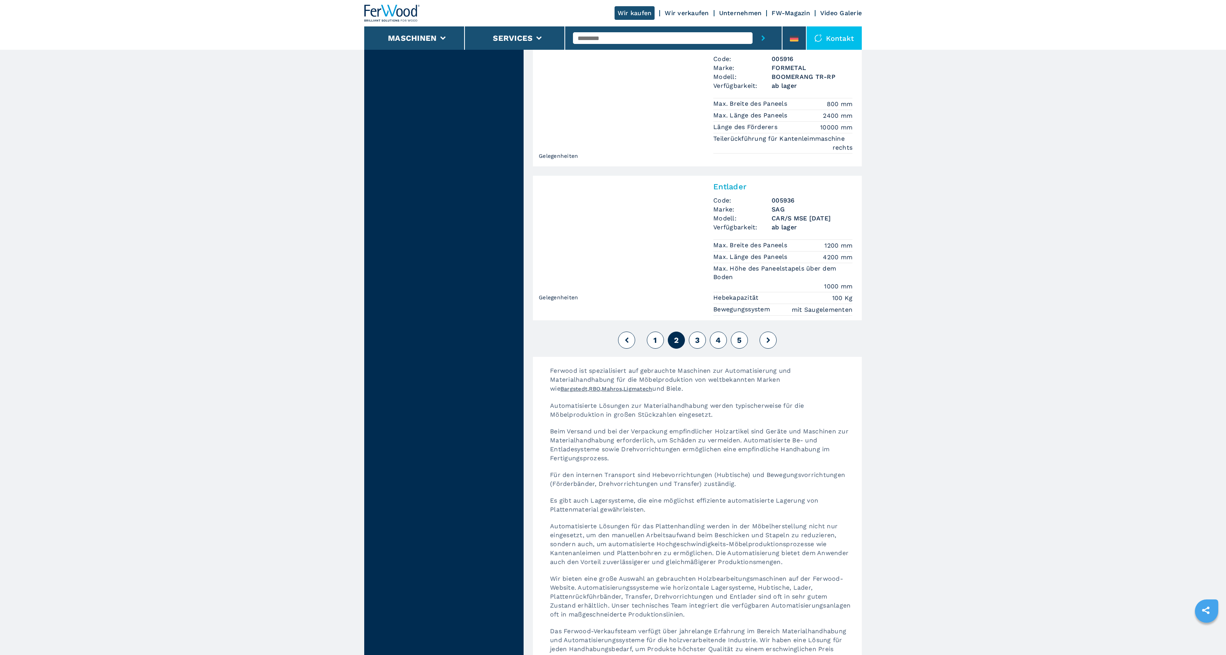
scroll to position [1650, 0]
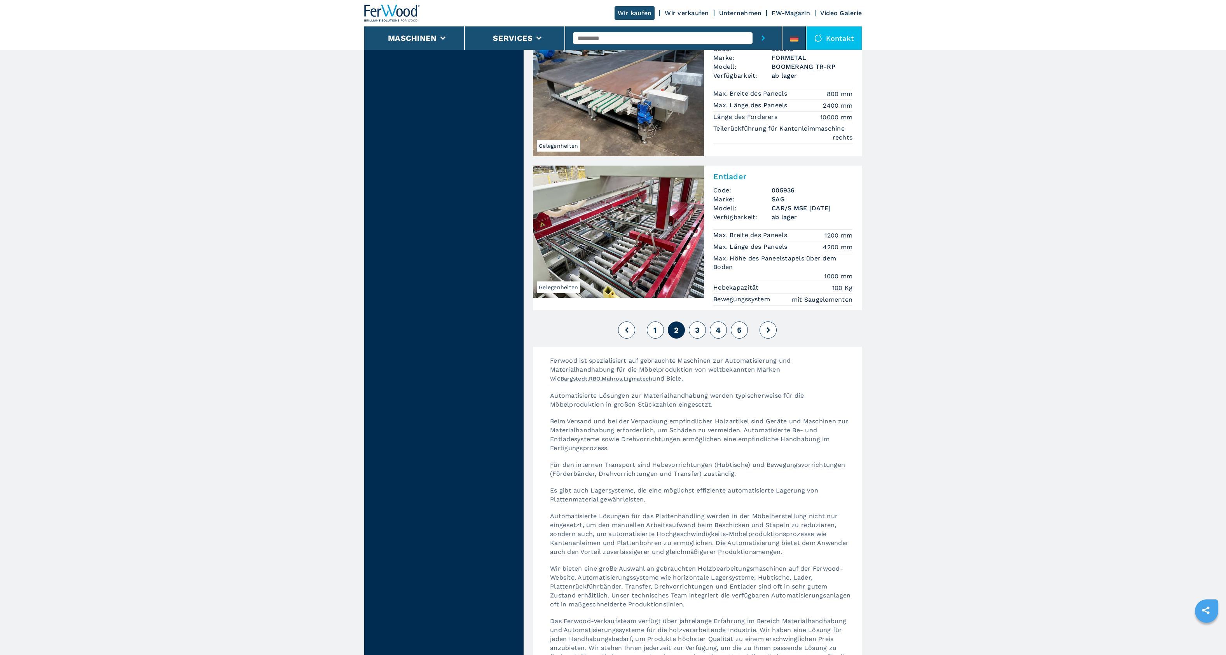
click at [698, 325] on span "3" at bounding box center [697, 329] width 5 height 9
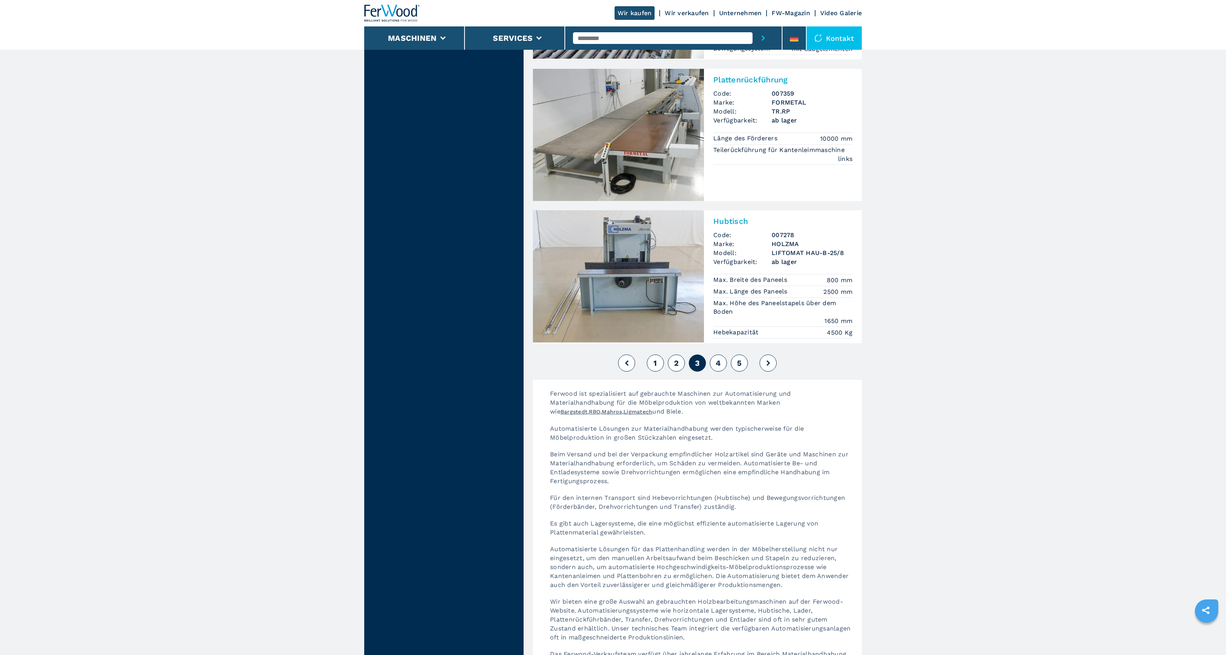
scroll to position [1673, 0]
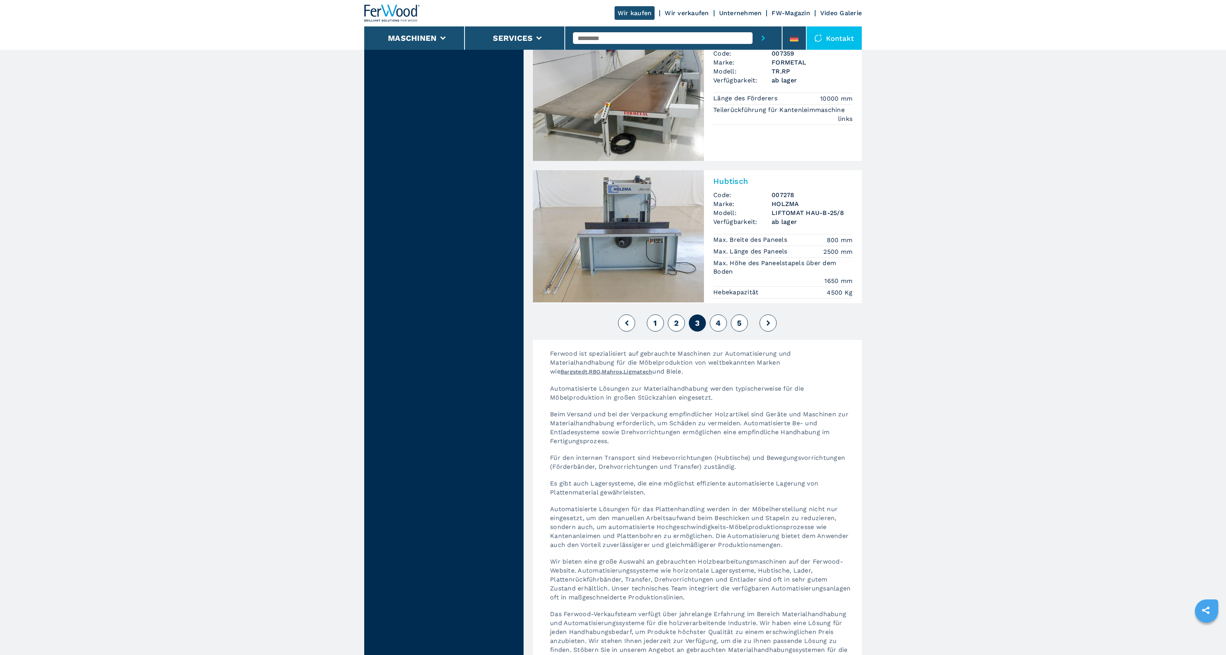
click at [745, 314] on button "5" at bounding box center [739, 322] width 17 height 17
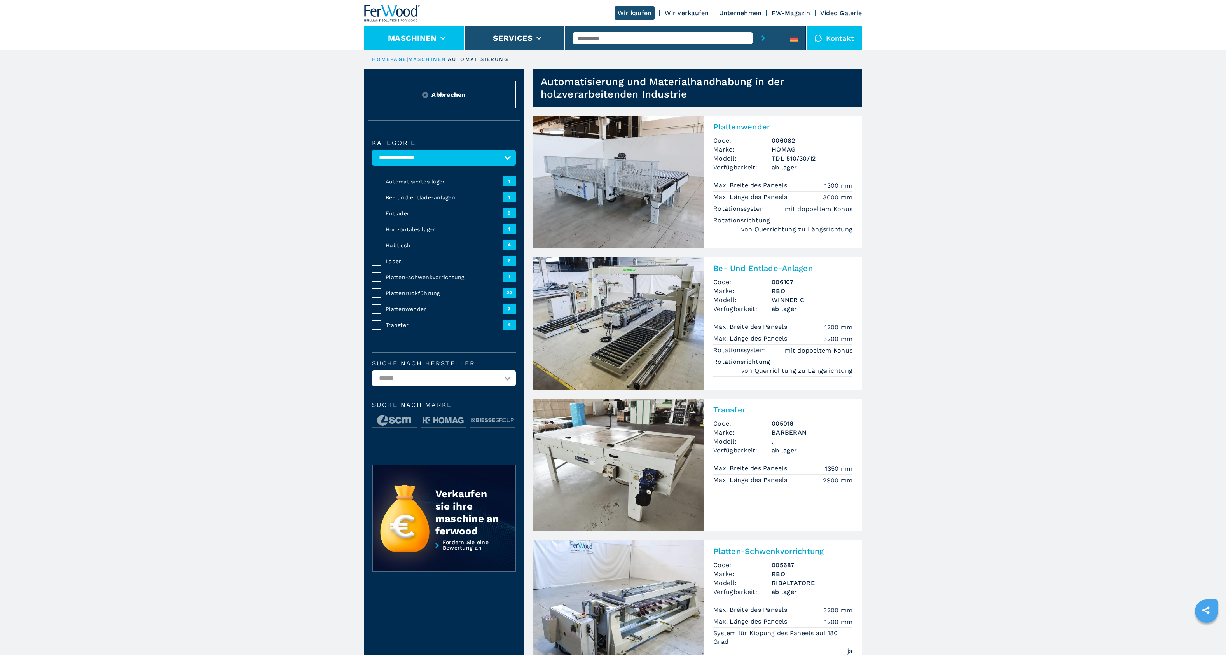
click at [392, 42] on button "Maschinen" at bounding box center [412, 37] width 49 height 9
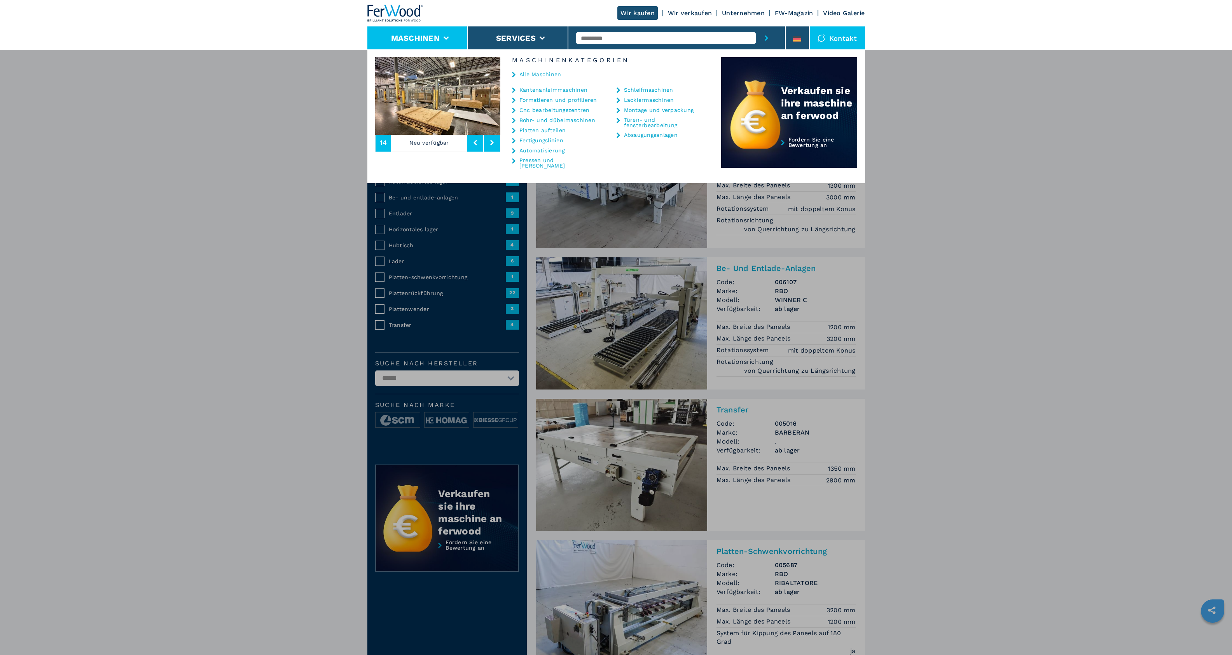
click at [653, 89] on link "Schleifmaschinen" at bounding box center [648, 89] width 49 height 5
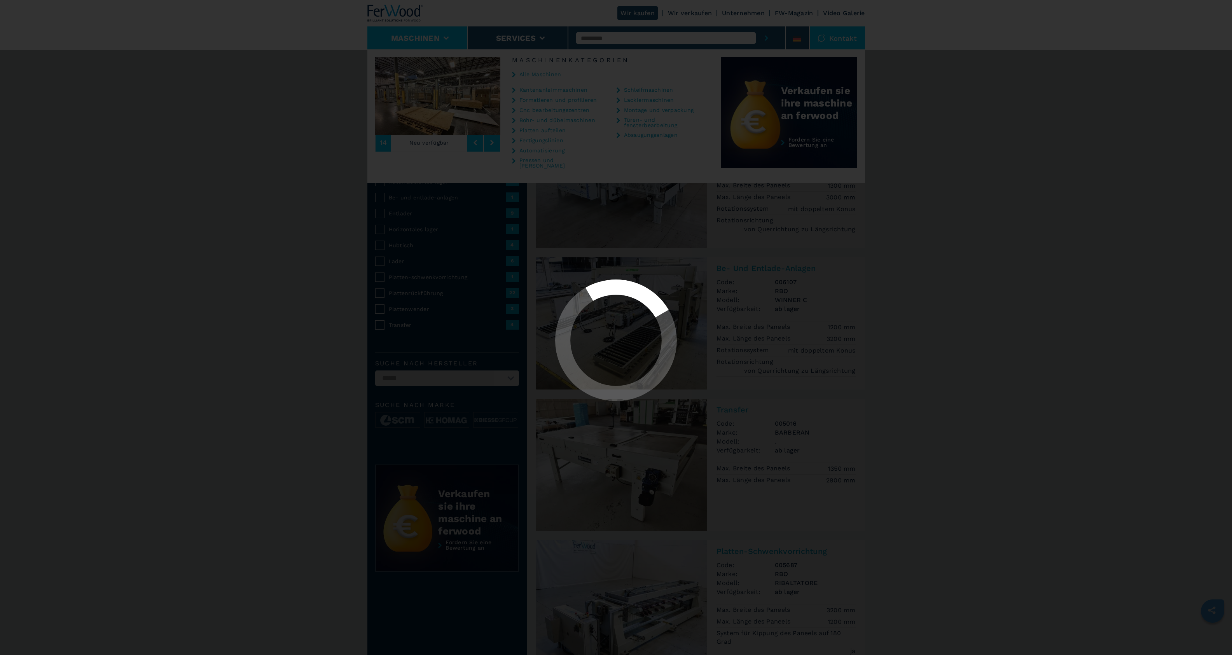
select select "**********"
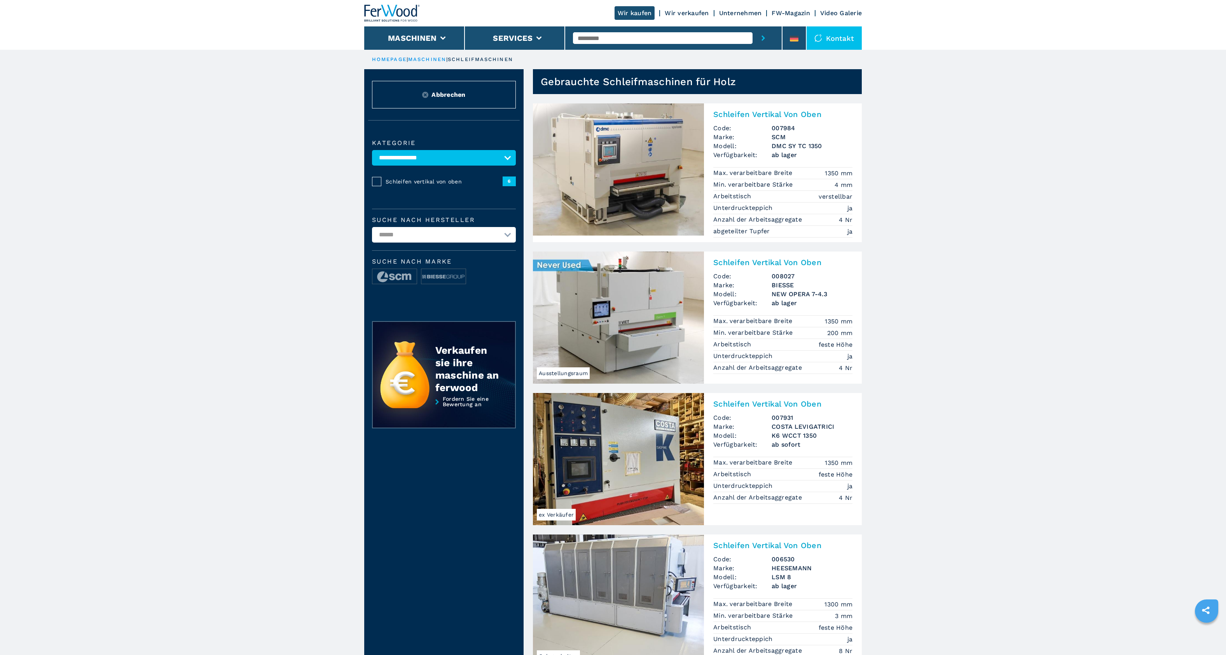
click at [662, 327] on img at bounding box center [618, 317] width 171 height 132
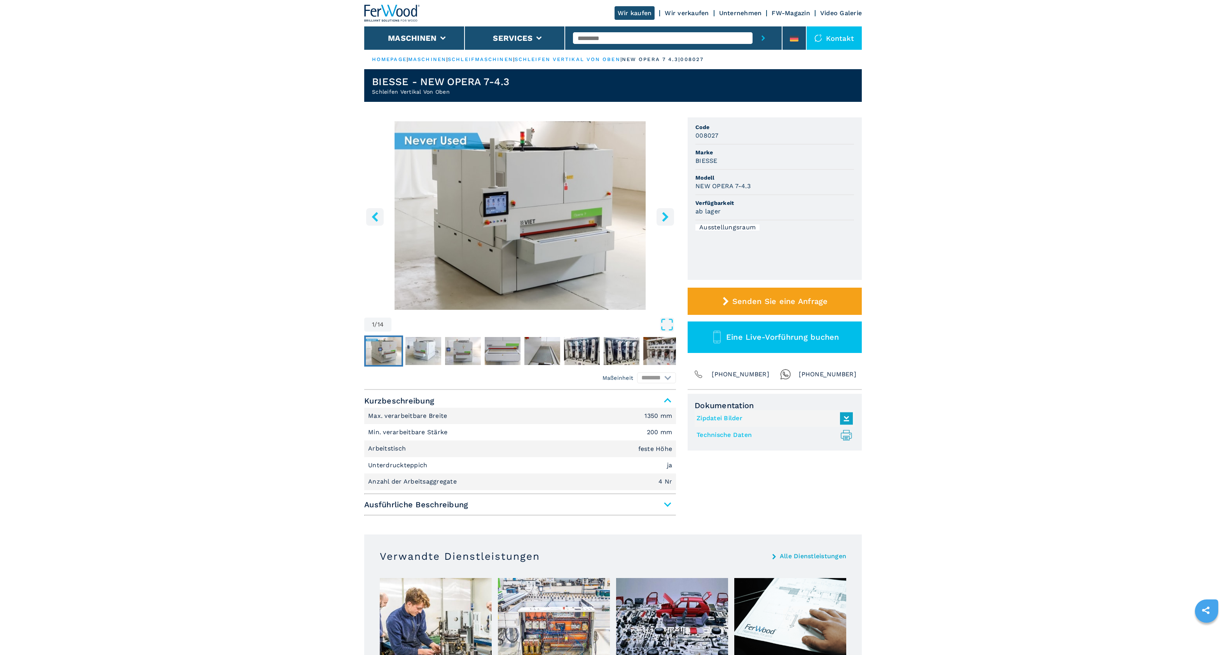
click at [669, 219] on icon "right-button" at bounding box center [665, 217] width 10 height 10
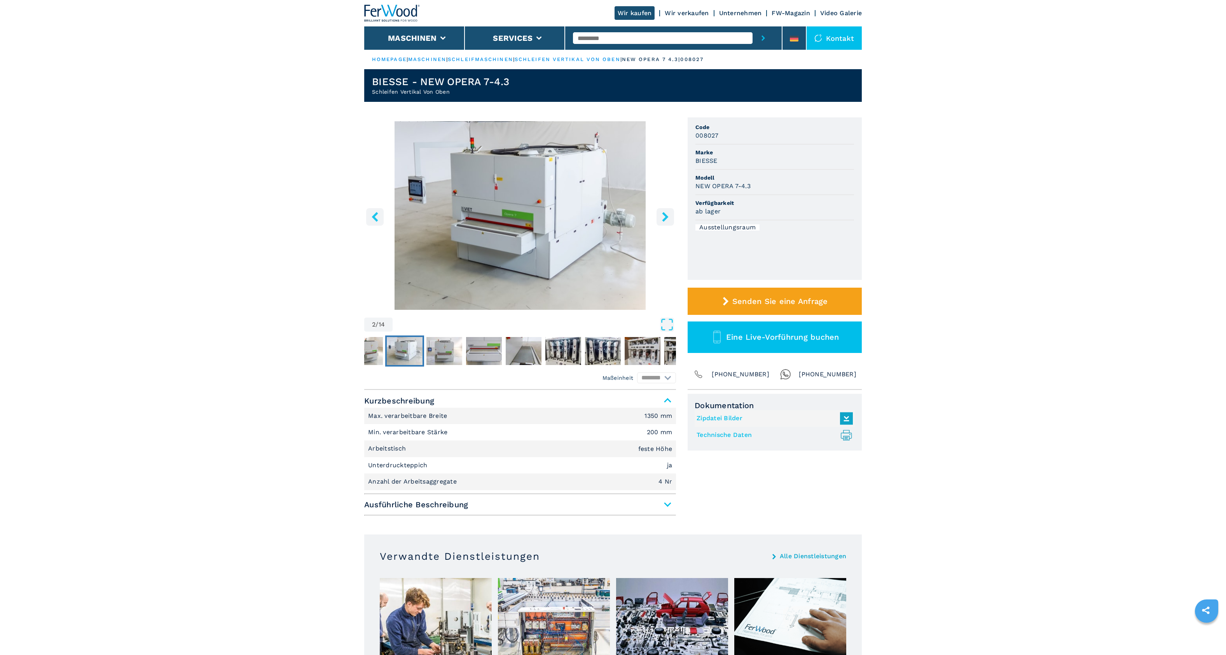
click at [667, 220] on icon "right-button" at bounding box center [665, 217] width 10 height 10
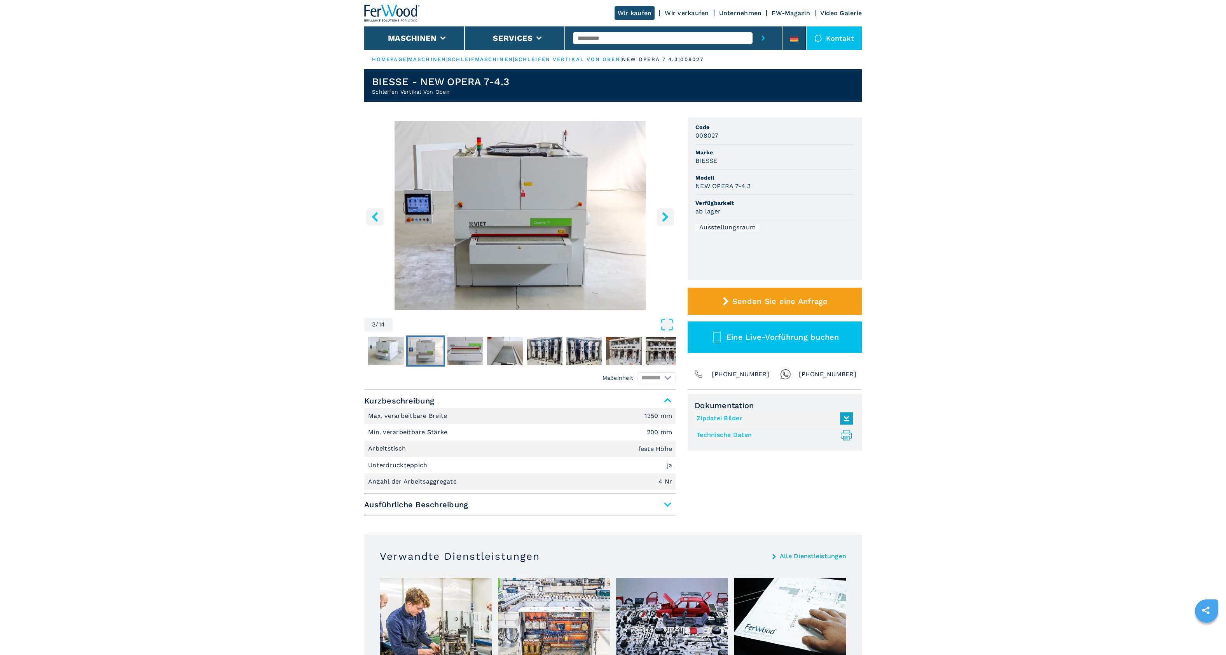
click at [667, 220] on icon "right-button" at bounding box center [665, 217] width 10 height 10
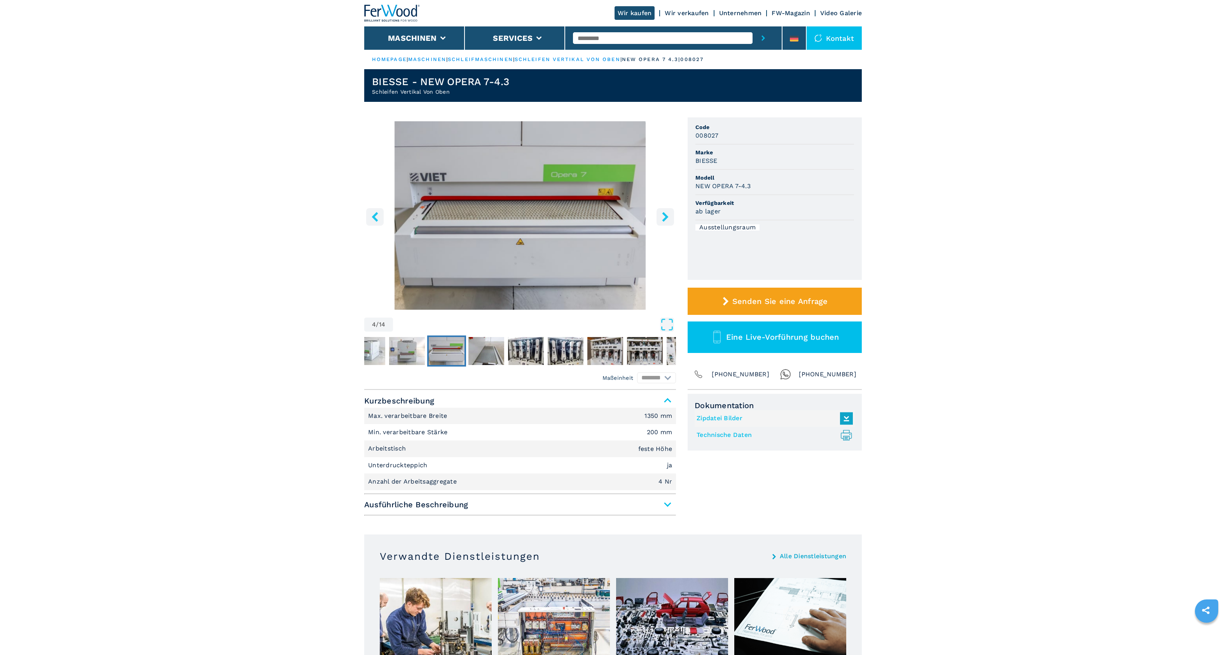
click at [667, 220] on icon "right-button" at bounding box center [665, 217] width 10 height 10
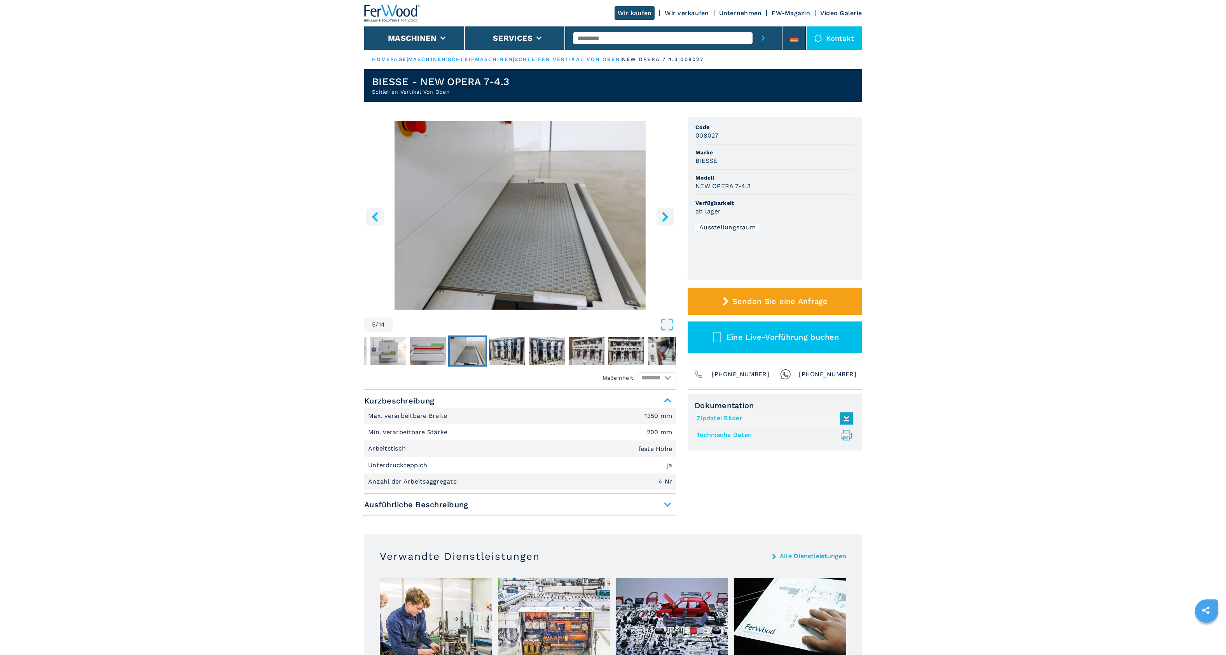
click at [667, 220] on icon "right-button" at bounding box center [665, 217] width 10 height 10
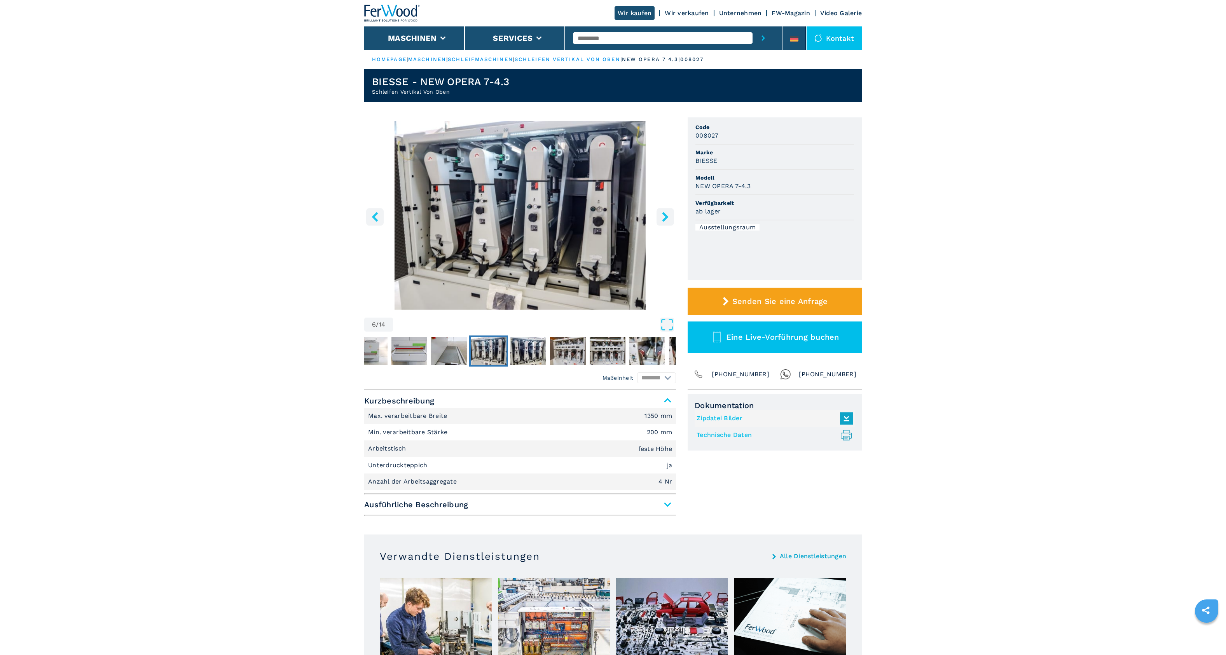
click at [667, 220] on icon "right-button" at bounding box center [665, 217] width 10 height 10
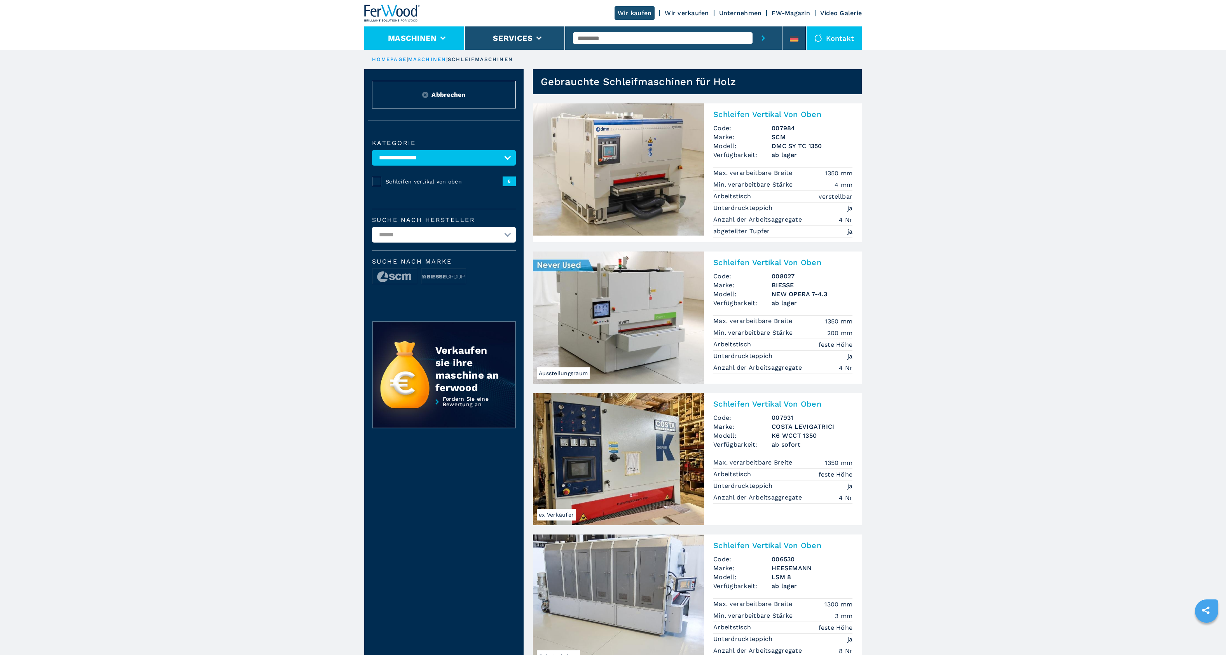
click at [425, 31] on li "Maschinen" at bounding box center [414, 37] width 101 height 23
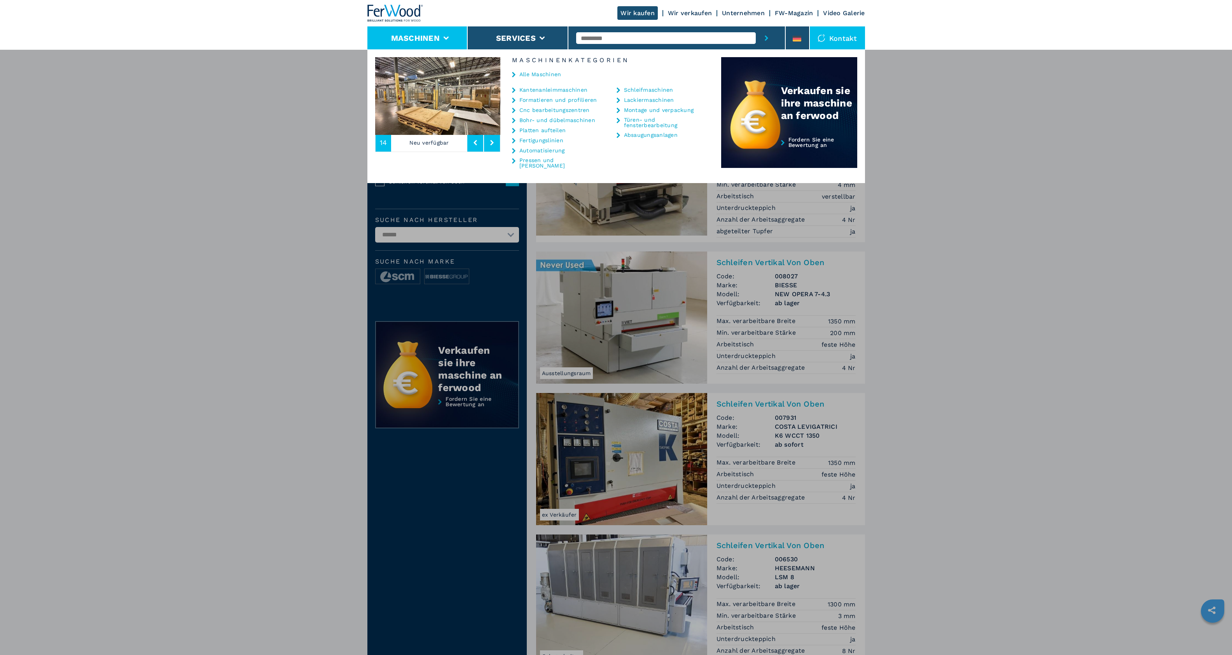
click at [646, 110] on link "Montage und verpackung" at bounding box center [659, 109] width 70 height 5
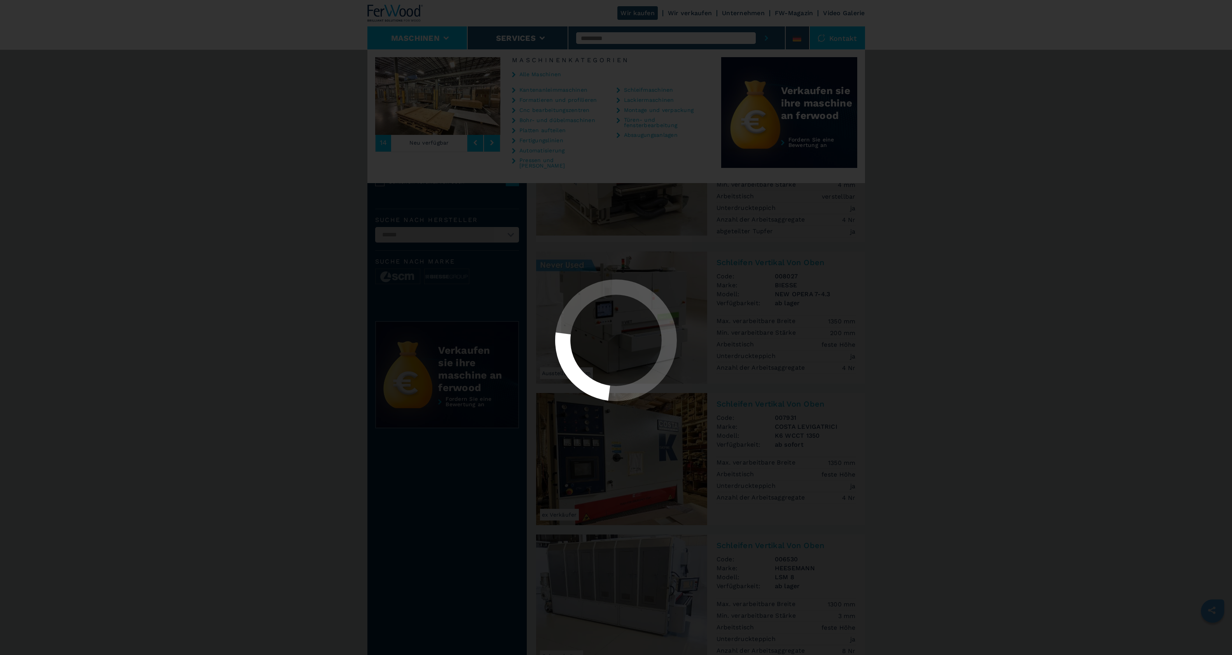
select select "**********"
